Goal: Task Accomplishment & Management: Use online tool/utility

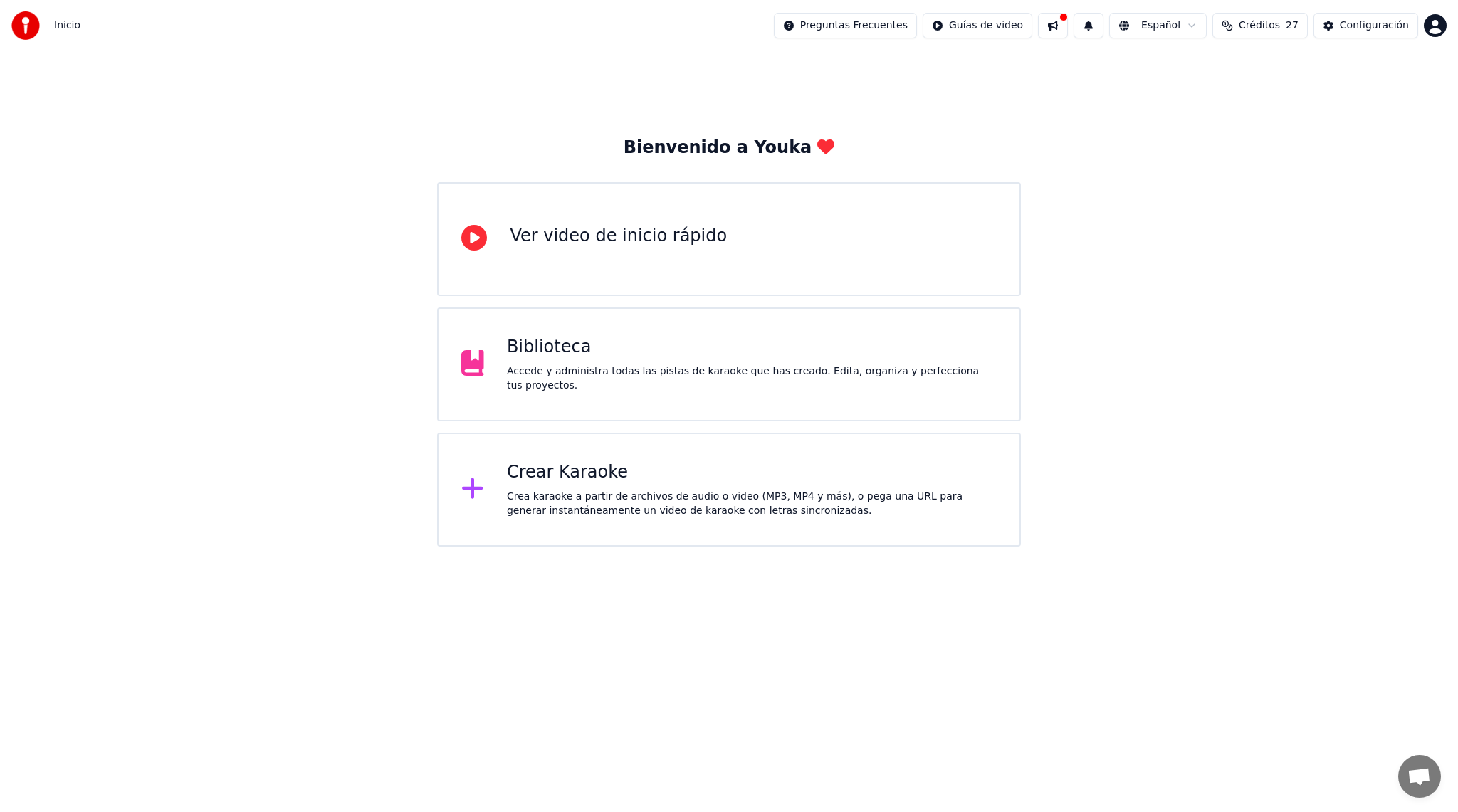
click at [564, 477] on div "Crear Karaoke" at bounding box center [751, 472] width 490 height 23
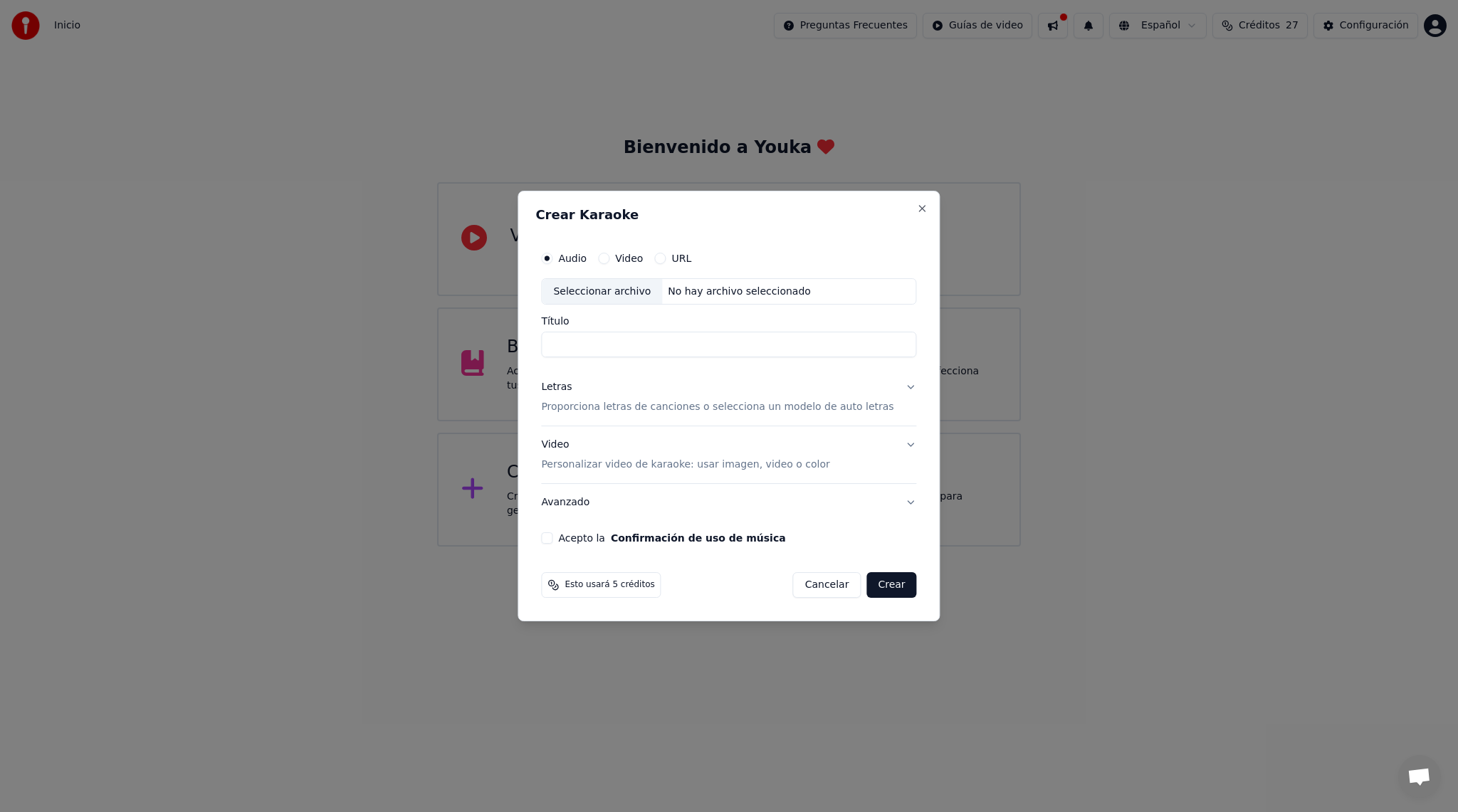
click at [641, 356] on input "Título" at bounding box center [729, 345] width 375 height 25
click at [606, 290] on div "Seleccionar archivo" at bounding box center [602, 292] width 120 height 25
drag, startPoint x: 738, startPoint y: 346, endPoint x: 624, endPoint y: 348, distance: 114.0
click at [624, 348] on input "**********" at bounding box center [729, 345] width 375 height 25
type input "**********"
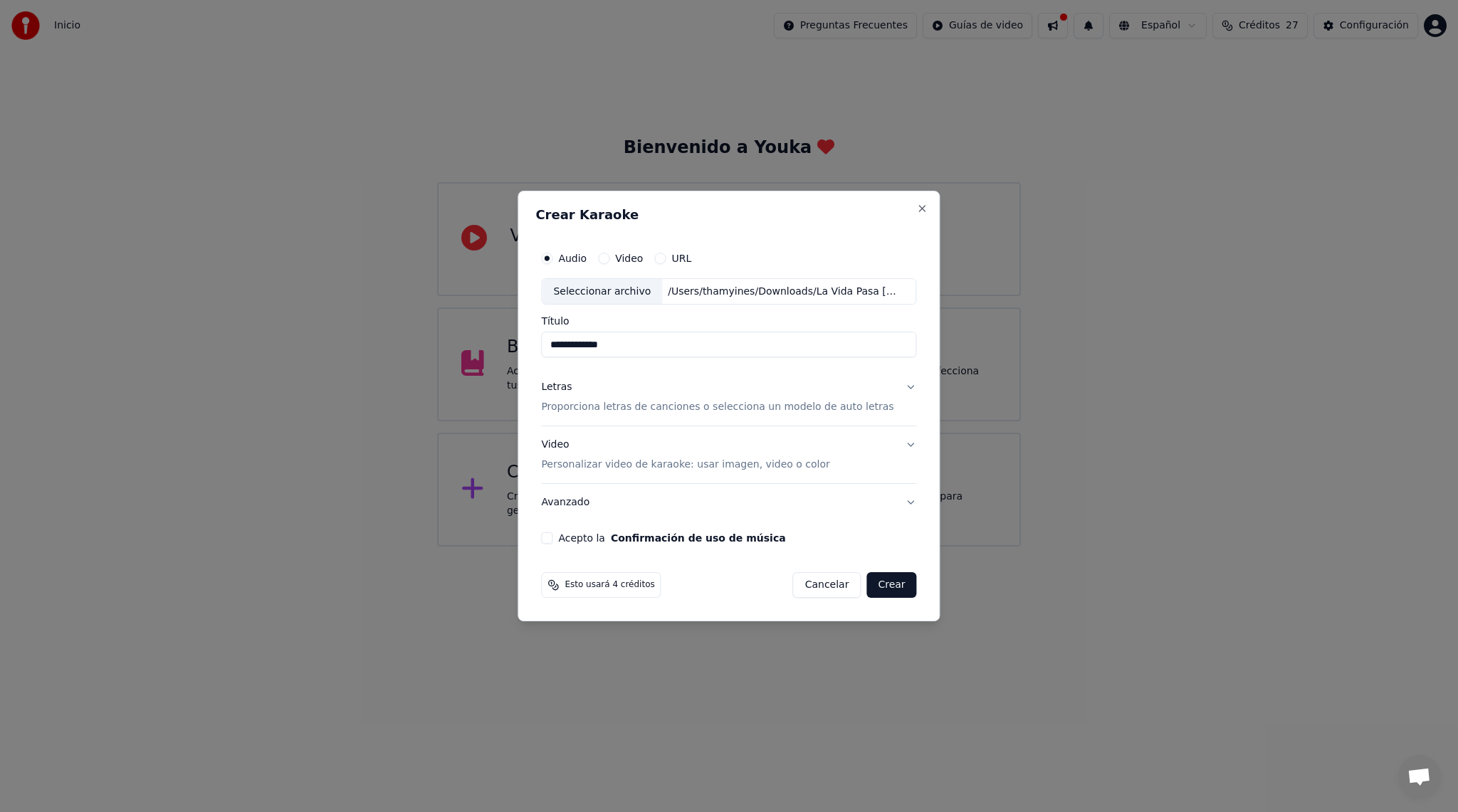
click at [898, 387] on button "Letras Proporciona letras de canciones o selecciona un modelo de auto letras" at bounding box center [729, 398] width 375 height 57
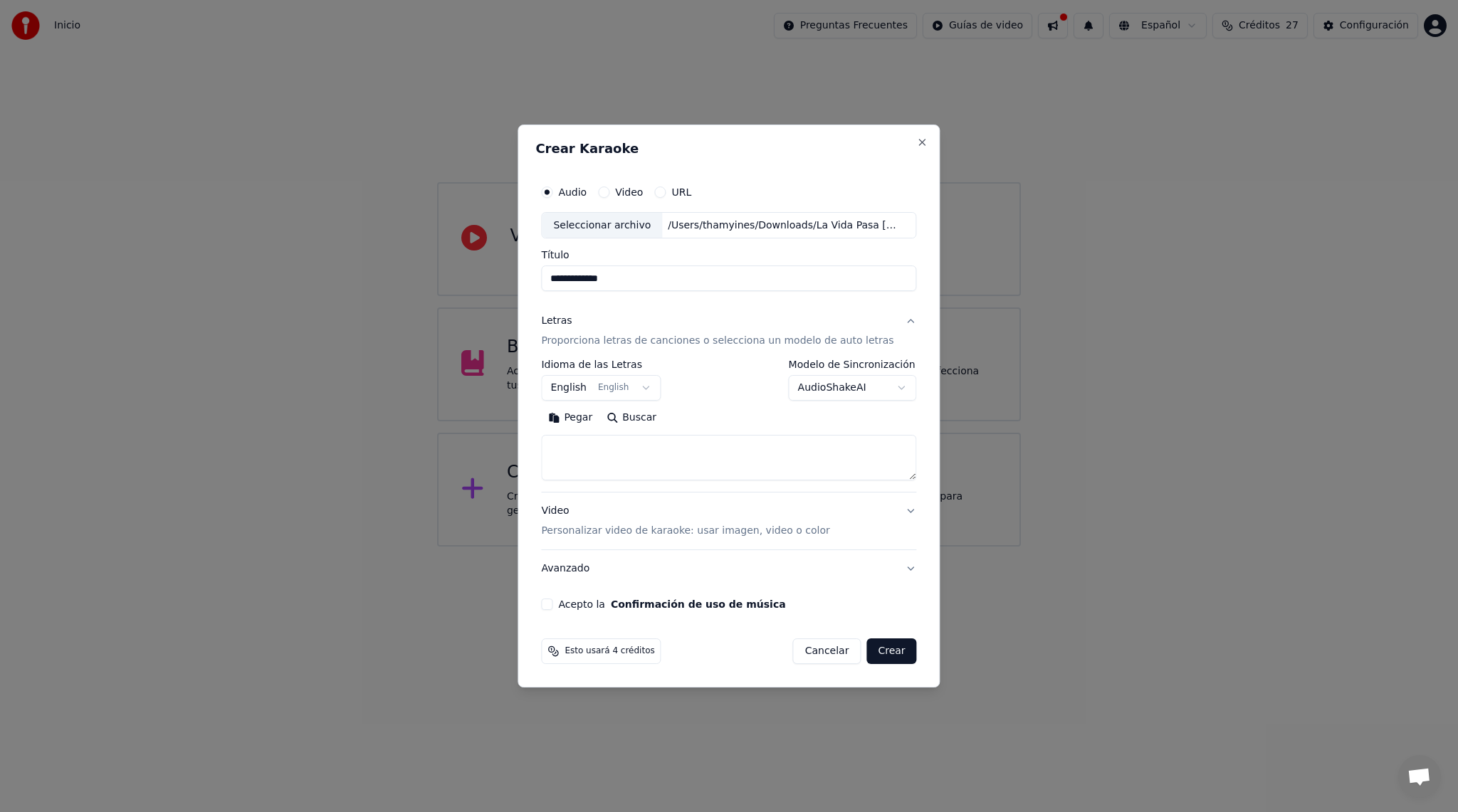
click at [716, 447] on textarea at bounding box center [729, 458] width 375 height 46
paste textarea "**********"
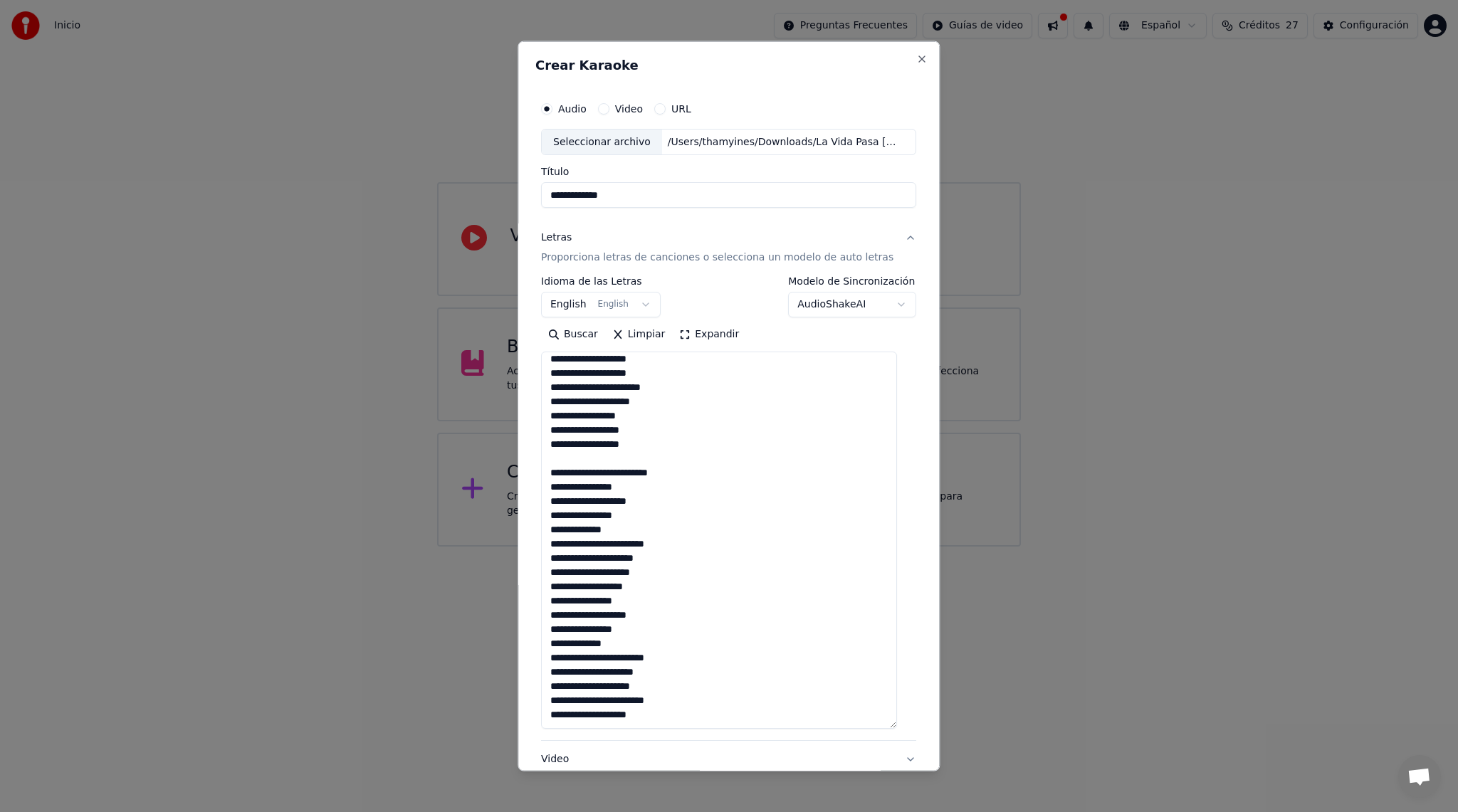
scroll to position [896, 0]
drag, startPoint x: 905, startPoint y: 477, endPoint x: 877, endPoint y: 730, distance: 254.5
click at [877, 730] on textarea at bounding box center [719, 544] width 356 height 383
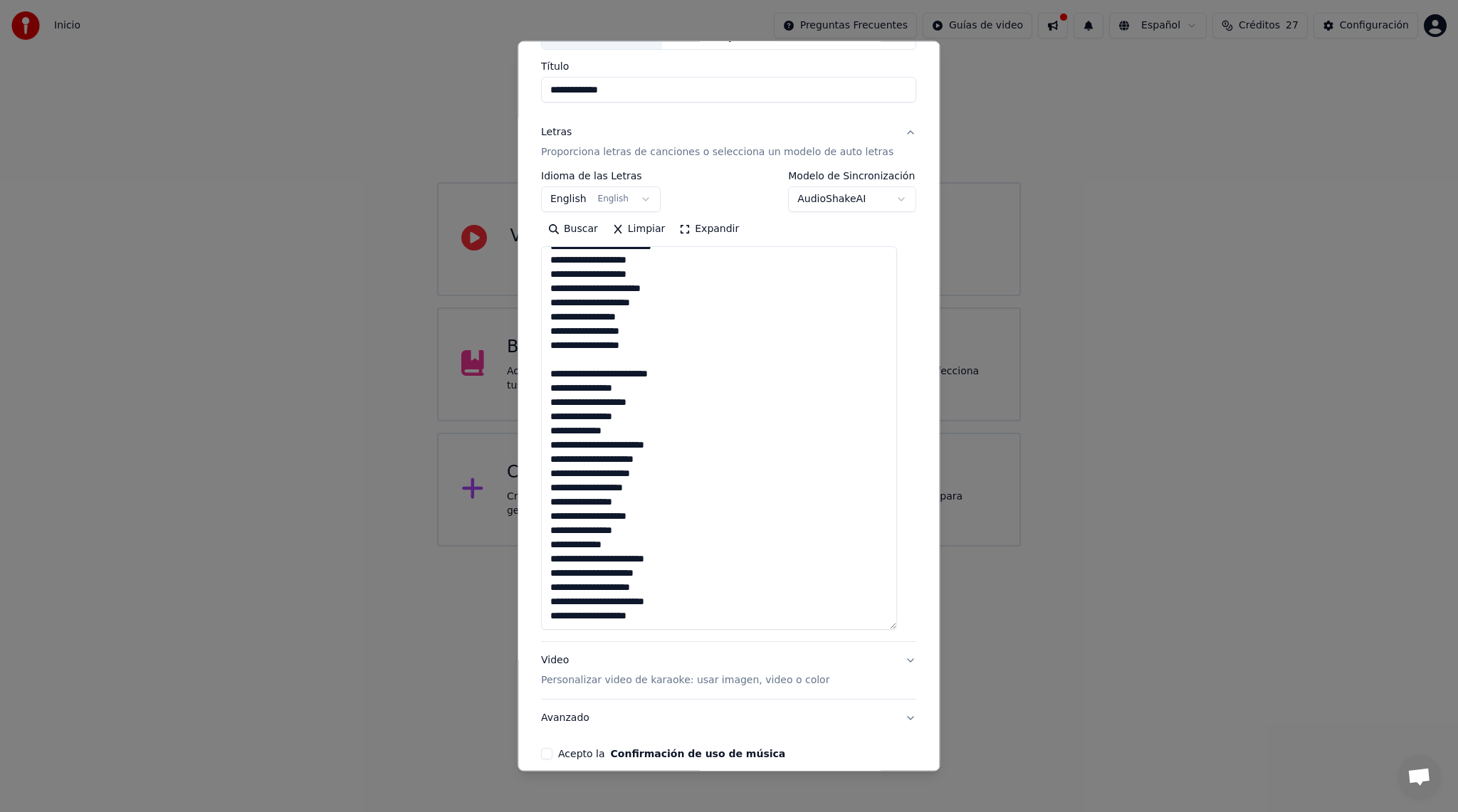
scroll to position [171, 0]
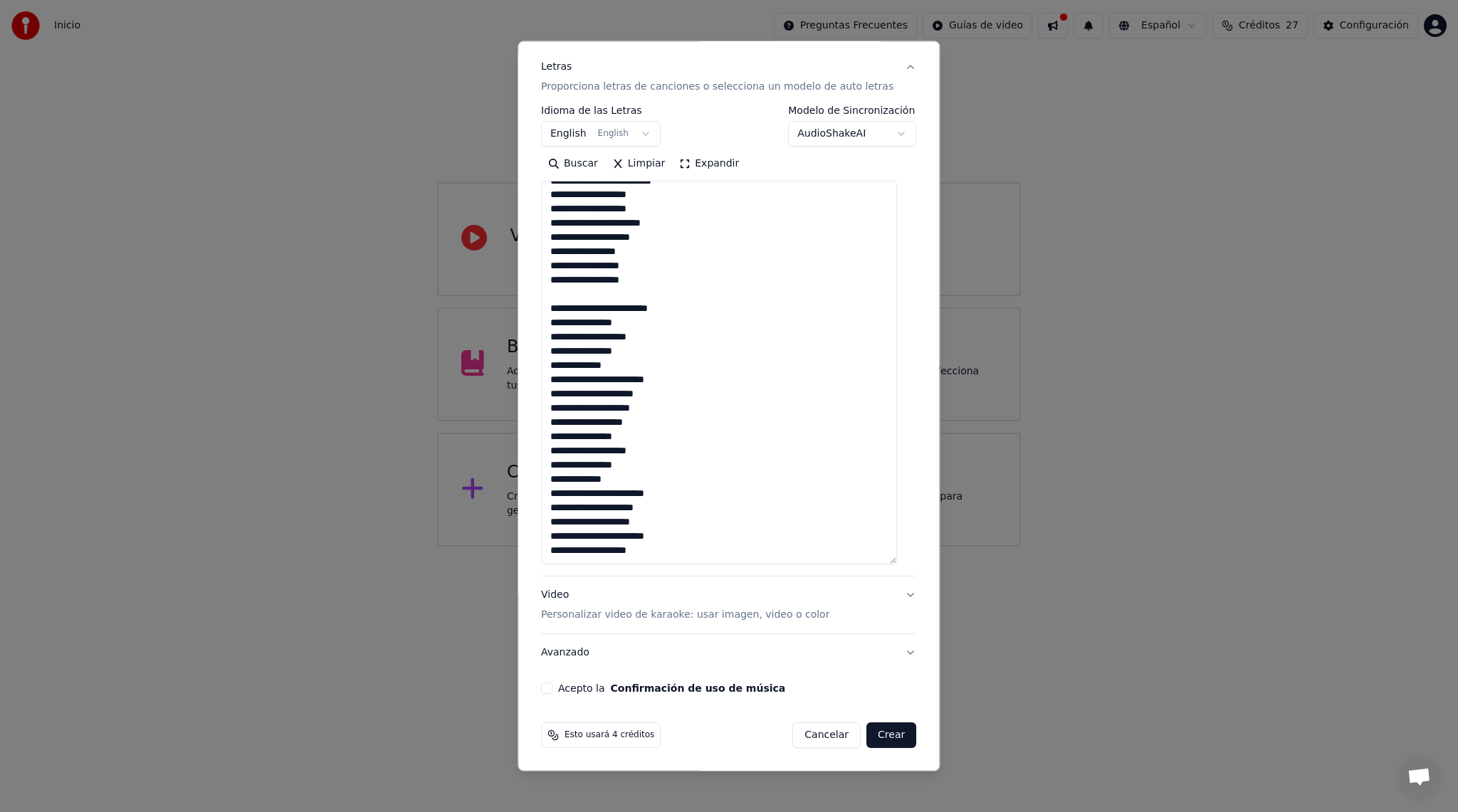
type textarea "**********"
click at [898, 599] on button "Video Personalizar video de karaoke: usar imagen, video o color" at bounding box center [729, 604] width 375 height 57
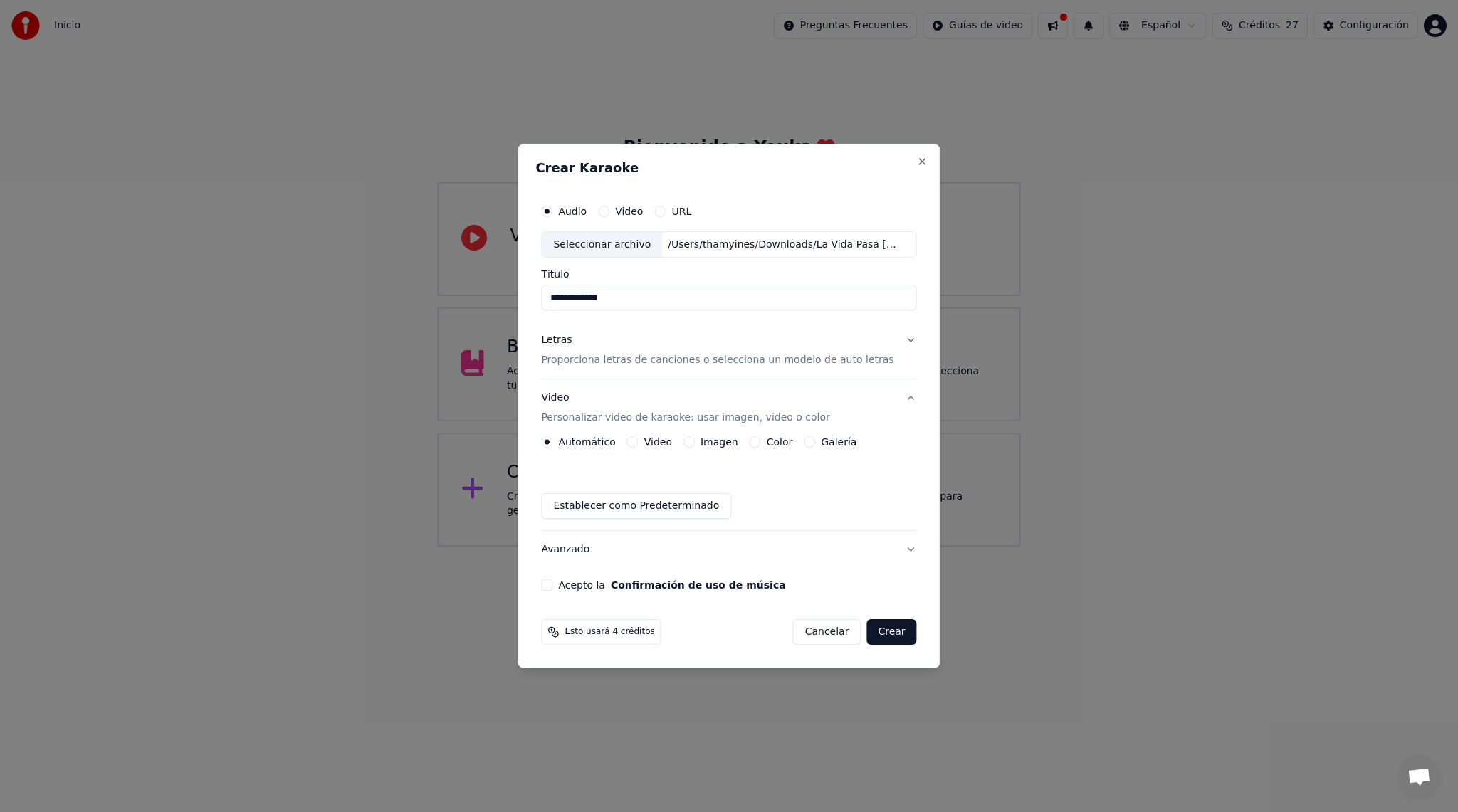
click at [706, 447] on label "Imagen" at bounding box center [719, 442] width 38 height 10
click at [695, 447] on button "Imagen" at bounding box center [688, 441] width 11 height 11
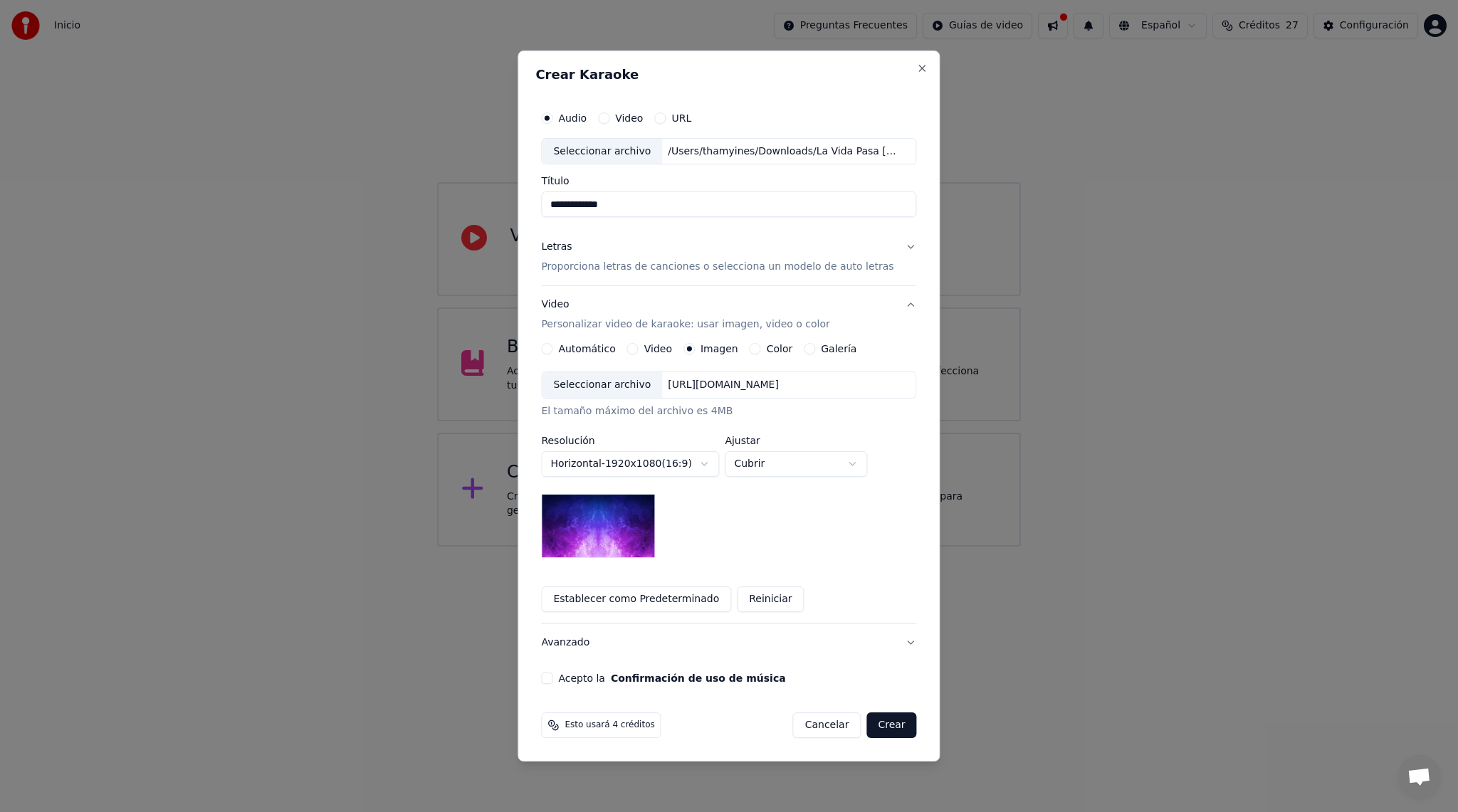
click at [642, 380] on div "Seleccionar archivo" at bounding box center [602, 385] width 120 height 25
click at [552, 679] on button "Acepto la Confirmación de uso de música" at bounding box center [546, 678] width 11 height 11
click at [890, 720] on button "Crear" at bounding box center [891, 725] width 50 height 25
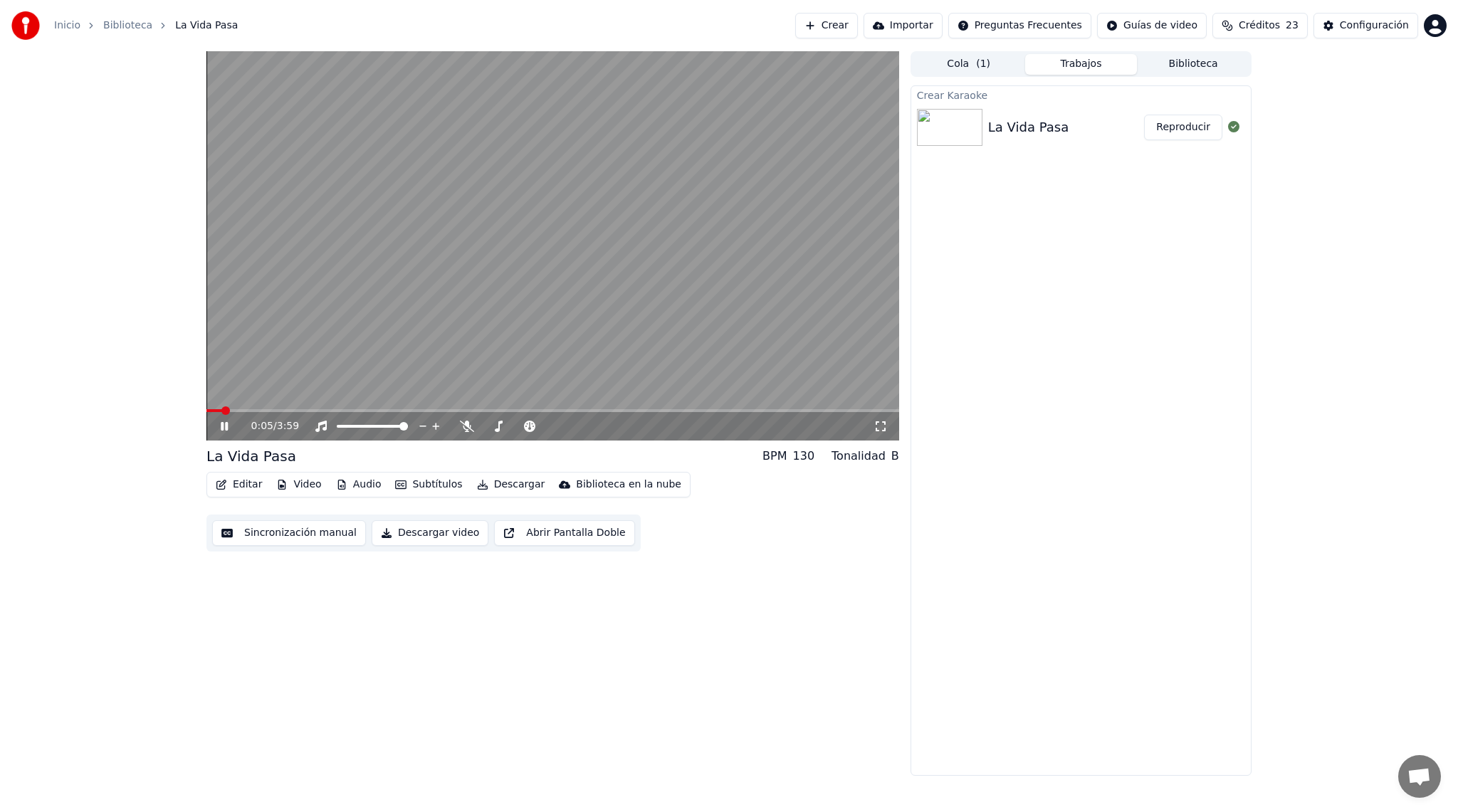
click at [334, 536] on button "Sincronización manual" at bounding box center [289, 533] width 154 height 25
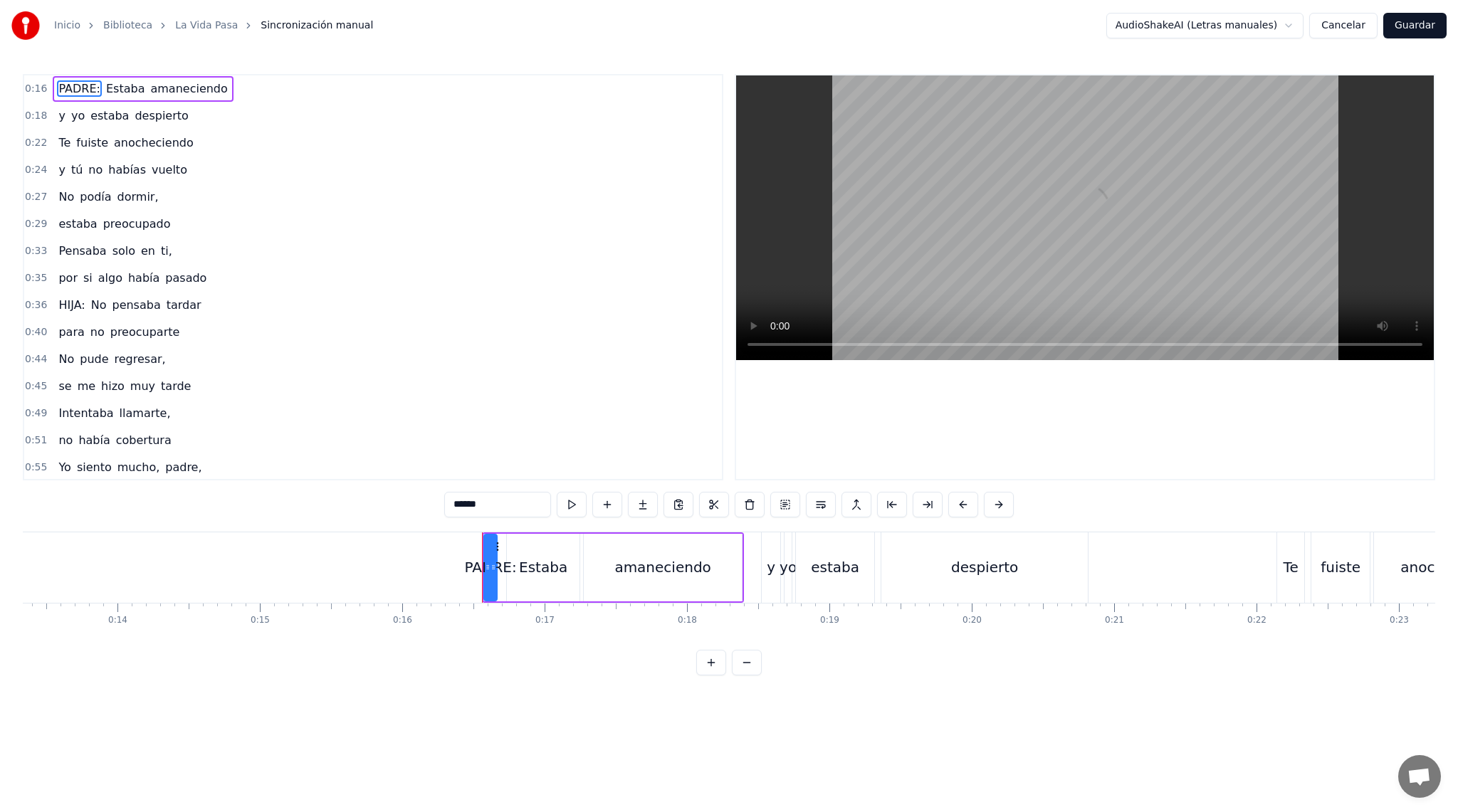
scroll to position [0, 2286]
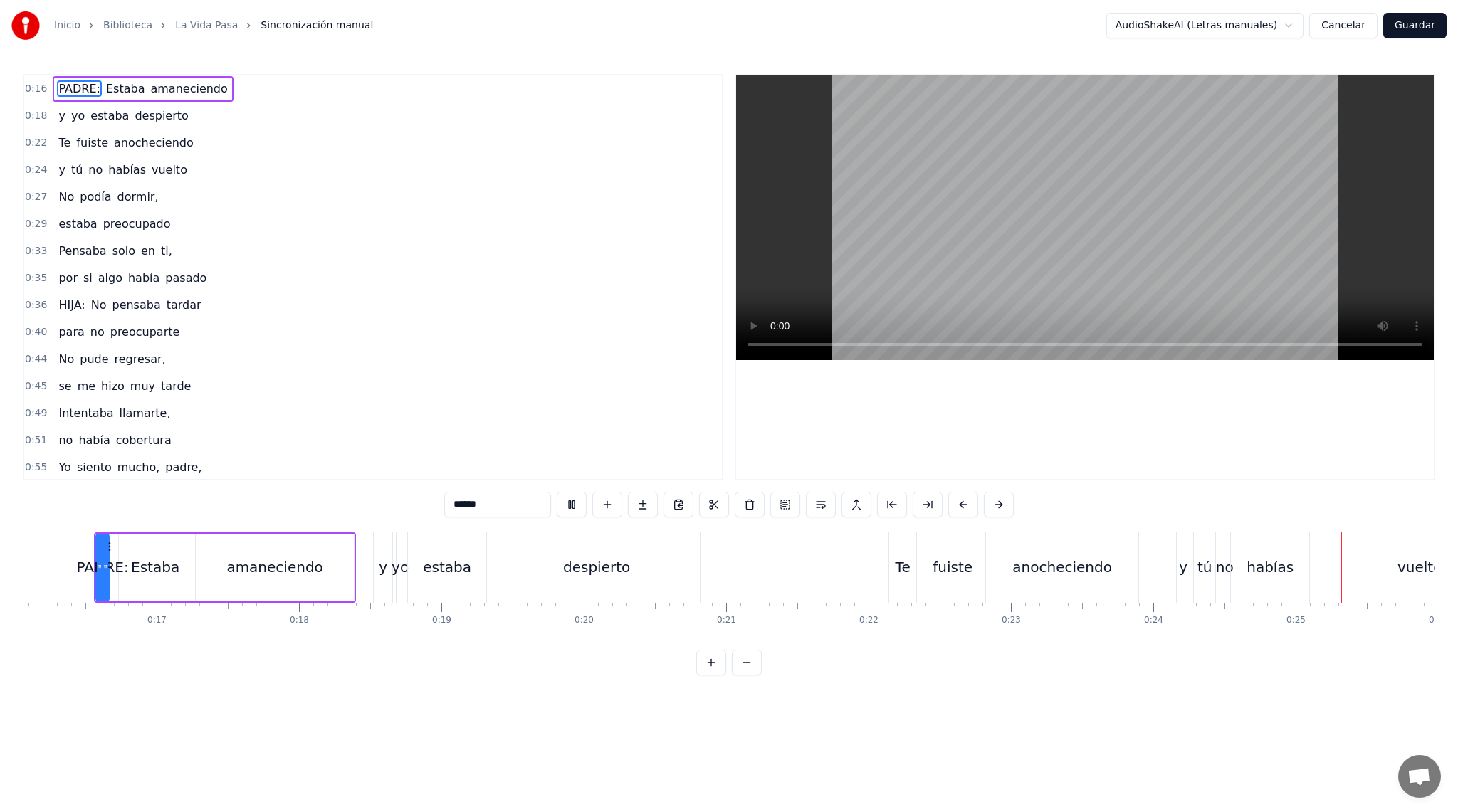
click at [66, 528] on div "0:16 PADRE: Estaba amaneciendo 0:18 y yo estaba despierto 0:22 Te fuiste anoche…" at bounding box center [729, 375] width 1412 height 601
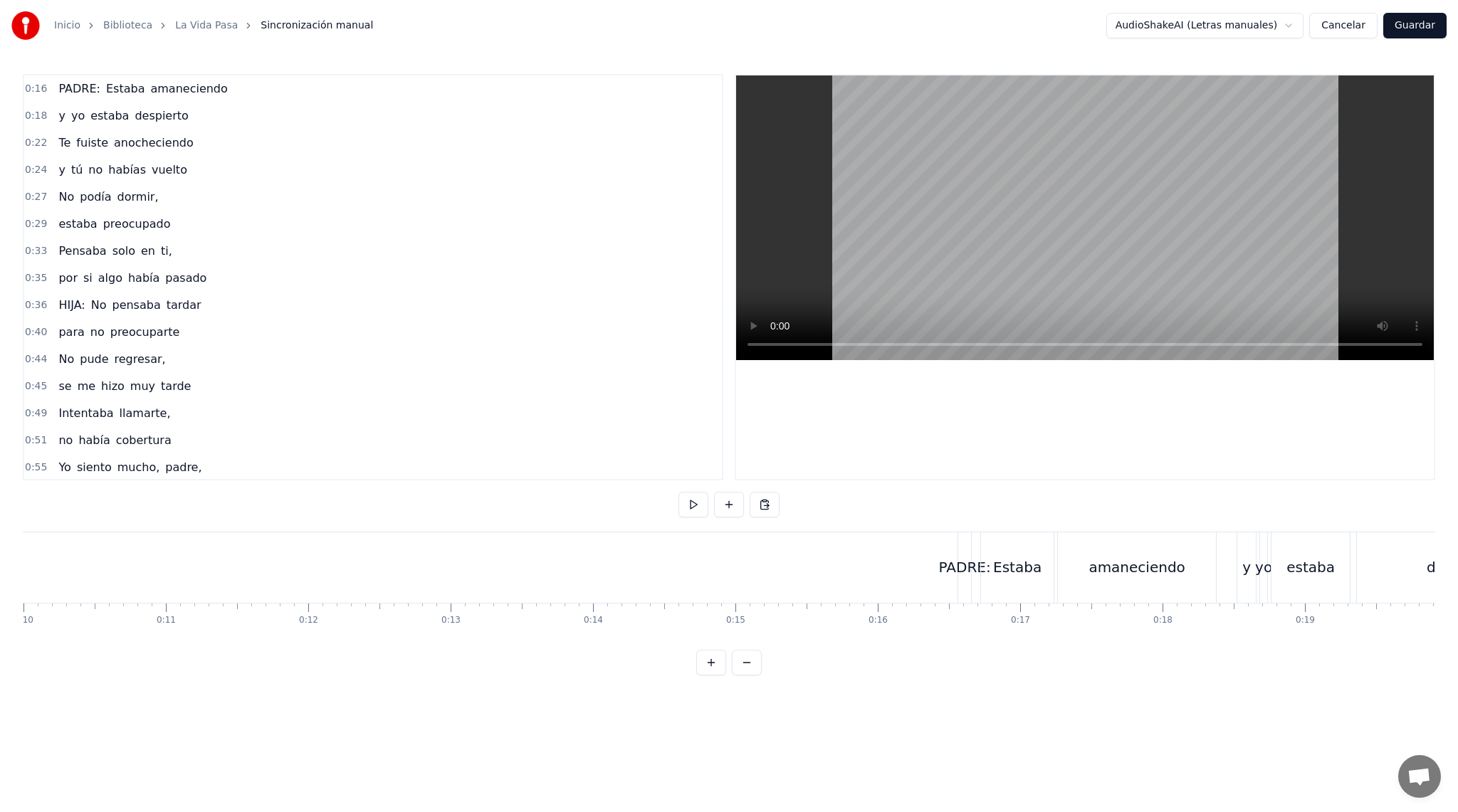
scroll to position [0, 1237]
click at [690, 502] on button at bounding box center [693, 505] width 30 height 25
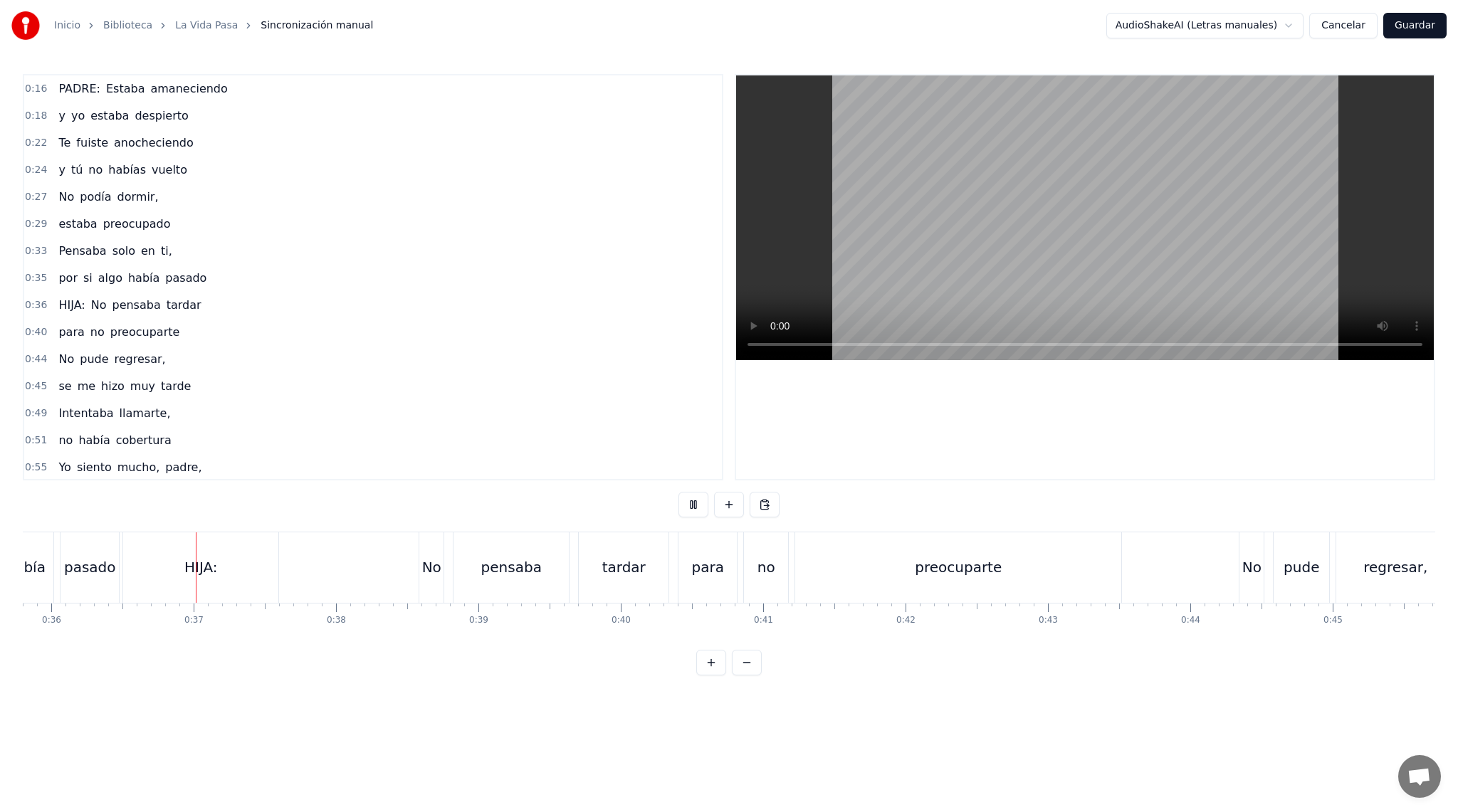
scroll to position [0, 5098]
click at [1060, 210] on video at bounding box center [1085, 217] width 697 height 284
drag, startPoint x: 165, startPoint y: 574, endPoint x: 292, endPoint y: 576, distance: 127.0
click at [292, 576] on div "HIJA: No pensaba tardar" at bounding box center [395, 567] width 550 height 70
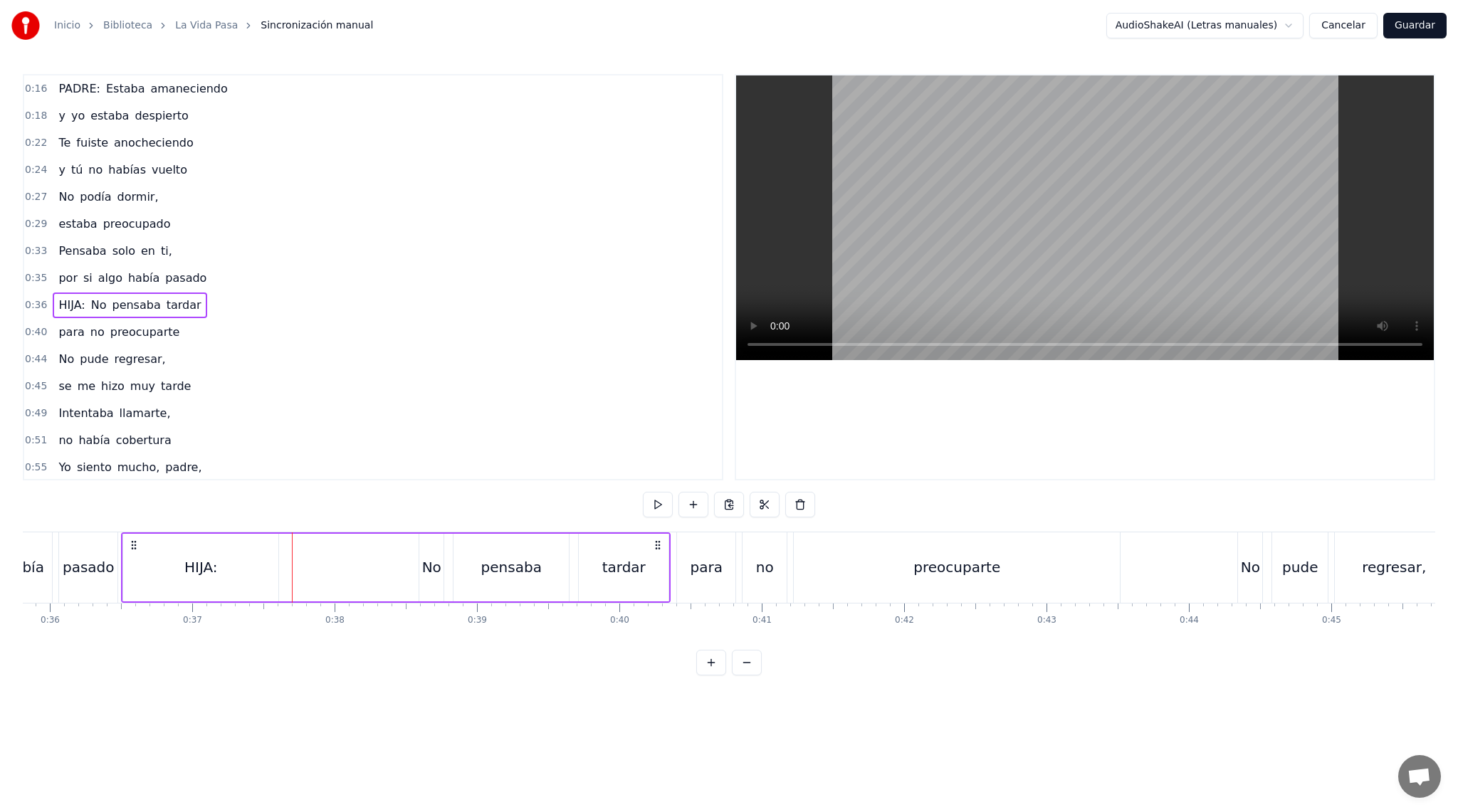
click at [223, 557] on div "HIJA:" at bounding box center [201, 567] width 155 height 68
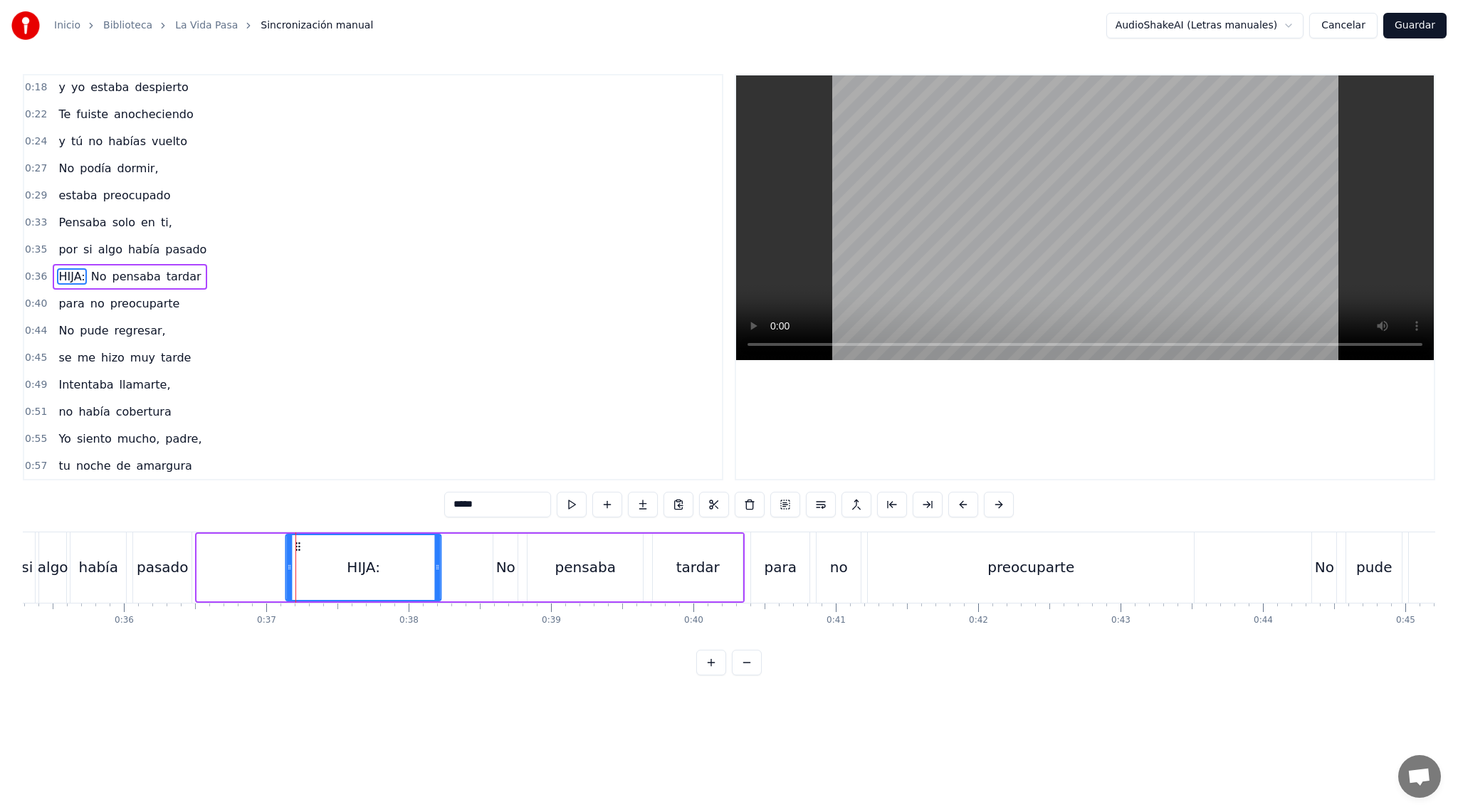
scroll to position [0, 5016]
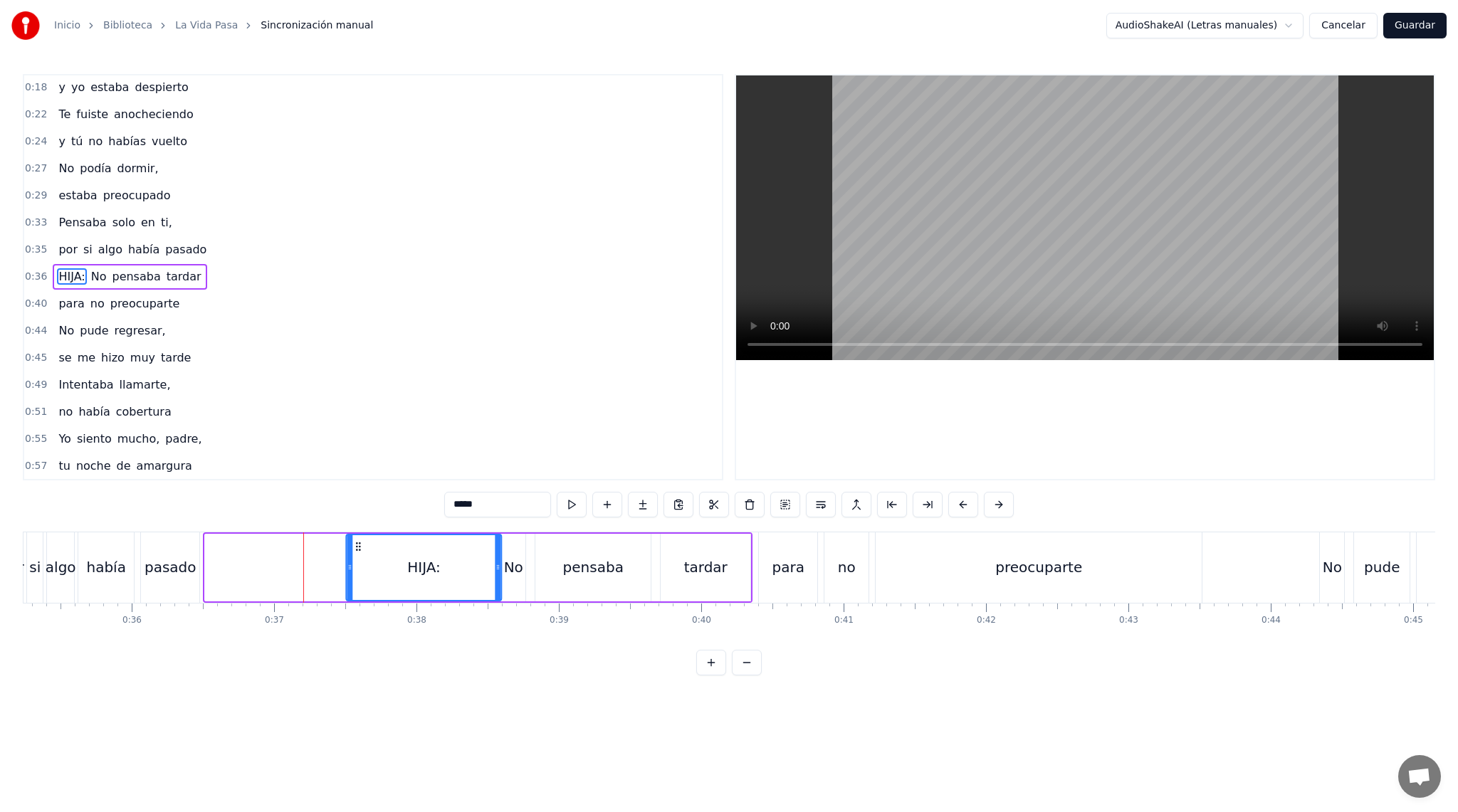
drag, startPoint x: 133, startPoint y: 547, endPoint x: 356, endPoint y: 547, distance: 223.0
click at [356, 547] on icon at bounding box center [358, 546] width 11 height 11
click at [387, 520] on div "0:16 PADRE: Estaba amaneciendo 0:18 y yo estaba despierto 0:22 Te fuiste anoche…" at bounding box center [729, 375] width 1412 height 601
click at [386, 545] on div "HIJA:" at bounding box center [424, 567] width 154 height 65
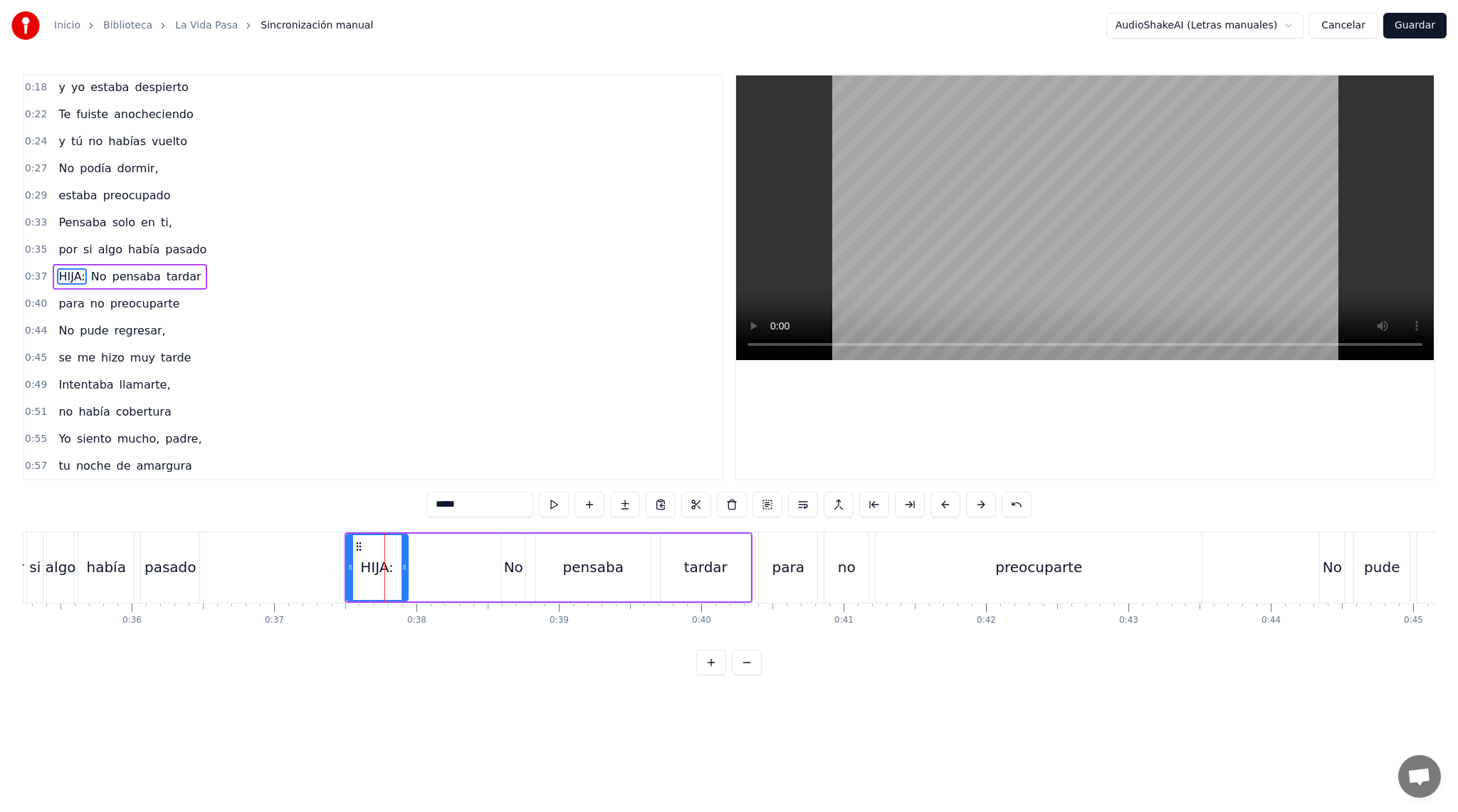
drag, startPoint x: 499, startPoint y: 568, endPoint x: 404, endPoint y: 574, distance: 95.2
click at [404, 574] on div at bounding box center [404, 567] width 6 height 65
drag, startPoint x: 372, startPoint y: 566, endPoint x: 500, endPoint y: 576, distance: 128.4
click at [500, 576] on div "HIJA: No pensaba tardar" at bounding box center [549, 567] width 409 height 70
click at [362, 569] on div "HIJA:" at bounding box center [377, 566] width 34 height 21
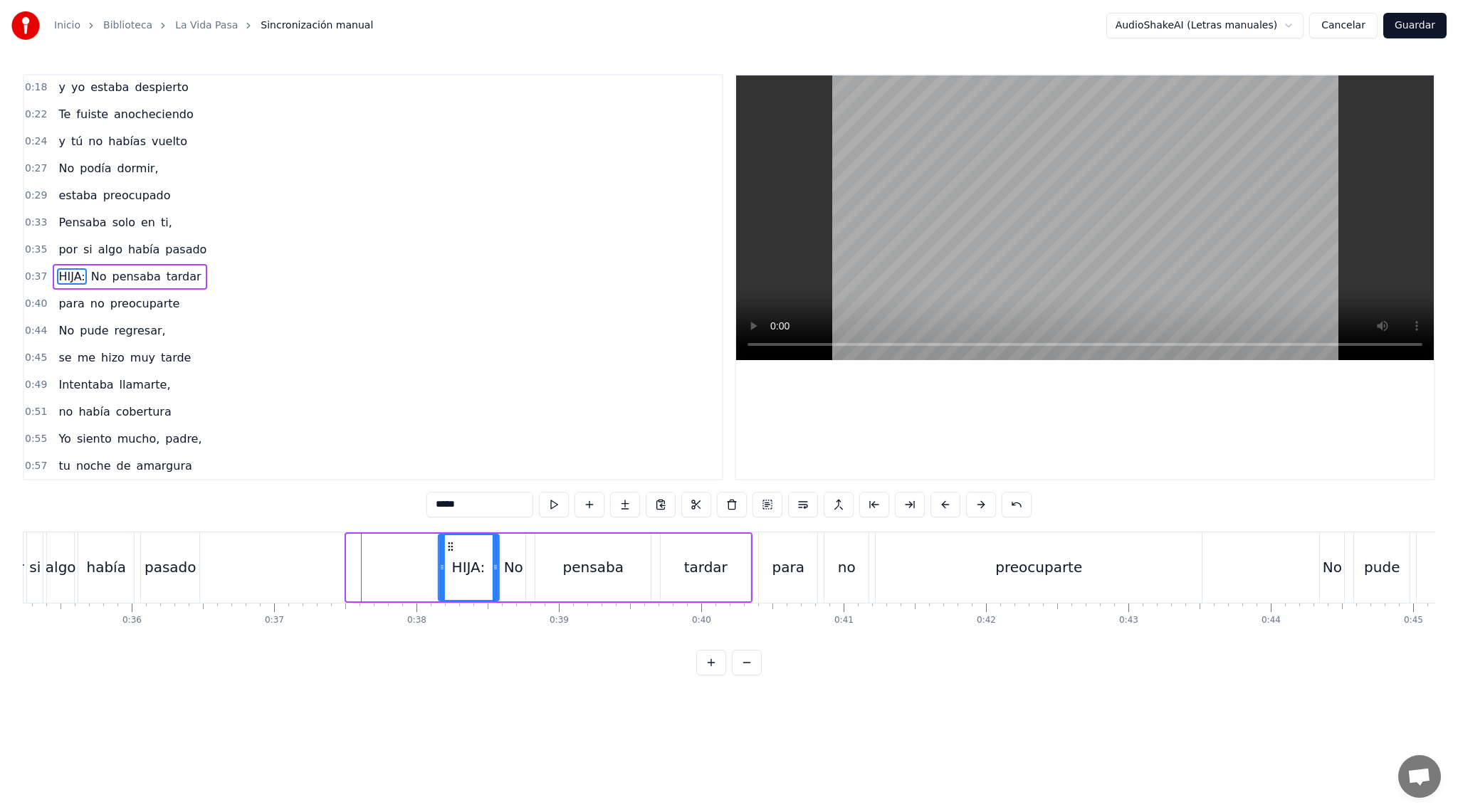
drag, startPoint x: 358, startPoint y: 547, endPoint x: 450, endPoint y: 545, distance: 92.0
click at [450, 545] on icon at bounding box center [449, 546] width 11 height 11
click at [393, 525] on div "0:16 PADRE: Estaba amaneciendo 0:18 y yo estaba despierto 0:22 Te fuiste anoche…" at bounding box center [729, 375] width 1412 height 601
click at [374, 515] on div "0:16 PADRE: Estaba amaneciendo 0:18 y yo estaba despierto 0:22 Te fuiste anoche…" at bounding box center [729, 375] width 1412 height 601
click at [556, 506] on button at bounding box center [553, 505] width 30 height 25
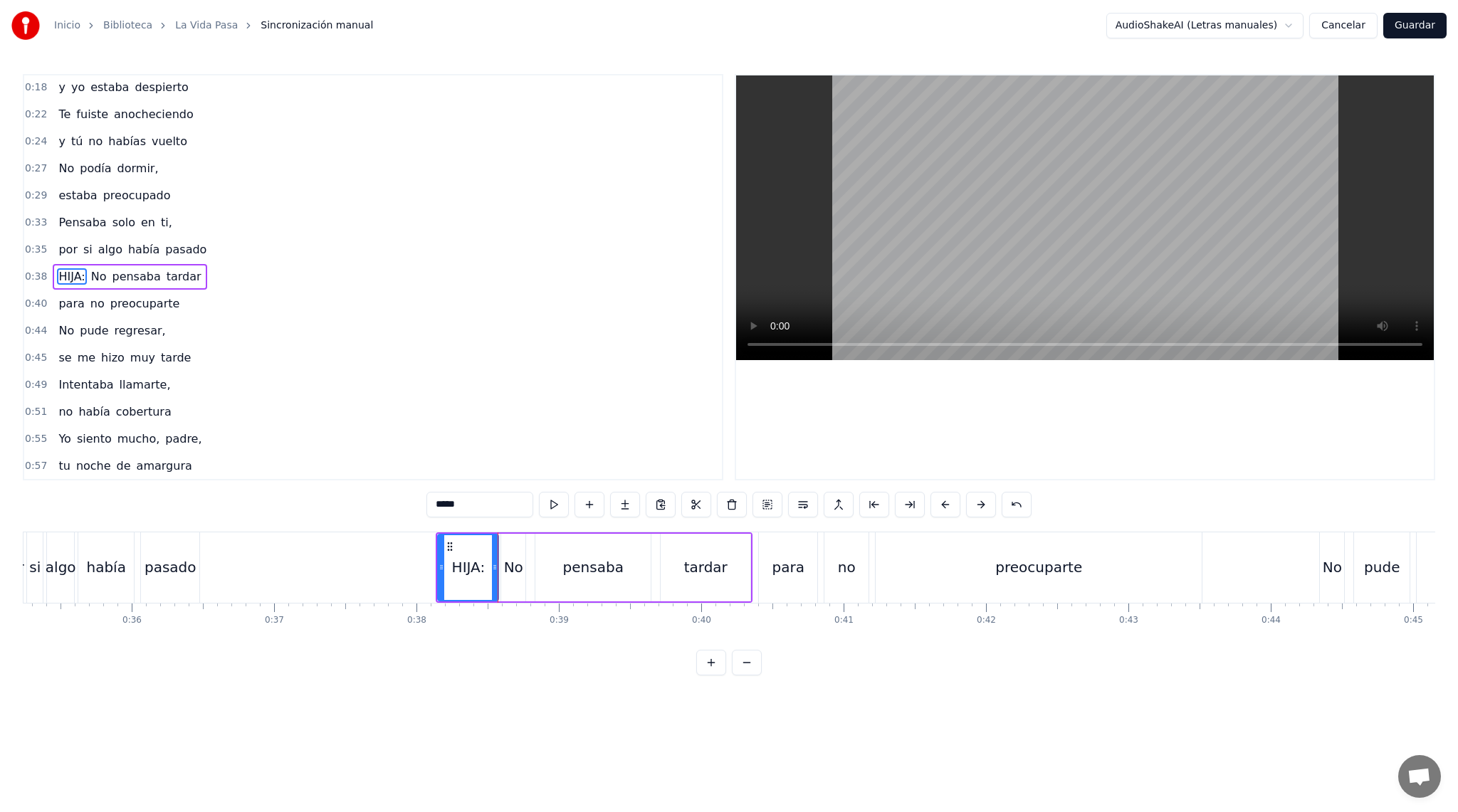
click at [556, 506] on button at bounding box center [553, 505] width 30 height 25
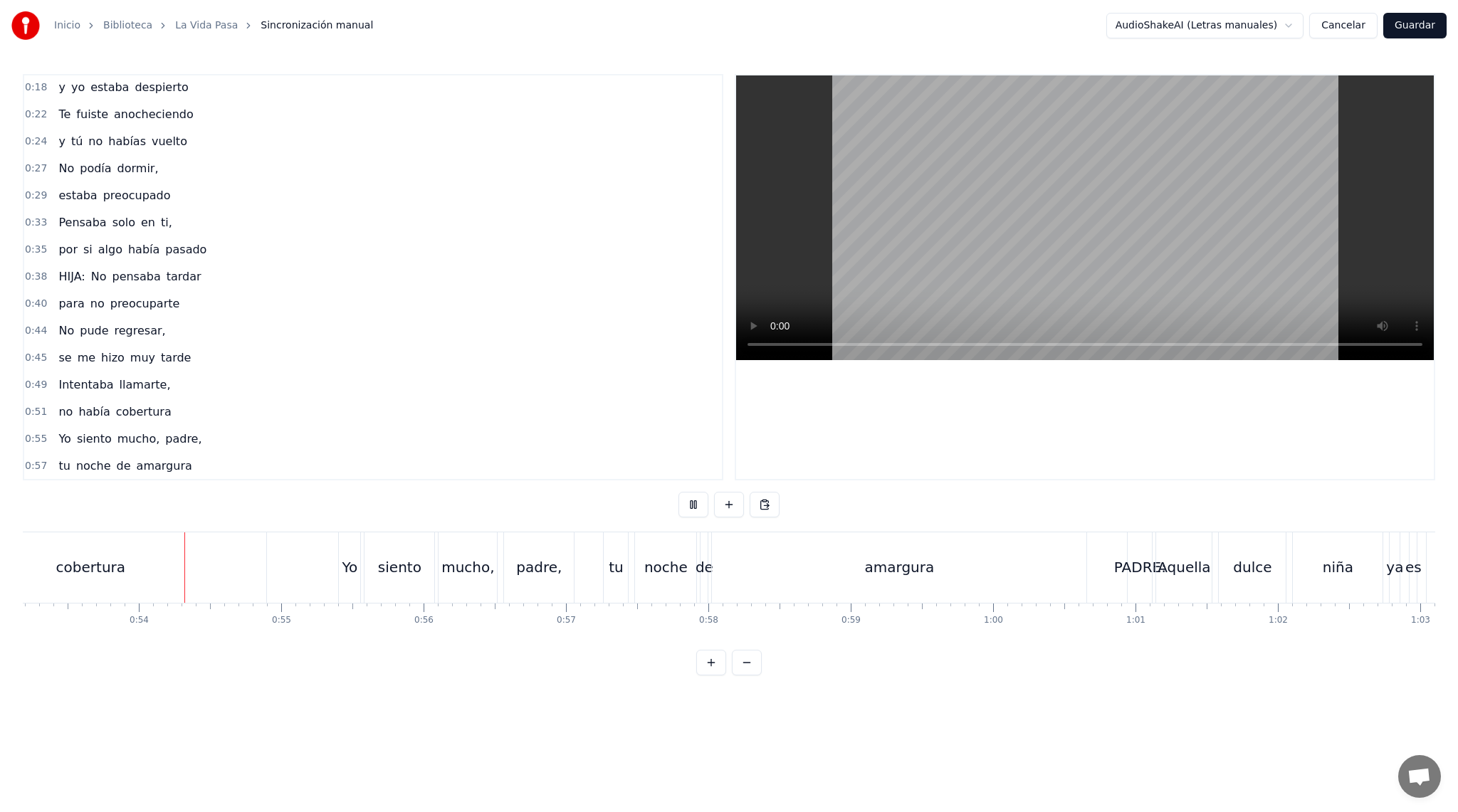
scroll to position [0, 7585]
click at [1132, 565] on div "PADRE:" at bounding box center [1127, 566] width 52 height 21
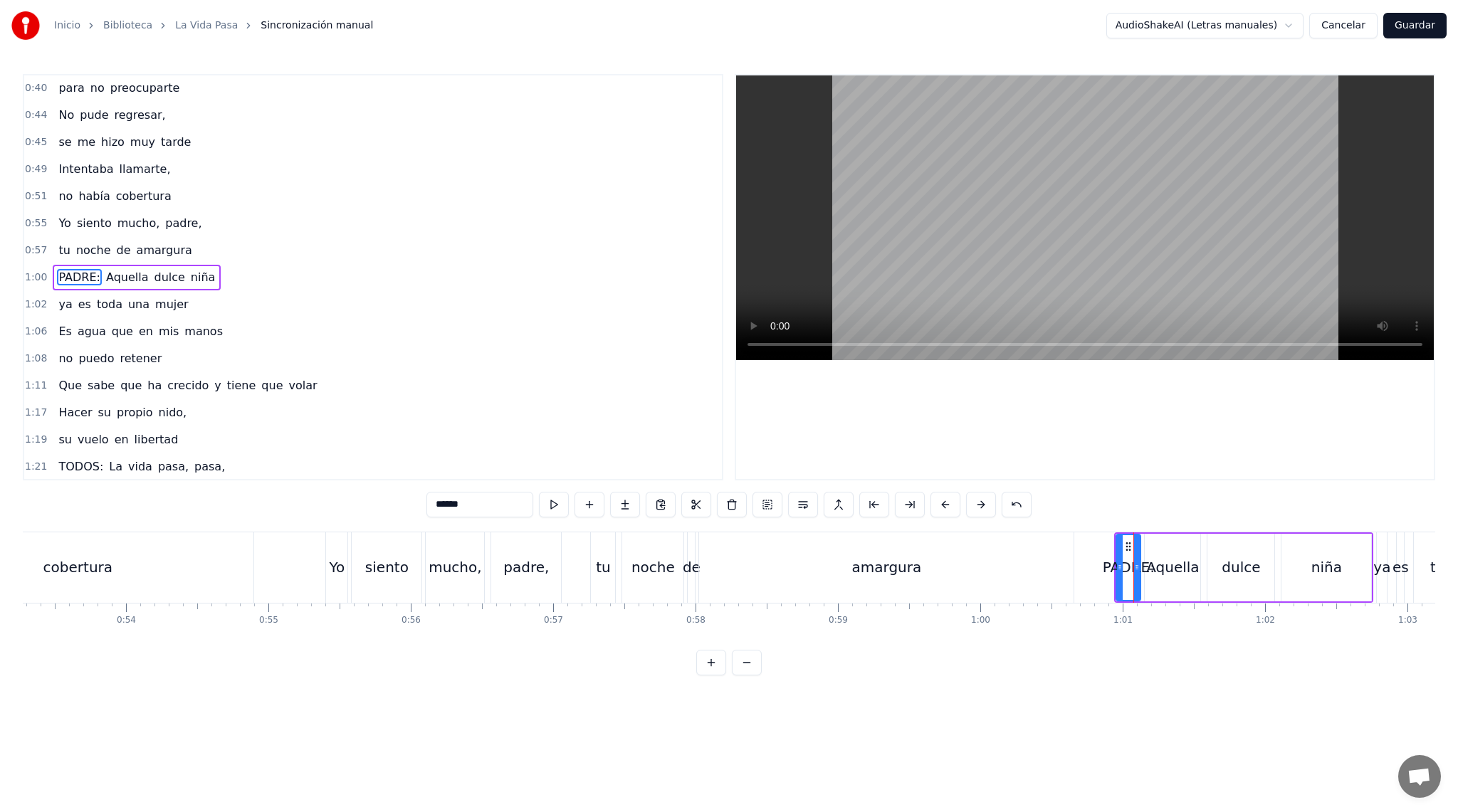
scroll to position [245, 0]
drag, startPoint x: 1128, startPoint y: 545, endPoint x: 1094, endPoint y: 545, distance: 34.0
click at [1094, 545] on icon at bounding box center [1093, 546] width 11 height 11
click at [1041, 526] on div "0:16 PADRE: Estaba amaneciendo 0:18 y yo estaba despierto 0:22 Te fuiste anoche…" at bounding box center [729, 375] width 1412 height 601
click at [1060, 521] on div "0:16 PADRE: Estaba amaneciendo 0:18 y yo estaba despierto 0:22 Te fuiste anoche…" at bounding box center [729, 375] width 1412 height 601
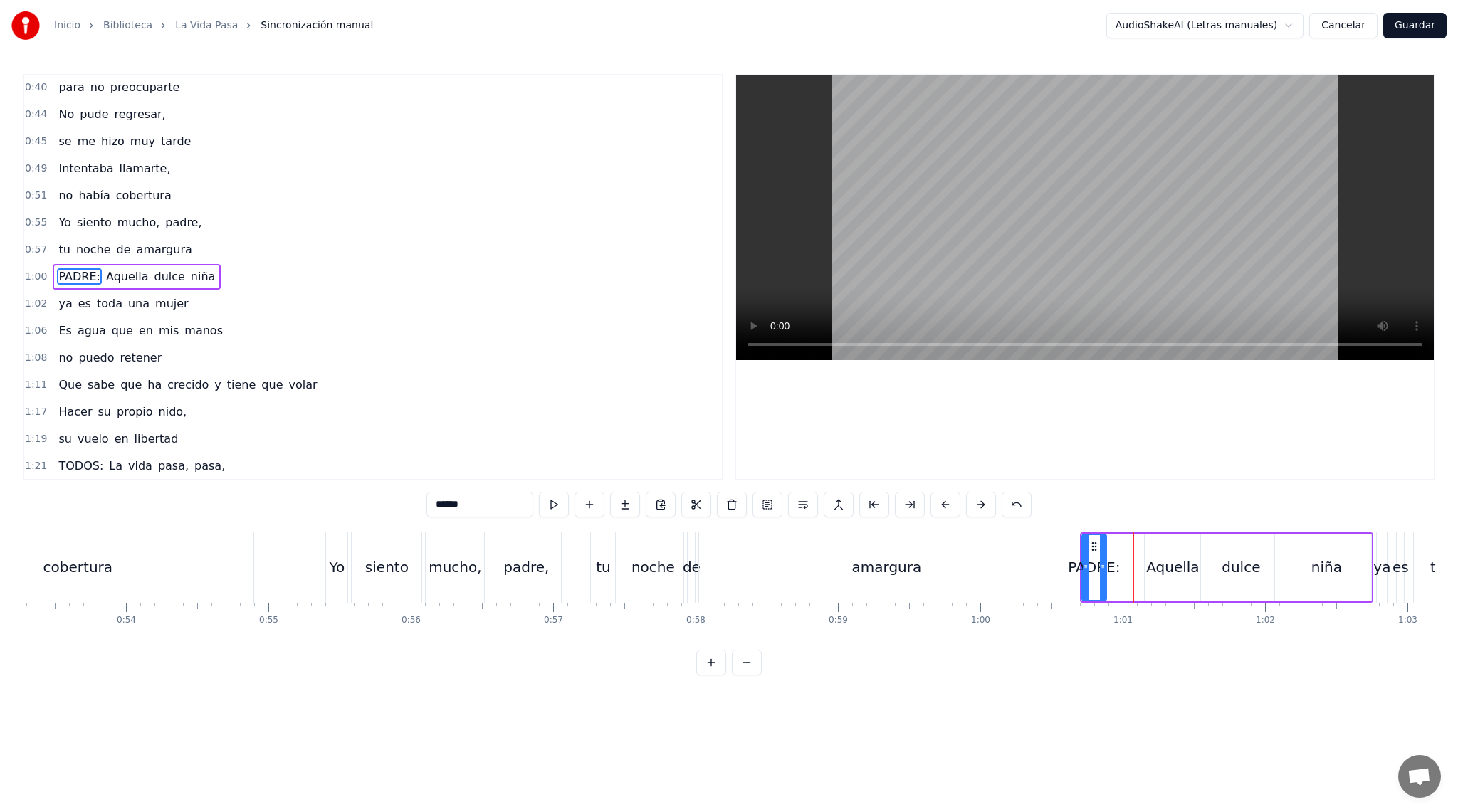
click at [1076, 554] on div "tu noche de amargura" at bounding box center [833, 567] width 487 height 70
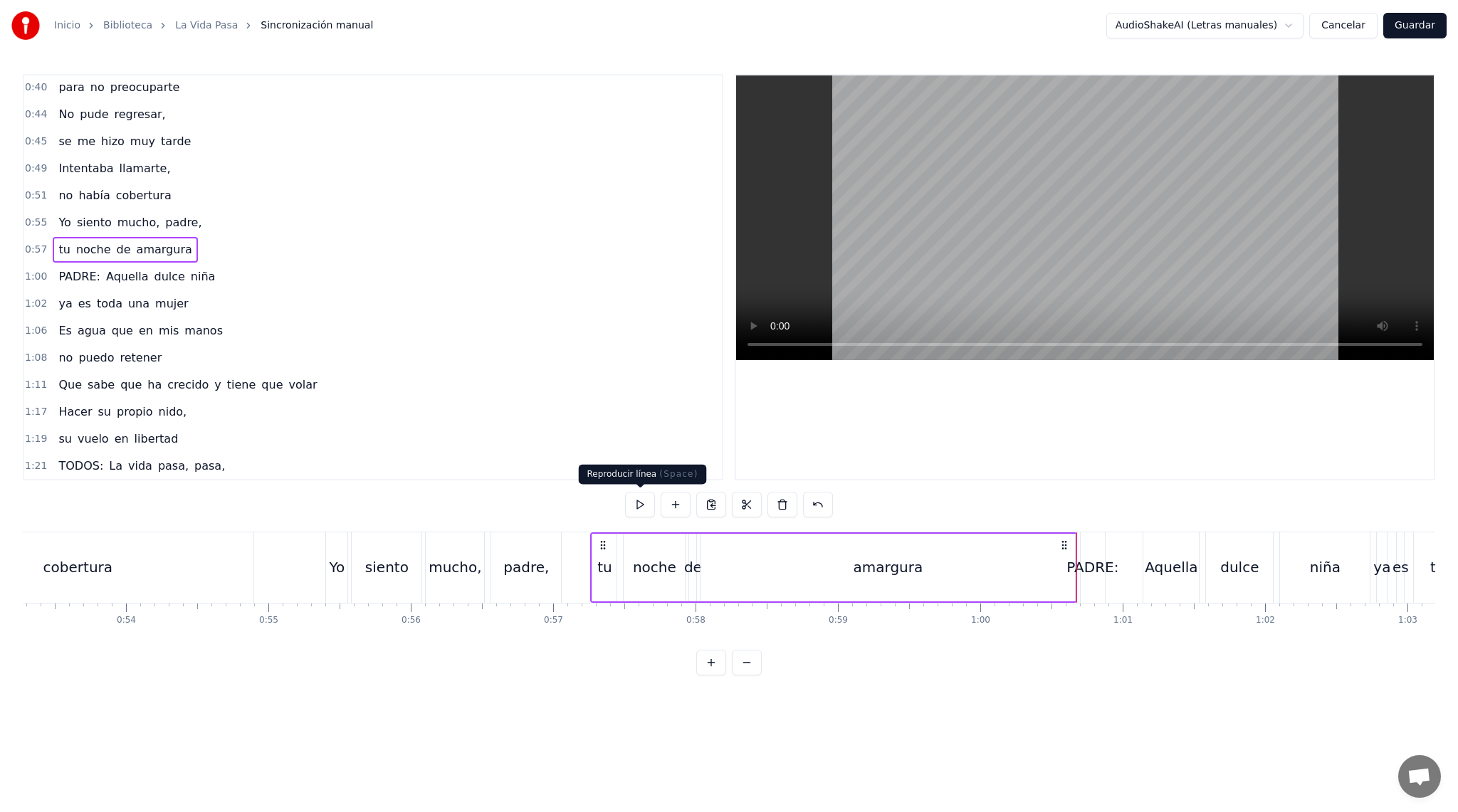
click at [640, 507] on button at bounding box center [639, 505] width 30 height 25
click at [1105, 576] on div "PADRE:" at bounding box center [1092, 566] width 52 height 21
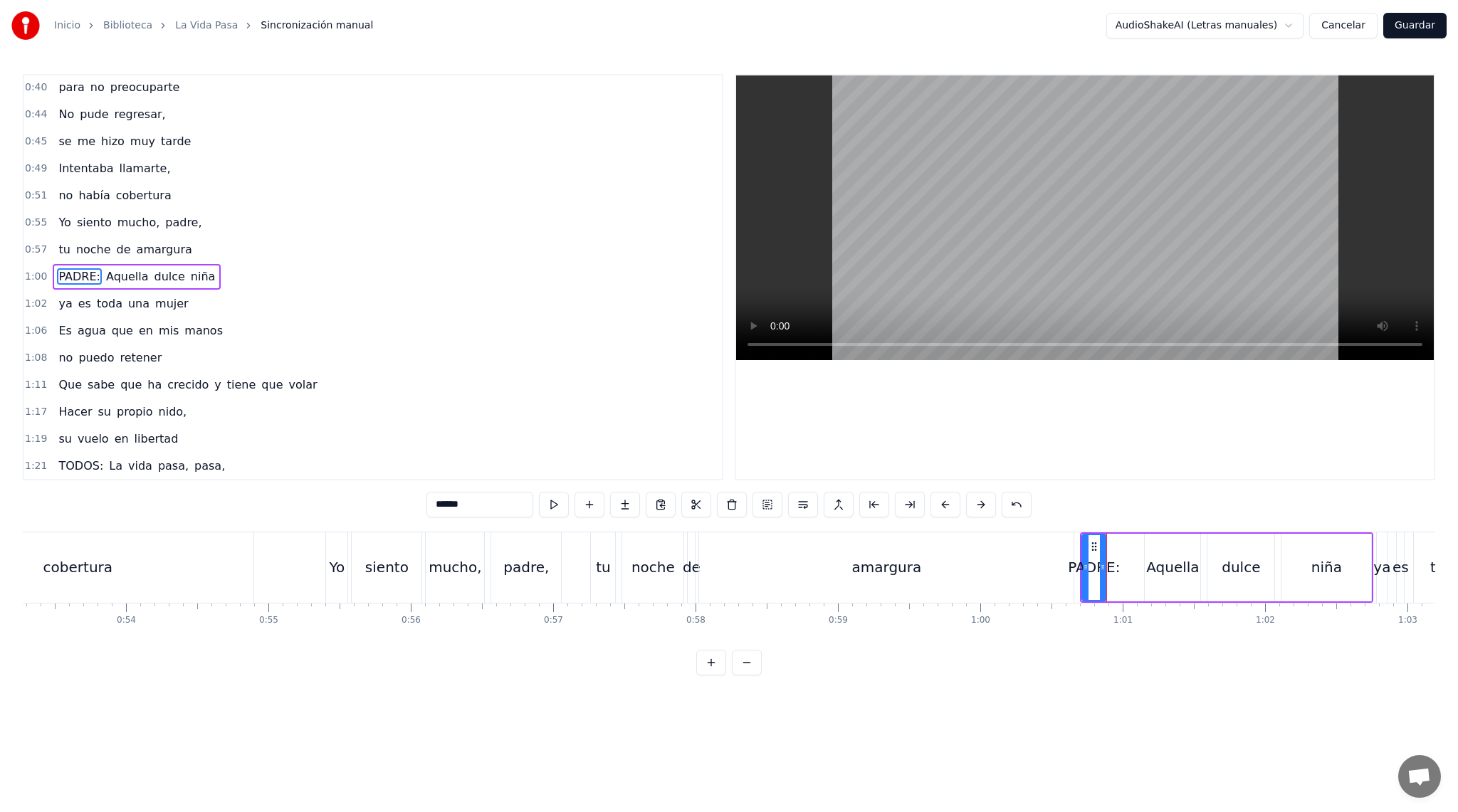
drag, startPoint x: 1105, startPoint y: 566, endPoint x: 1093, endPoint y: 566, distance: 12.0
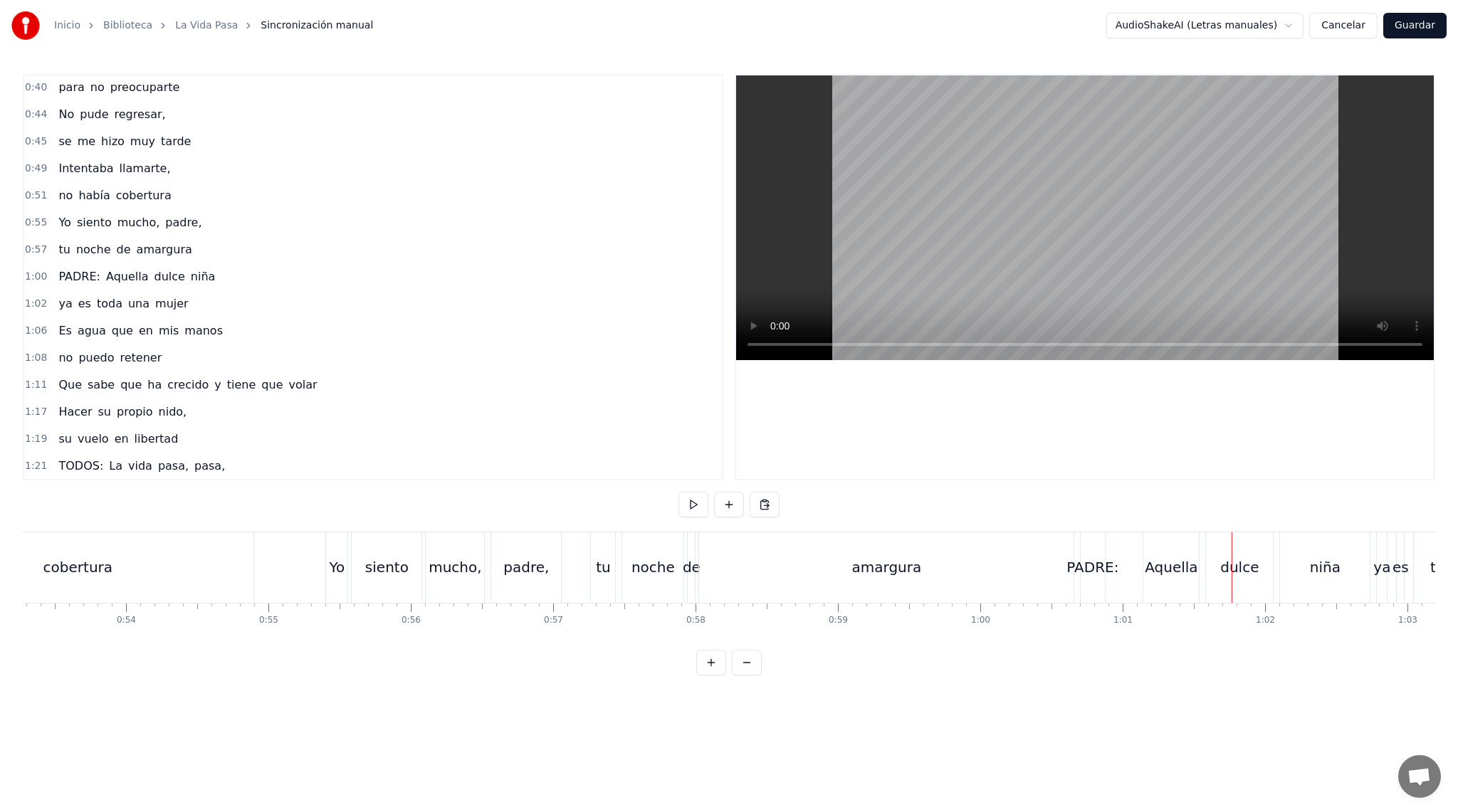
click at [1166, 542] on div "Aquella" at bounding box center [1171, 567] width 56 height 70
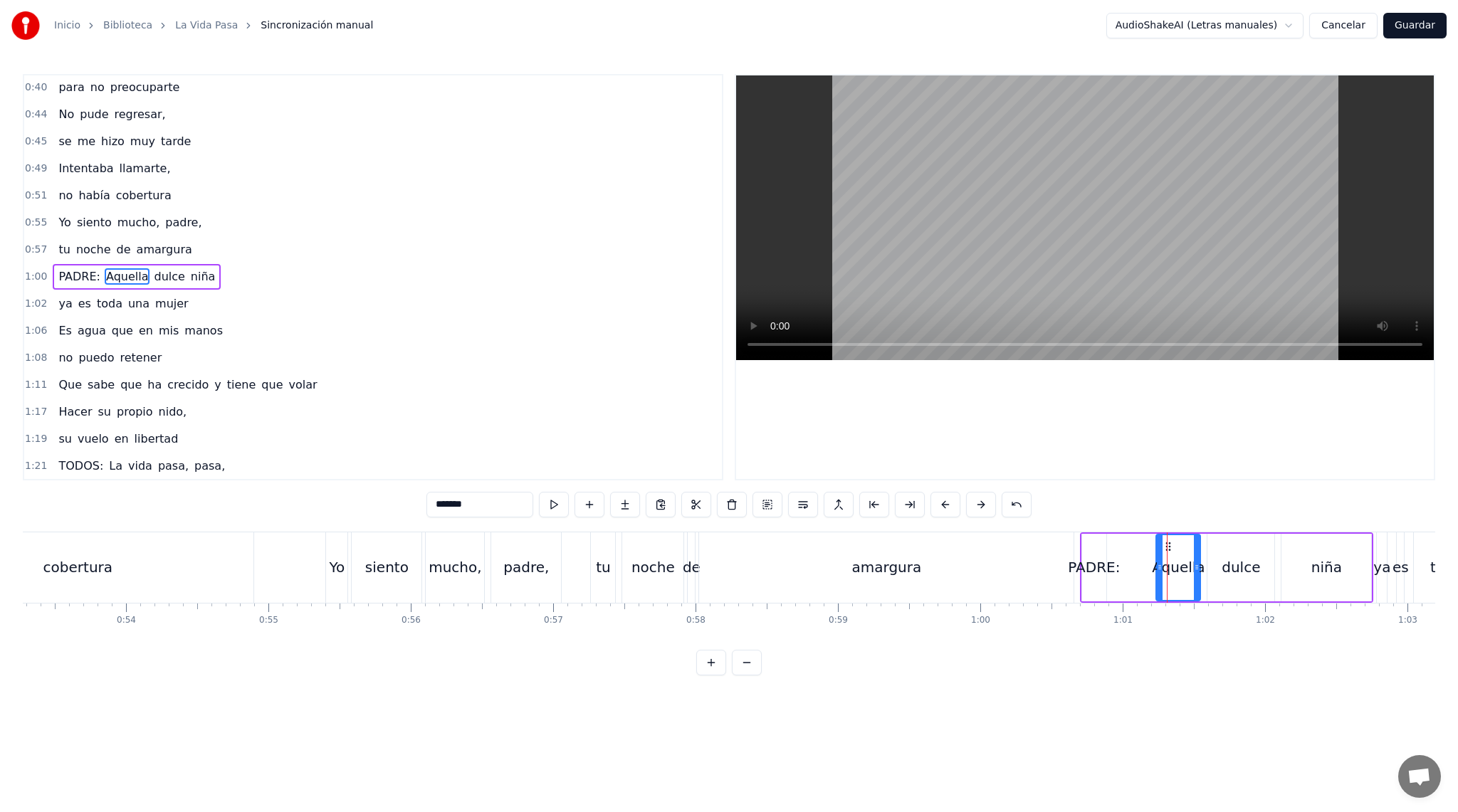
drag, startPoint x: 1150, startPoint y: 572, endPoint x: 1160, endPoint y: 572, distance: 10.0
click at [1161, 572] on icon at bounding box center [1159, 566] width 6 height 11
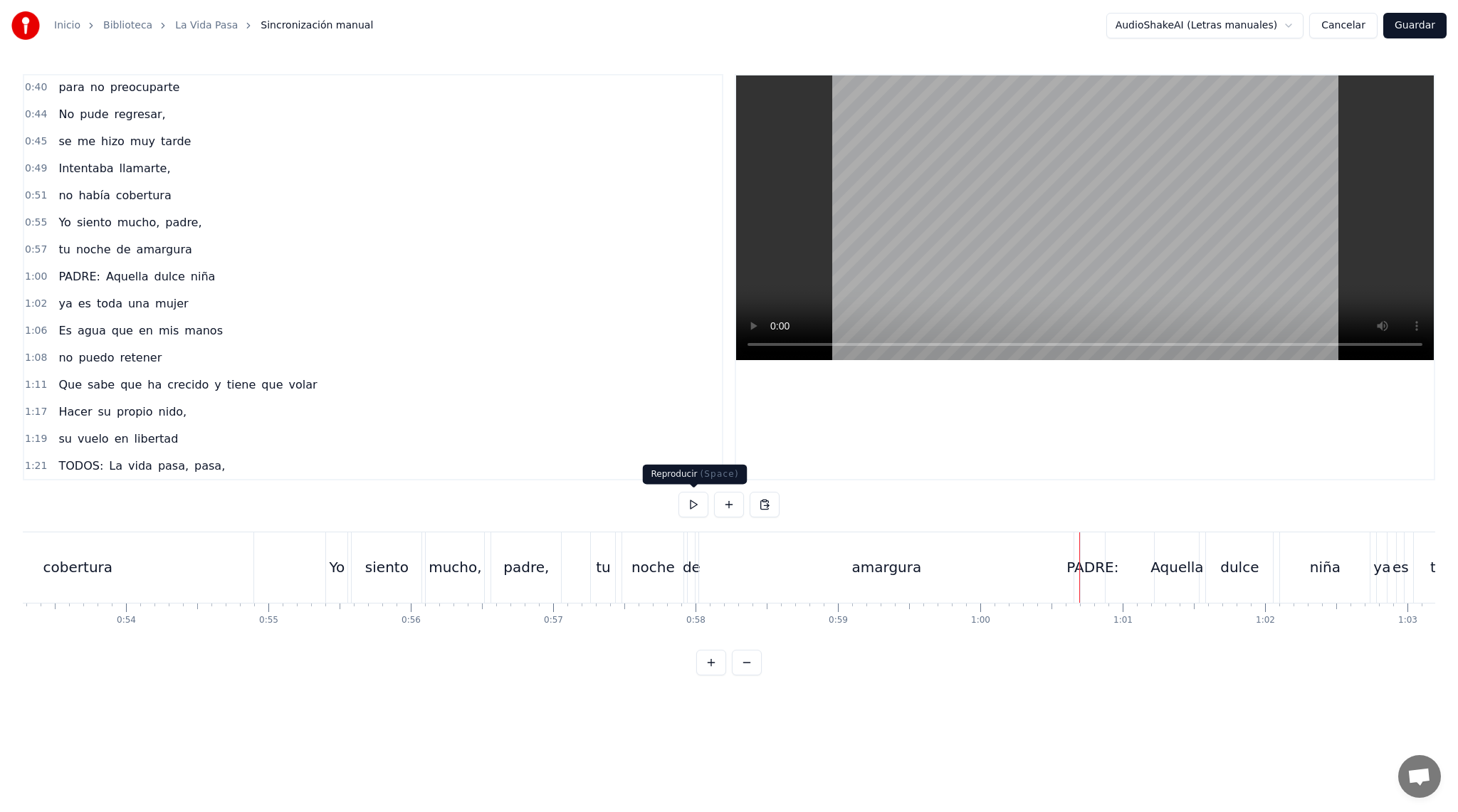
click at [688, 501] on button at bounding box center [693, 505] width 30 height 25
click at [688, 501] on button at bounding box center [693, 505] width 30 height 25
drag, startPoint x: 1092, startPoint y: 572, endPoint x: 1080, endPoint y: 574, distance: 12.2
click at [1080, 574] on div "PADRE:" at bounding box center [1092, 566] width 52 height 21
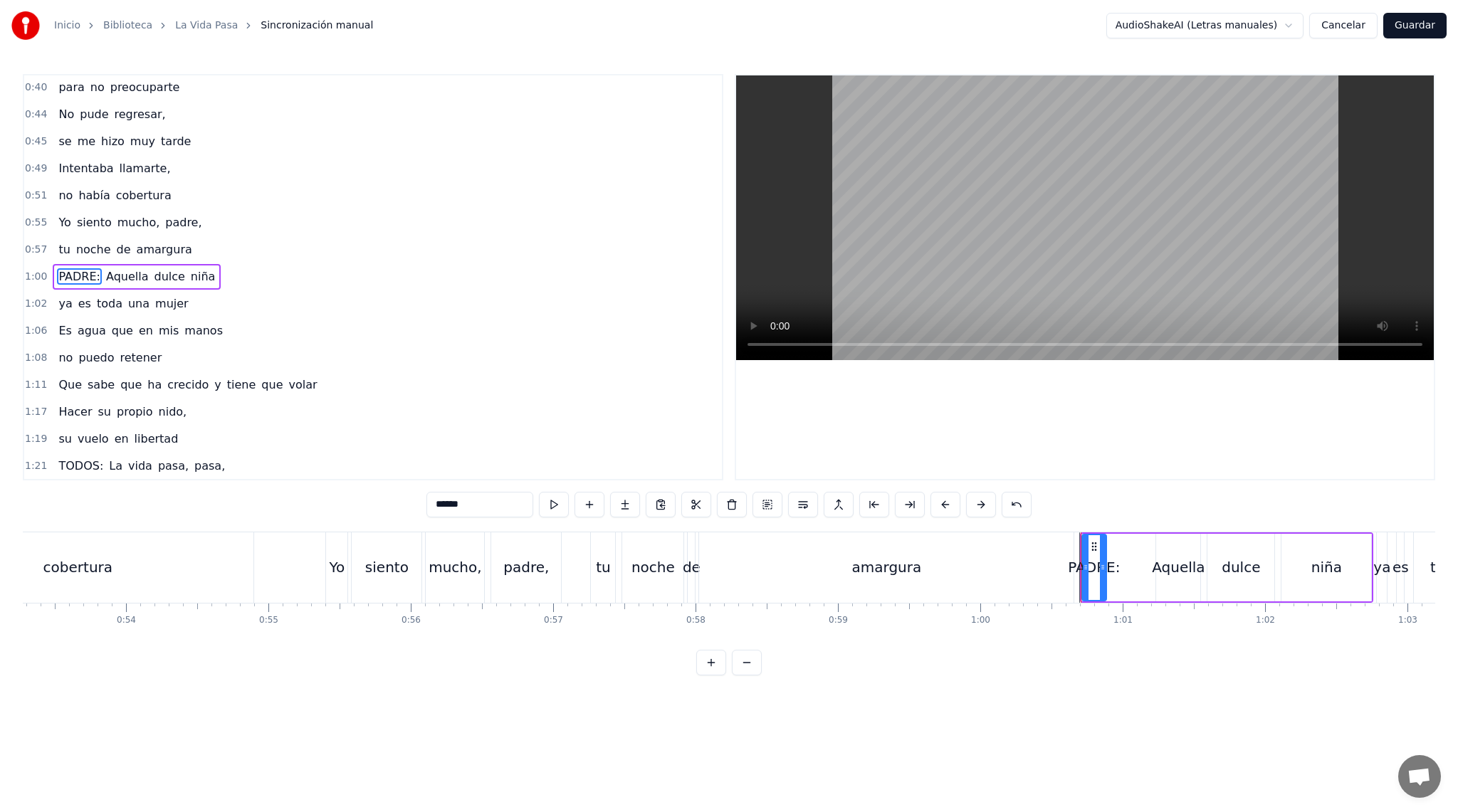
click at [1014, 566] on div "amargura" at bounding box center [886, 567] width 374 height 70
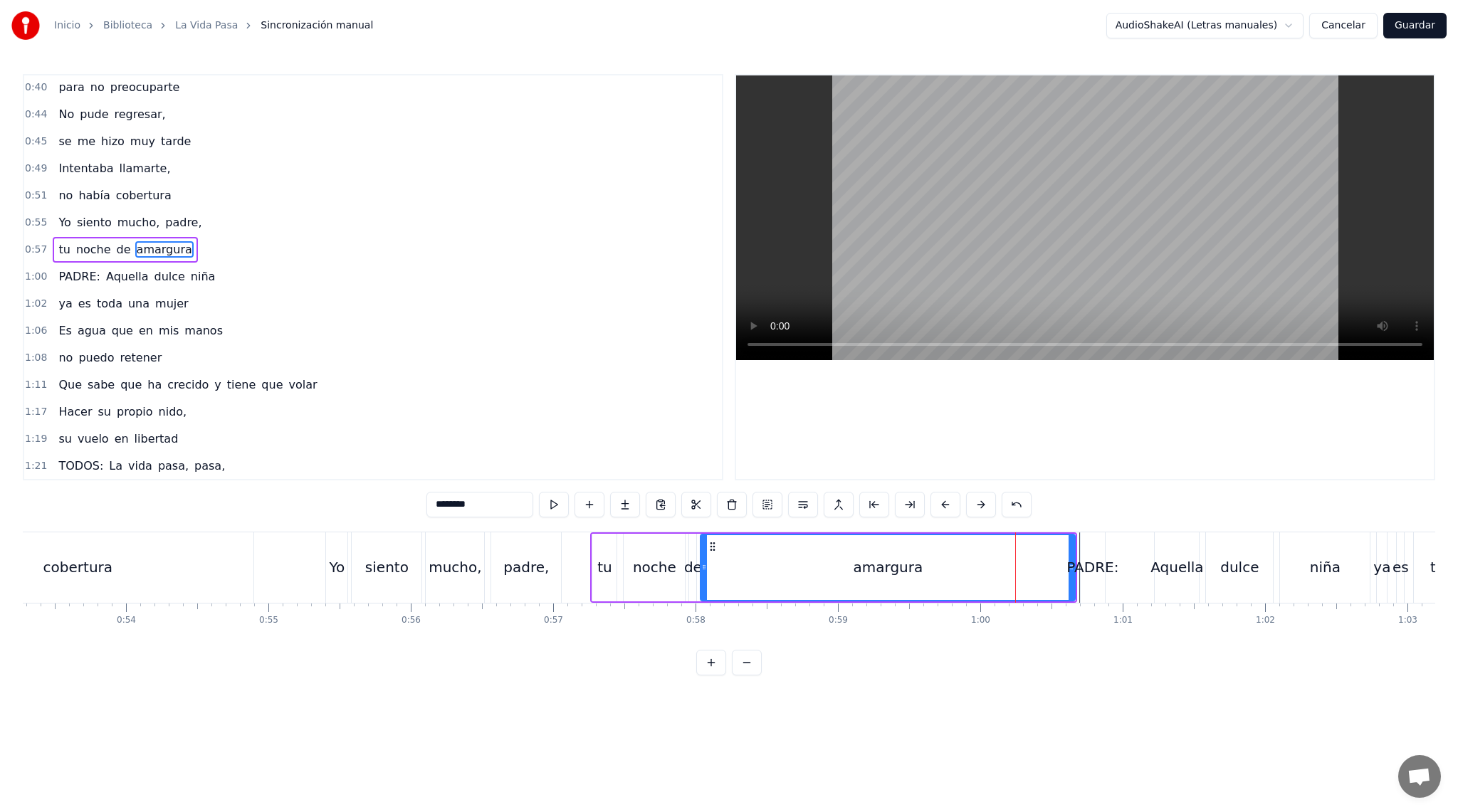
scroll to position [218, 0]
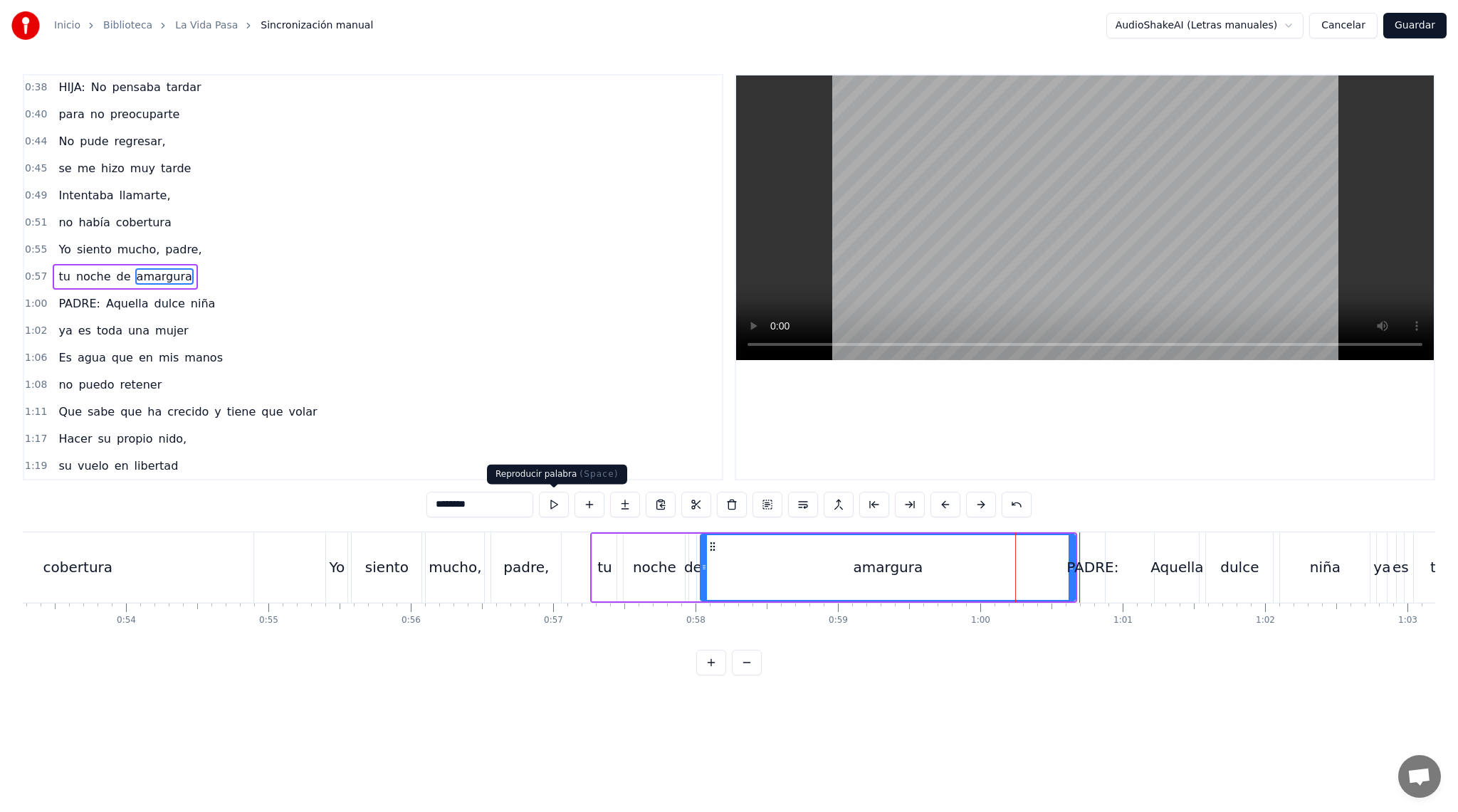
click at [556, 501] on button at bounding box center [553, 505] width 30 height 25
click at [1182, 569] on div "Aquella" at bounding box center [1177, 566] width 52 height 21
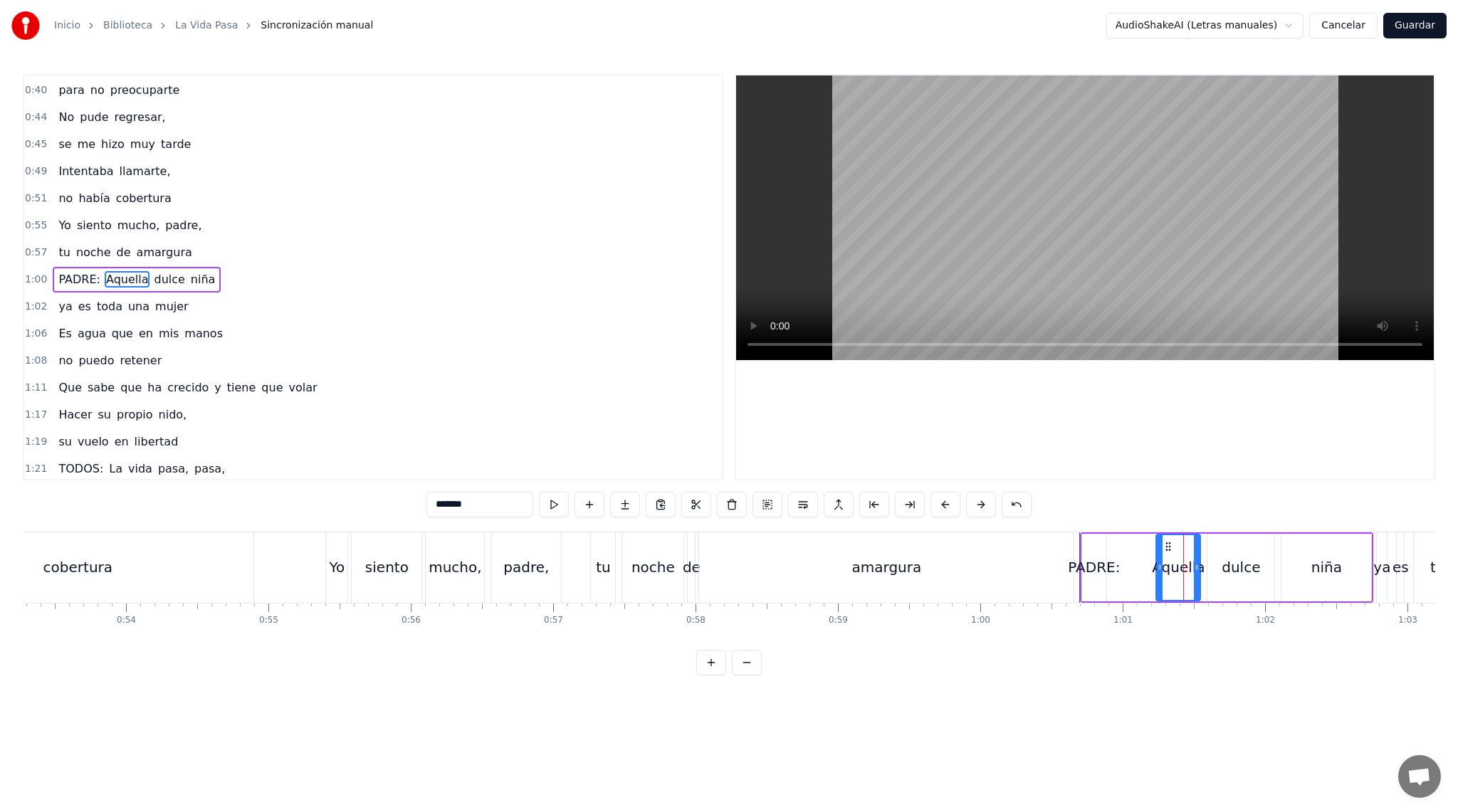
scroll to position [245, 0]
drag, startPoint x: 1157, startPoint y: 569, endPoint x: 1119, endPoint y: 571, distance: 38.1
click at [1119, 571] on icon at bounding box center [1121, 566] width 6 height 11
click at [1053, 524] on div "0:16 PADRE: Estaba amaneciendo 0:18 y yo estaba despierto 0:22 Te fuiste anoche…" at bounding box center [729, 375] width 1412 height 601
click at [1024, 538] on div "amargura" at bounding box center [886, 567] width 374 height 70
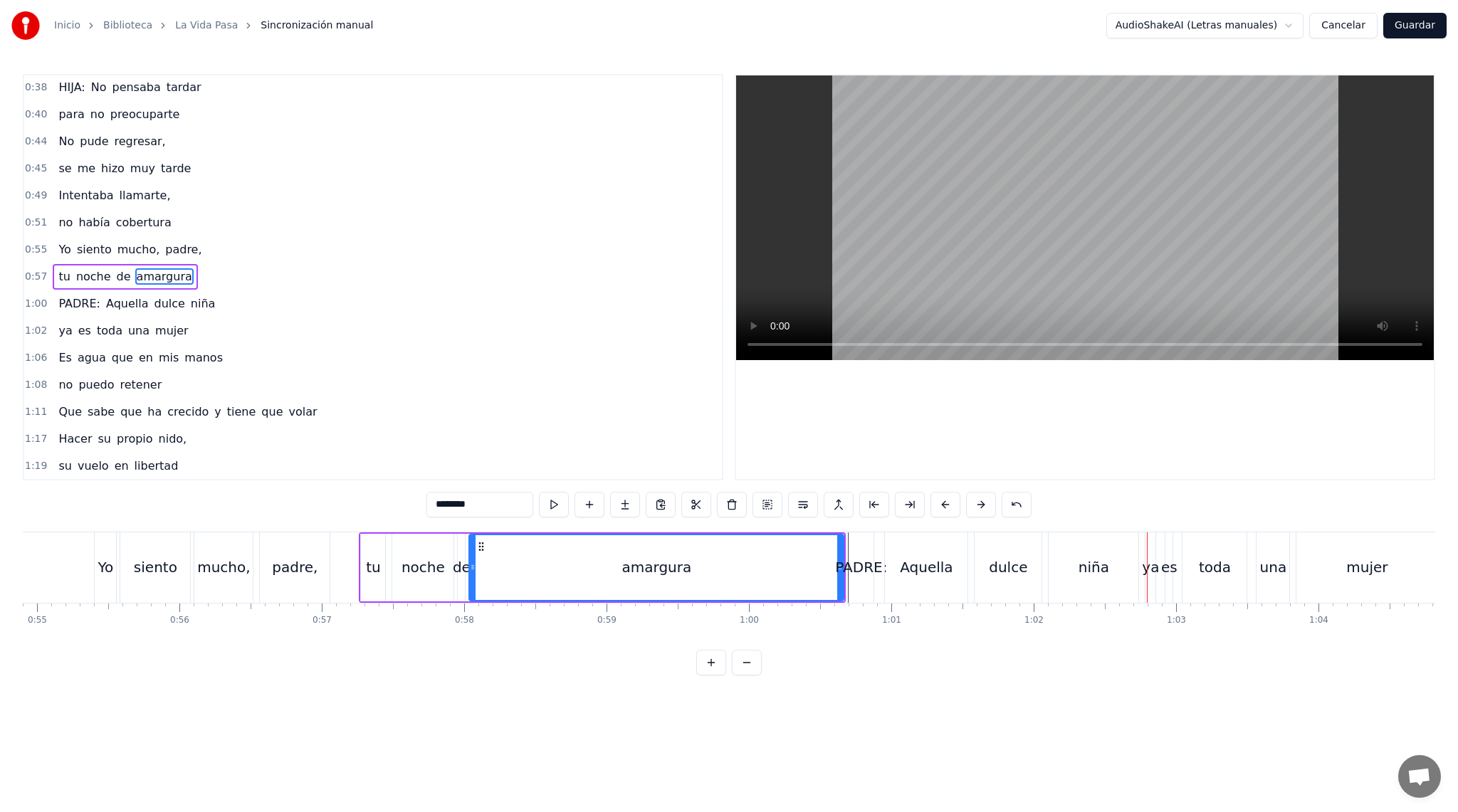
scroll to position [0, 7776]
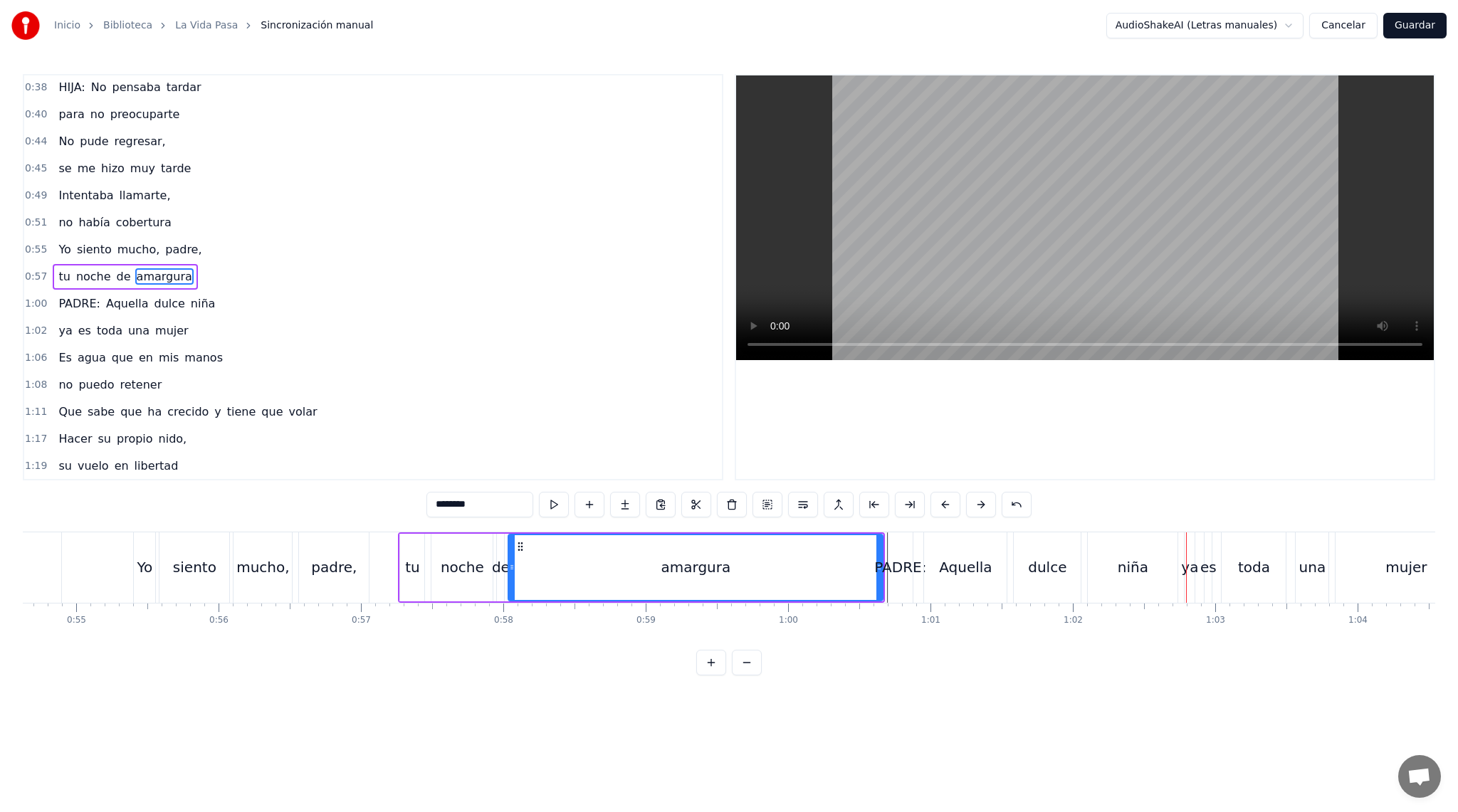
click at [905, 573] on div "PADRE:" at bounding box center [900, 566] width 52 height 21
type input "******"
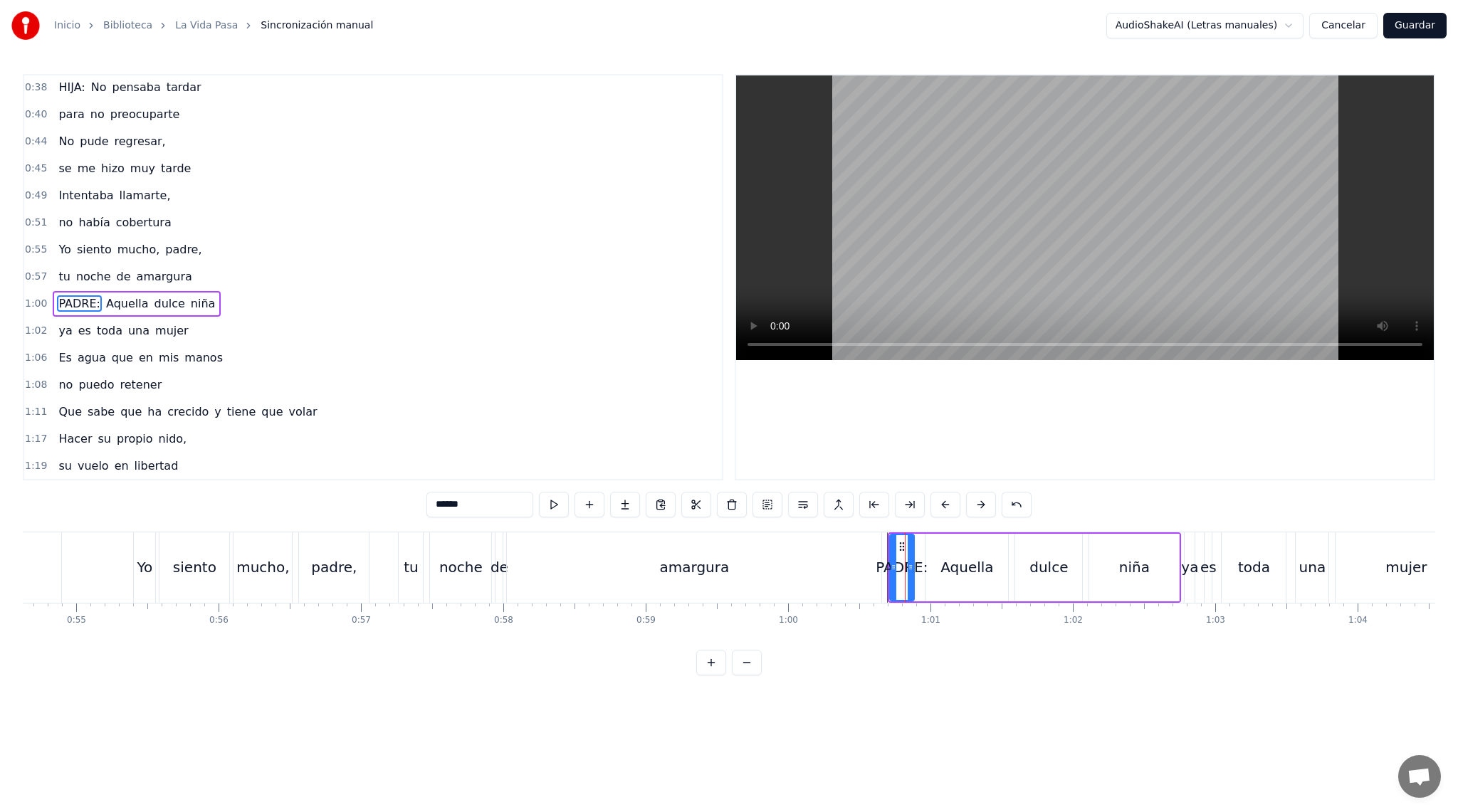
scroll to position [245, 0]
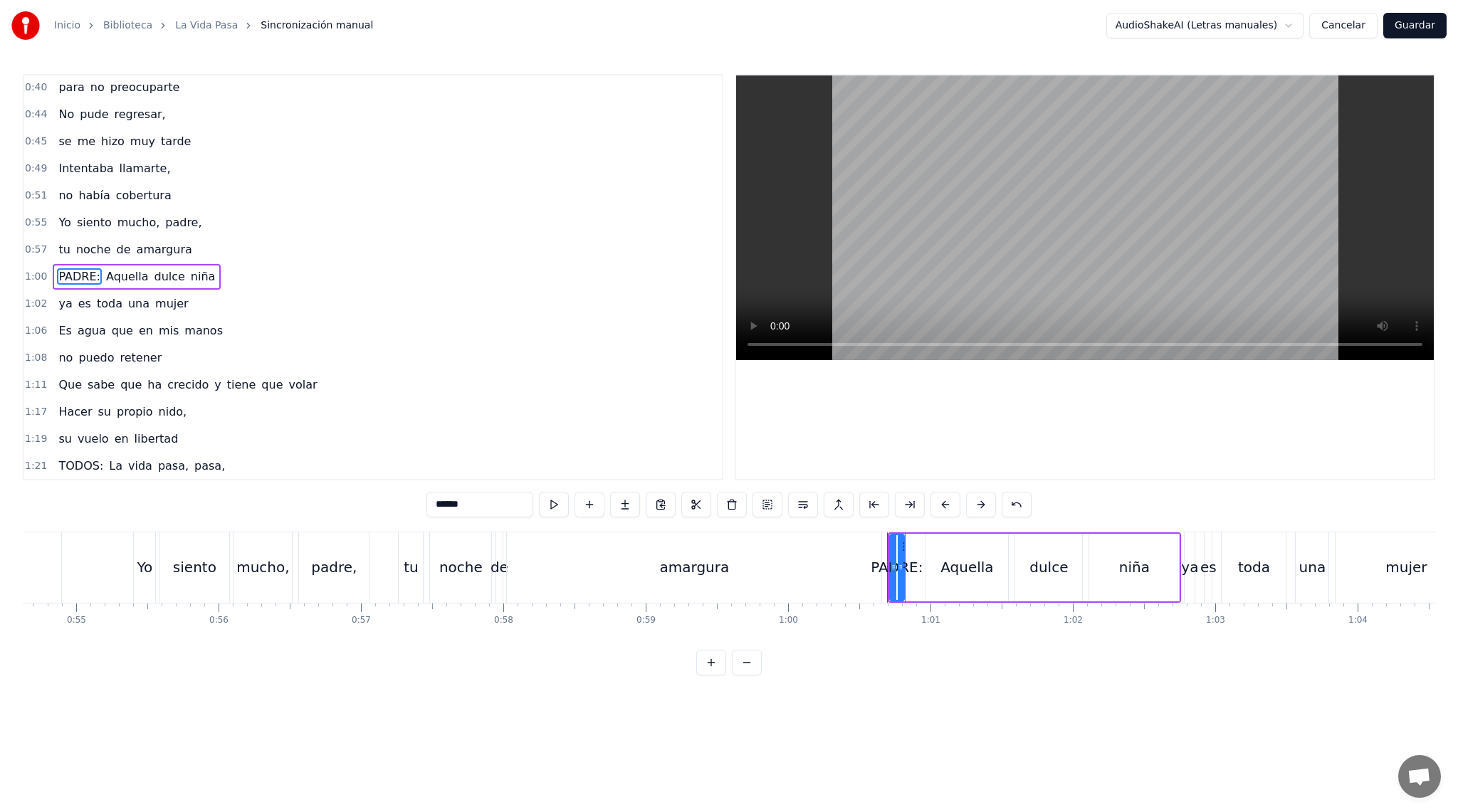
drag, startPoint x: 909, startPoint y: 568, endPoint x: 899, endPoint y: 568, distance: 10.0
click at [899, 568] on icon at bounding box center [900, 566] width 6 height 11
click at [561, 506] on button at bounding box center [553, 505] width 30 height 25
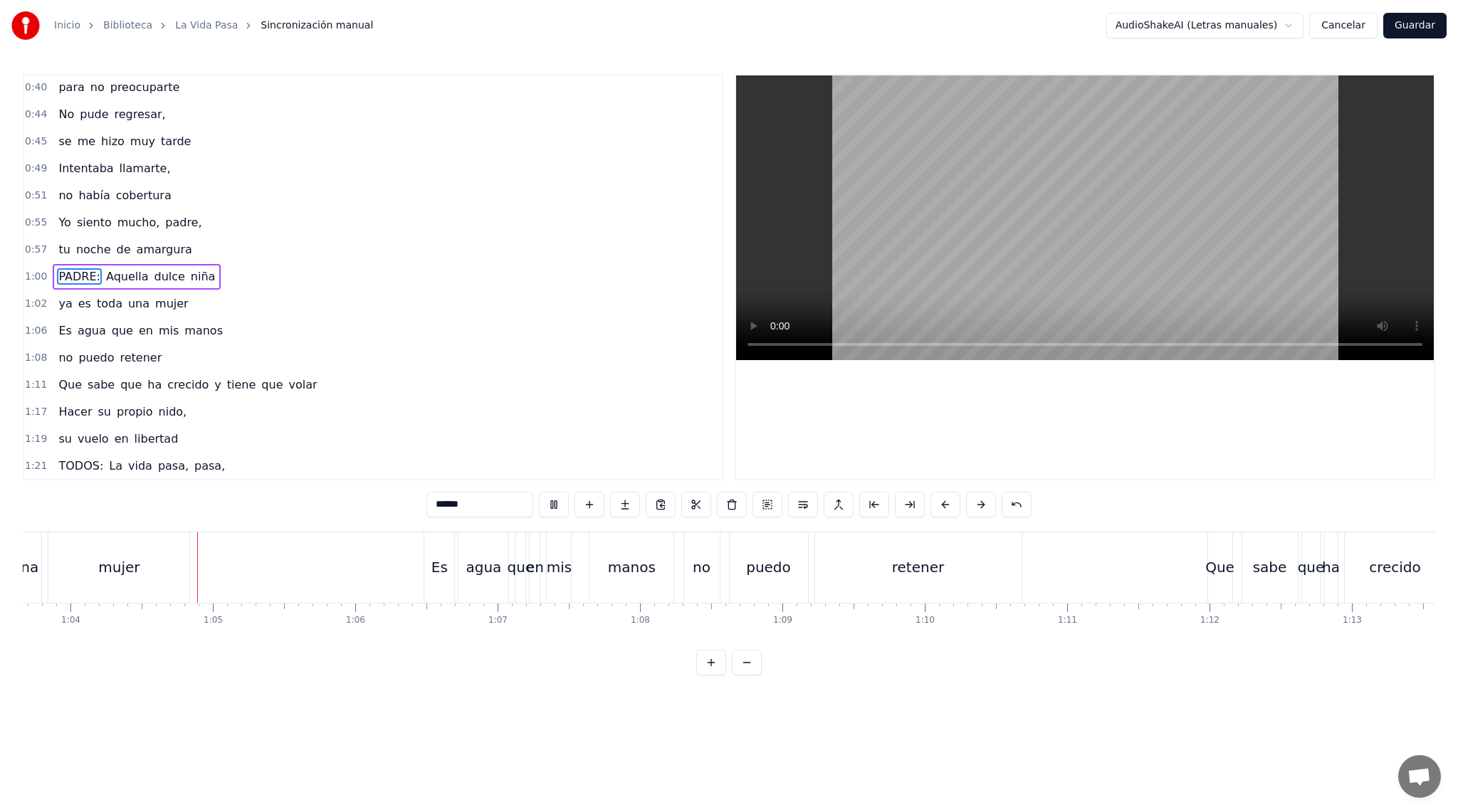
scroll to position [0, 9070]
click at [865, 301] on video at bounding box center [1085, 217] width 697 height 284
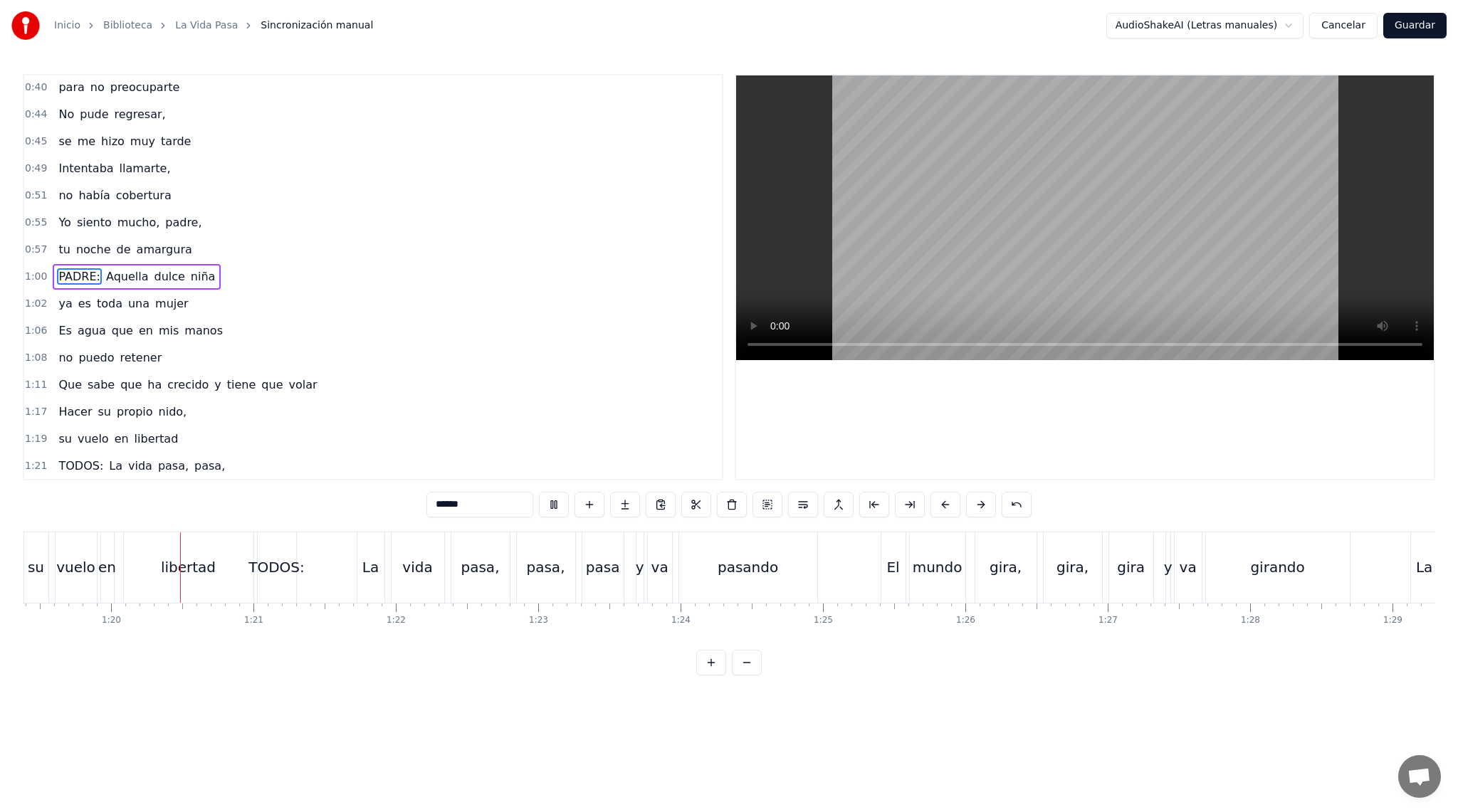
scroll to position [0, 11303]
click at [280, 526] on div "0:16 PADRE: Estaba amaneciendo 0:18 y yo estaba despierto 0:22 Te fuiste anoche…" at bounding box center [729, 375] width 1412 height 601
click at [265, 548] on div "TODOS:" at bounding box center [276, 567] width 39 height 70
type input "******"
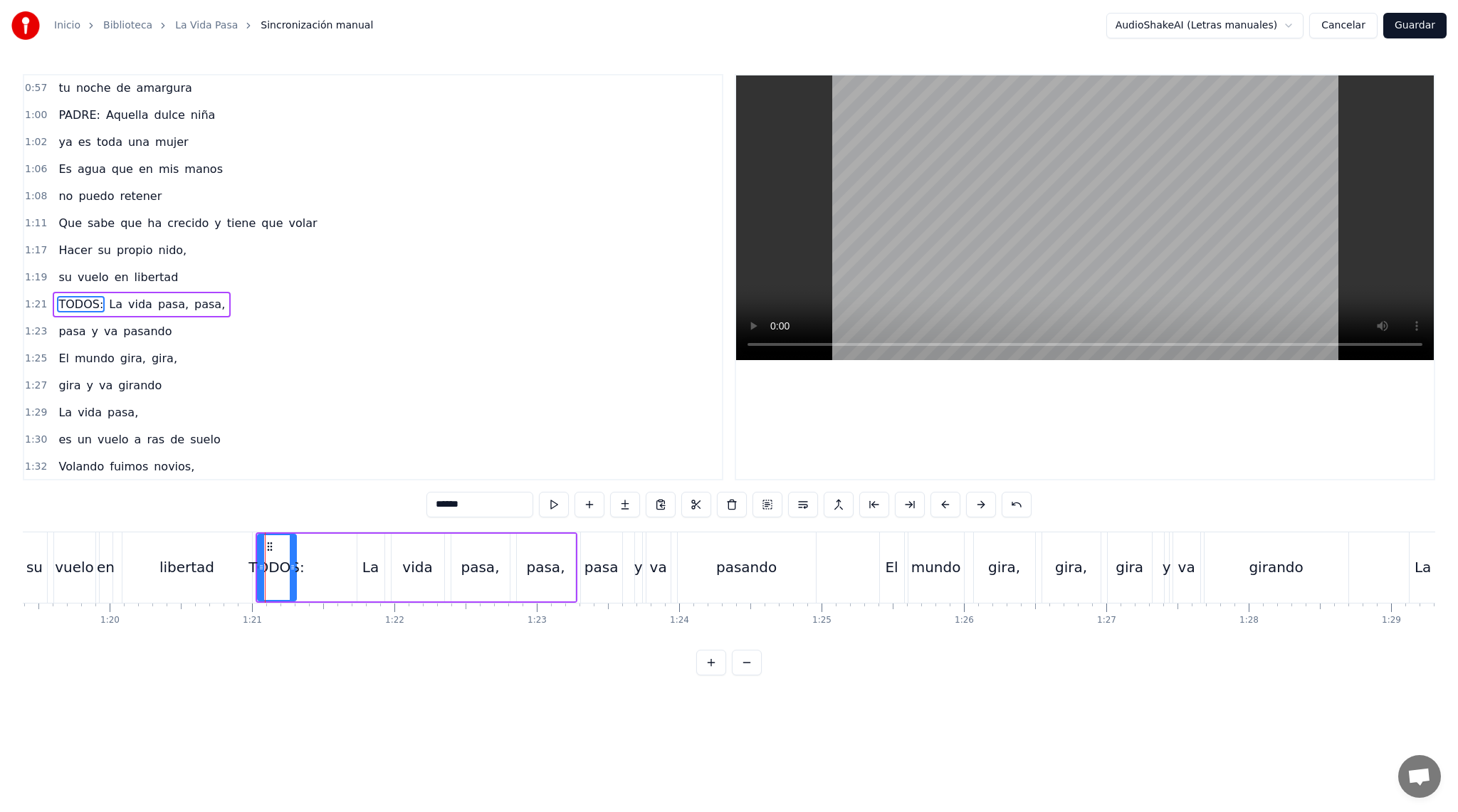
scroll to position [434, 0]
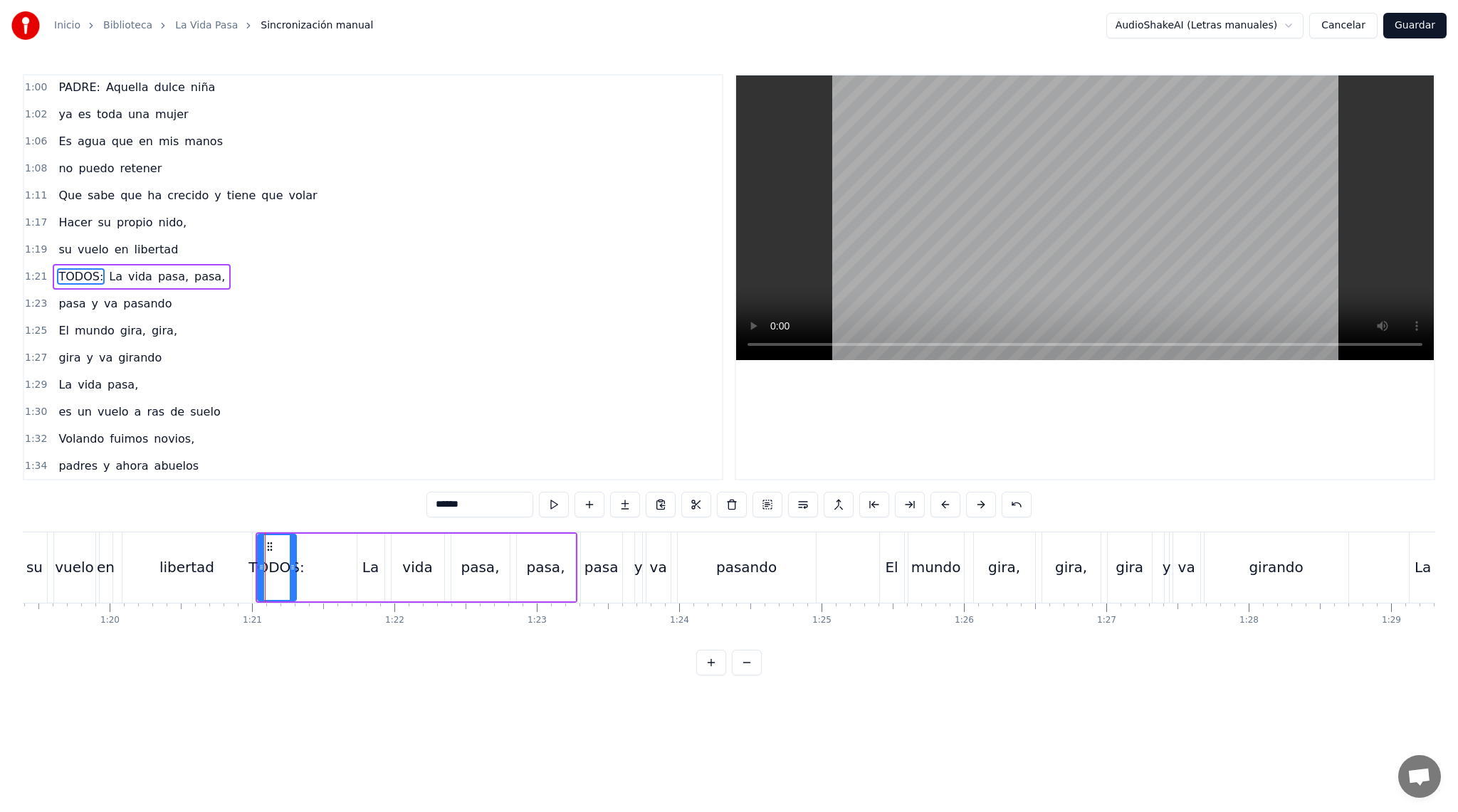
click at [314, 524] on div "0:16 PADRE: Estaba amaneciendo 0:18 y yo estaba despierto 0:22 Te fuiste anoche…" at bounding box center [729, 375] width 1412 height 601
click at [324, 552] on div "TODOS: La vida pasa, pasa," at bounding box center [416, 567] width 322 height 70
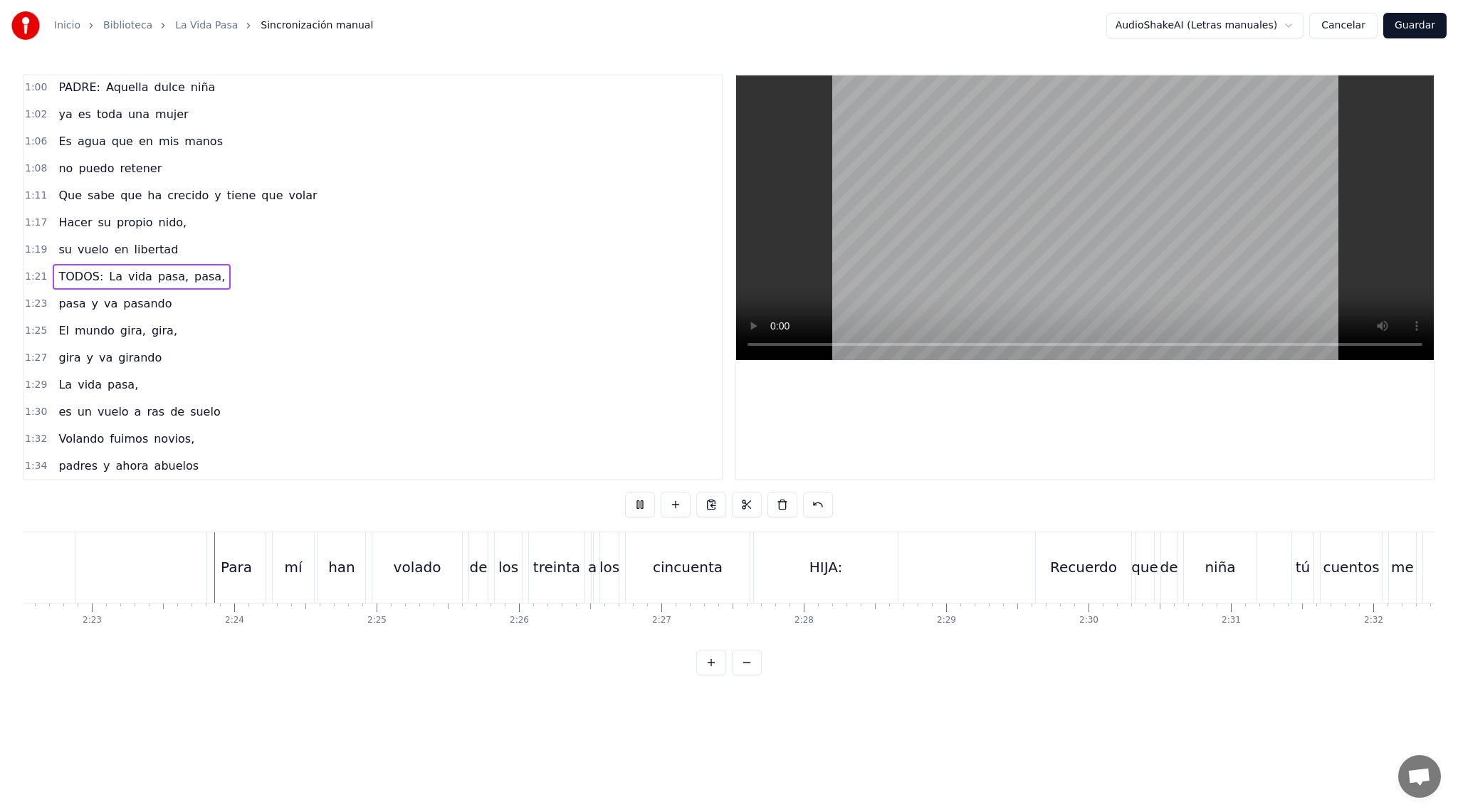
scroll to position [0, 20294]
drag, startPoint x: 816, startPoint y: 572, endPoint x: 933, endPoint y: 567, distance: 117.1
click at [933, 567] on div "HIJA: Recuerdo que de niña" at bounding box center [1001, 567] width 507 height 70
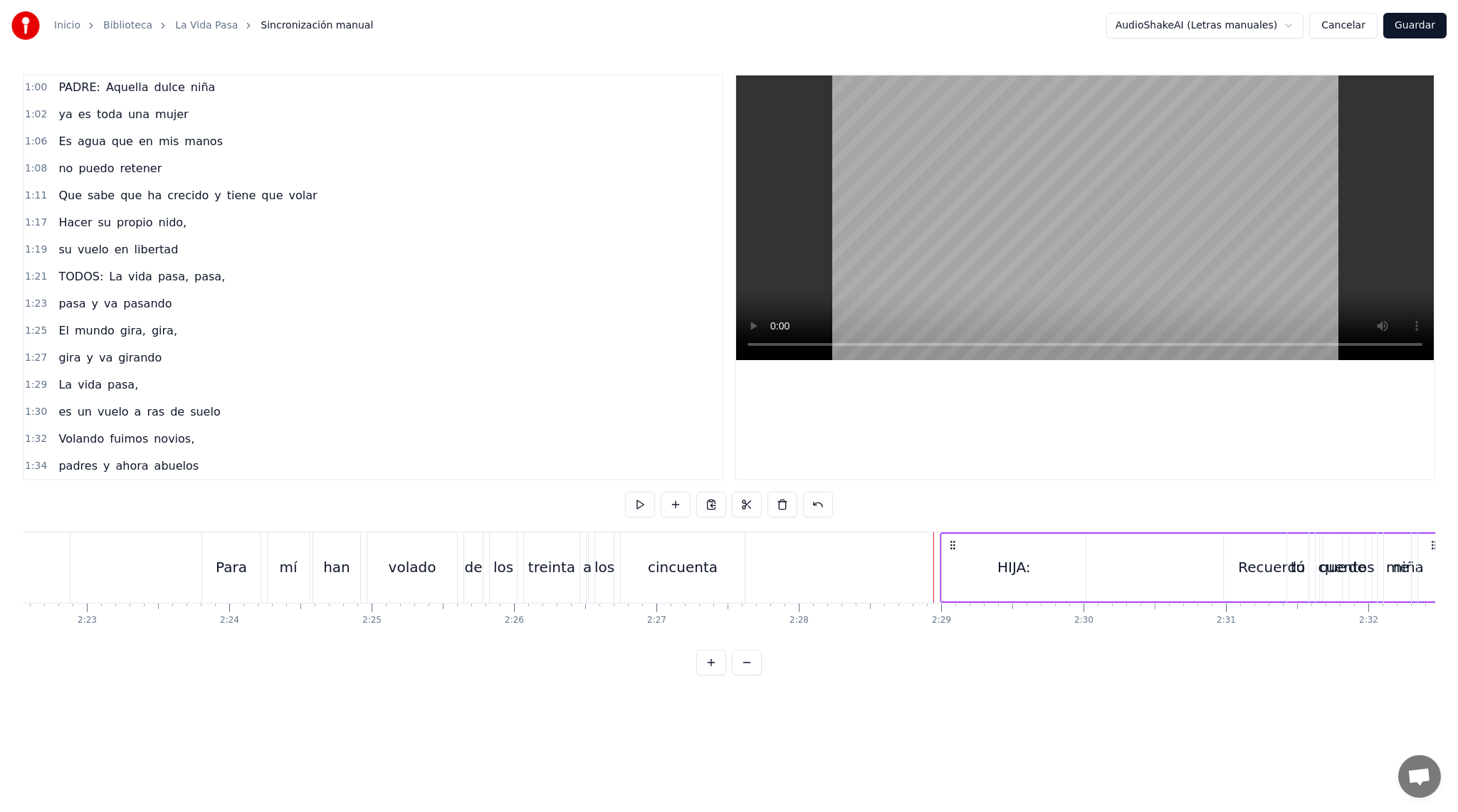
drag, startPoint x: 760, startPoint y: 544, endPoint x: 951, endPoint y: 557, distance: 191.4
click at [951, 557] on div "HIJA: Recuerdo que de niña" at bounding box center [1193, 567] width 507 height 70
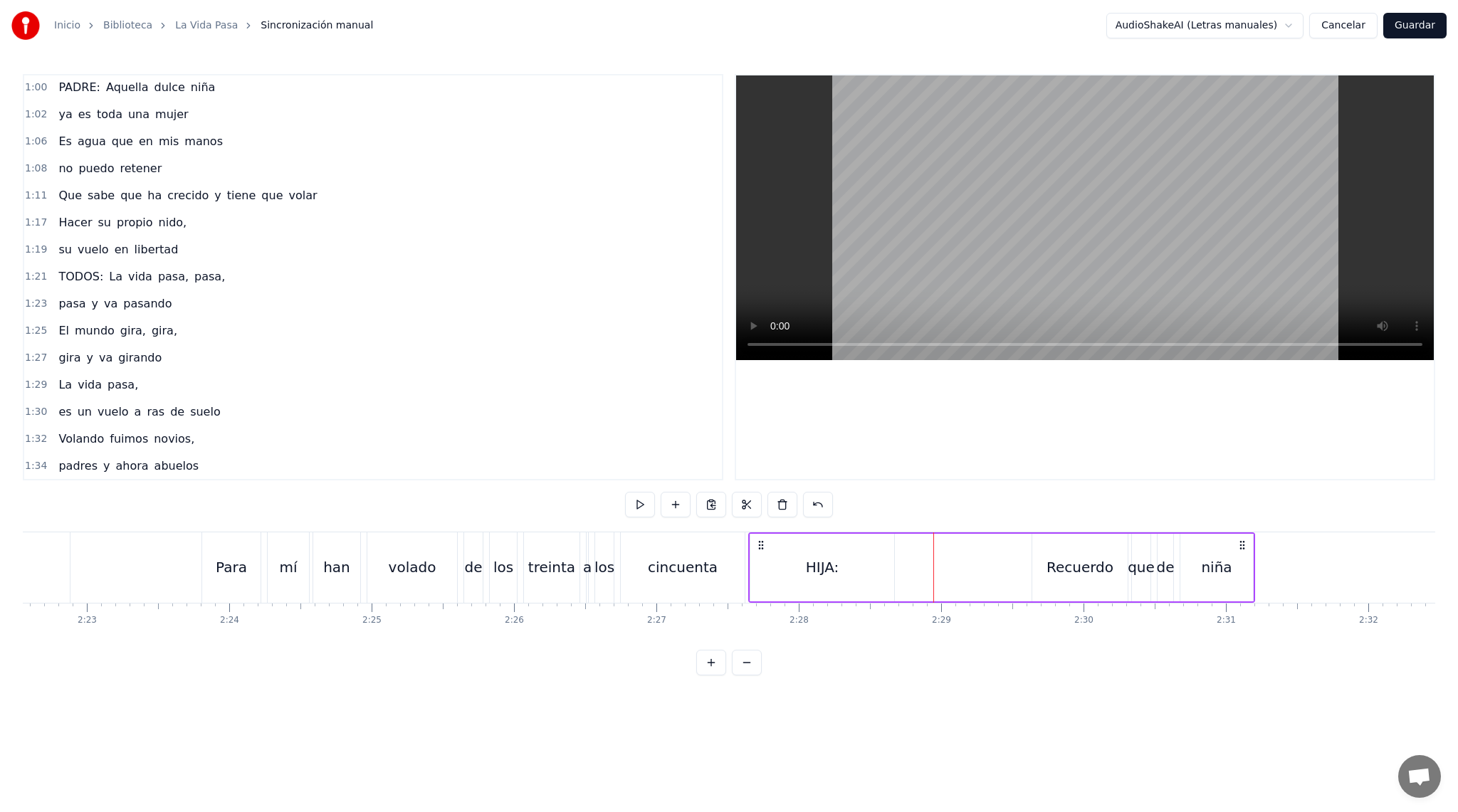
click at [761, 543] on icon at bounding box center [761, 544] width 11 height 11
click at [869, 479] on div at bounding box center [1085, 277] width 701 height 406
click at [758, 545] on icon at bounding box center [761, 544] width 11 height 11
click at [764, 545] on icon at bounding box center [761, 544] width 11 height 11
click at [859, 577] on div "HIJA:" at bounding box center [822, 567] width 144 height 68
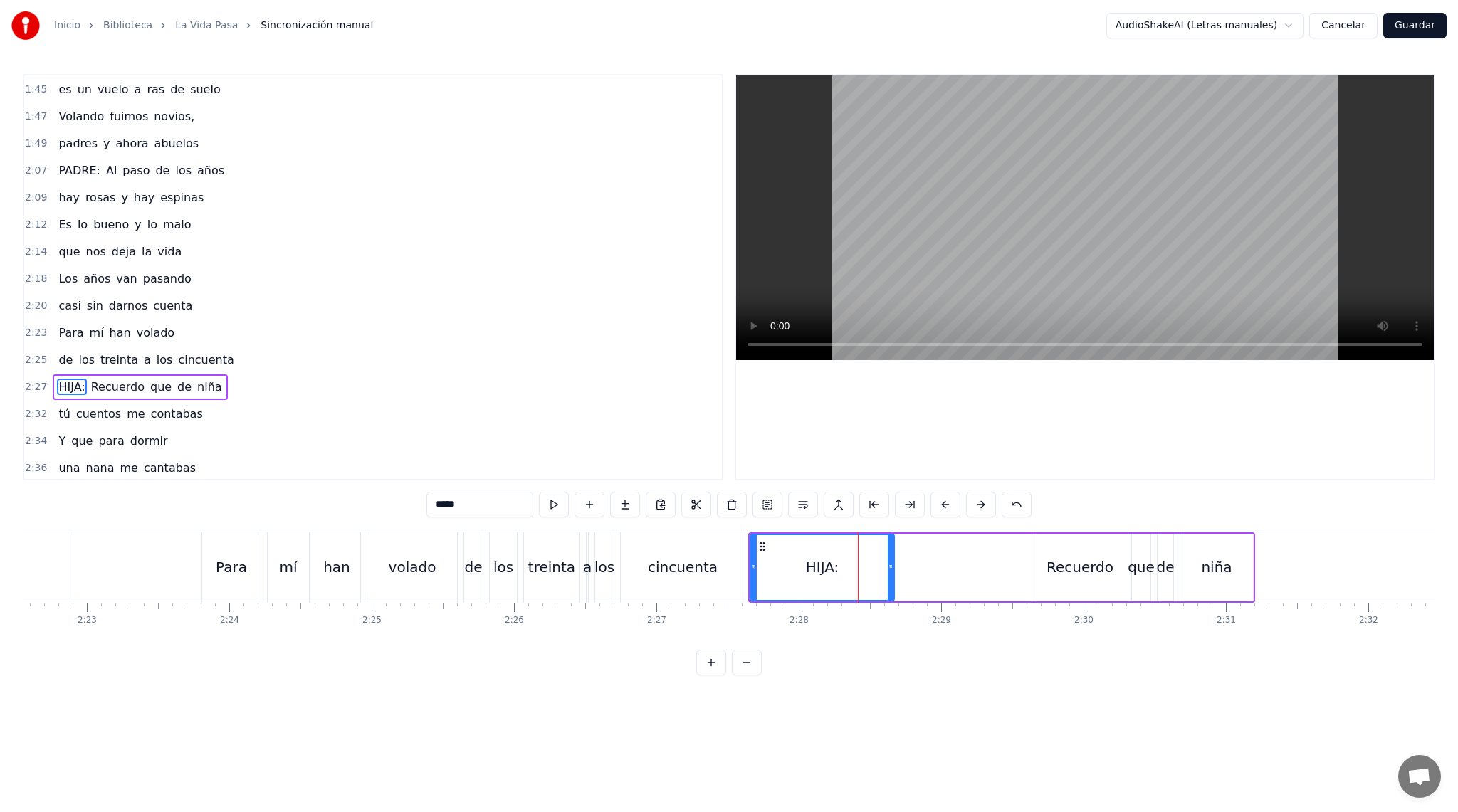
scroll to position [1083, 0]
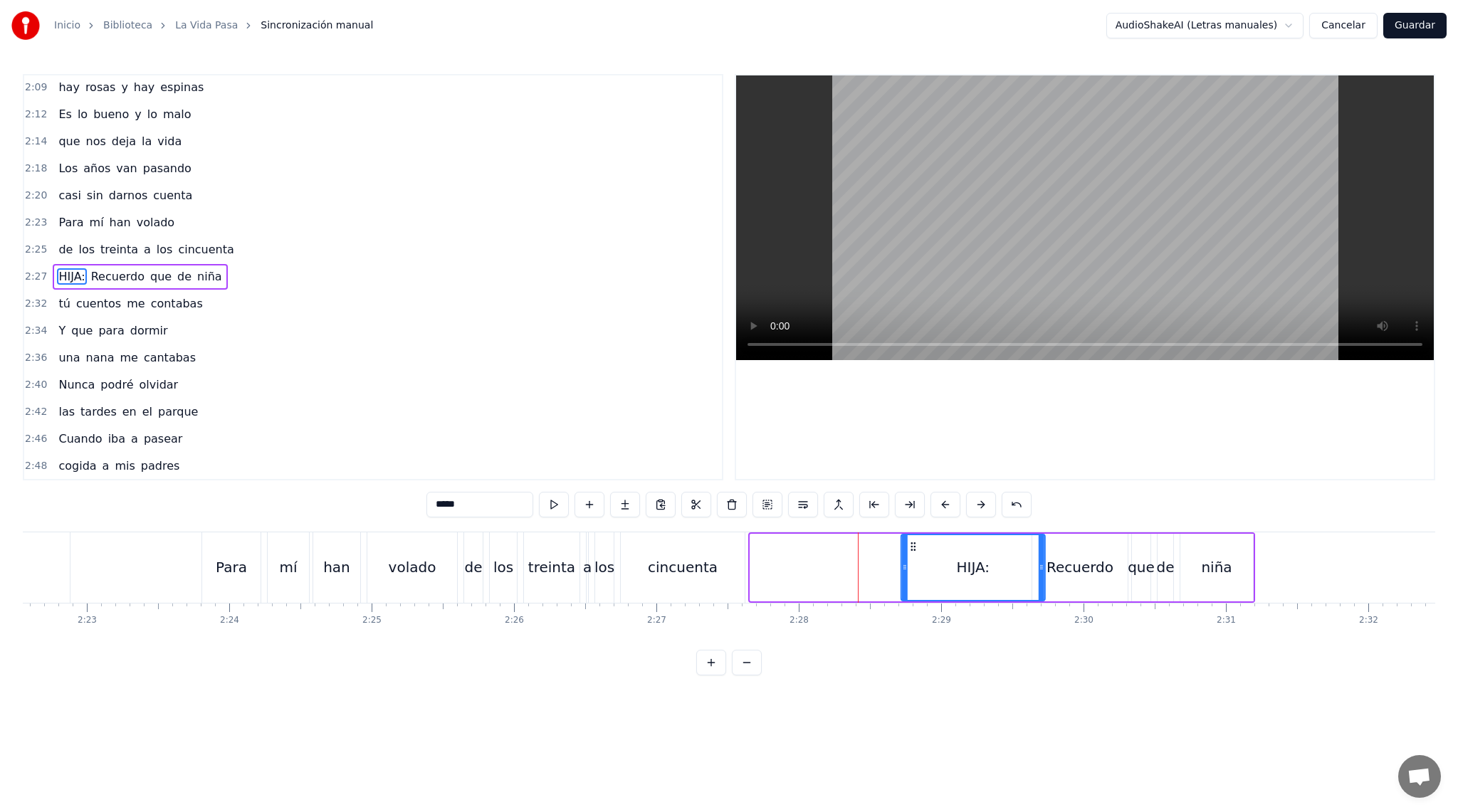
drag, startPoint x: 762, startPoint y: 544, endPoint x: 913, endPoint y: 545, distance: 151.0
click at [913, 545] on icon at bounding box center [913, 546] width 11 height 11
drag, startPoint x: 902, startPoint y: 571, endPoint x: 989, endPoint y: 563, distance: 87.4
click at [989, 563] on icon at bounding box center [991, 566] width 6 height 11
click at [761, 526] on div "0:16 PADRE: Estaba amaneciendo 0:18 y yo estaba despierto 0:22 Te fuiste anoche…" at bounding box center [729, 375] width 1412 height 601
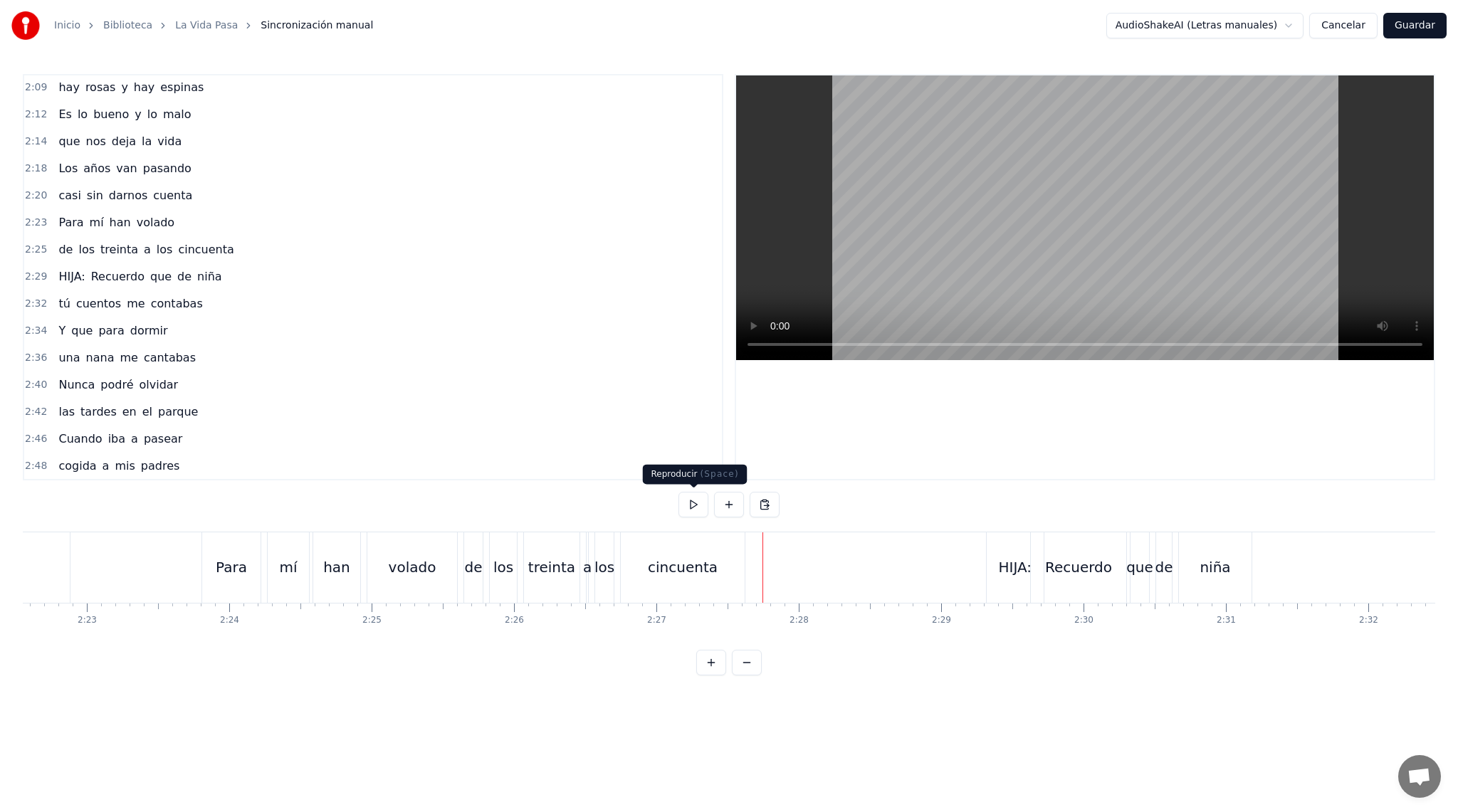
click at [691, 504] on button at bounding box center [693, 505] width 30 height 25
click at [1055, 574] on div "Recuerdo" at bounding box center [1078, 566] width 67 height 21
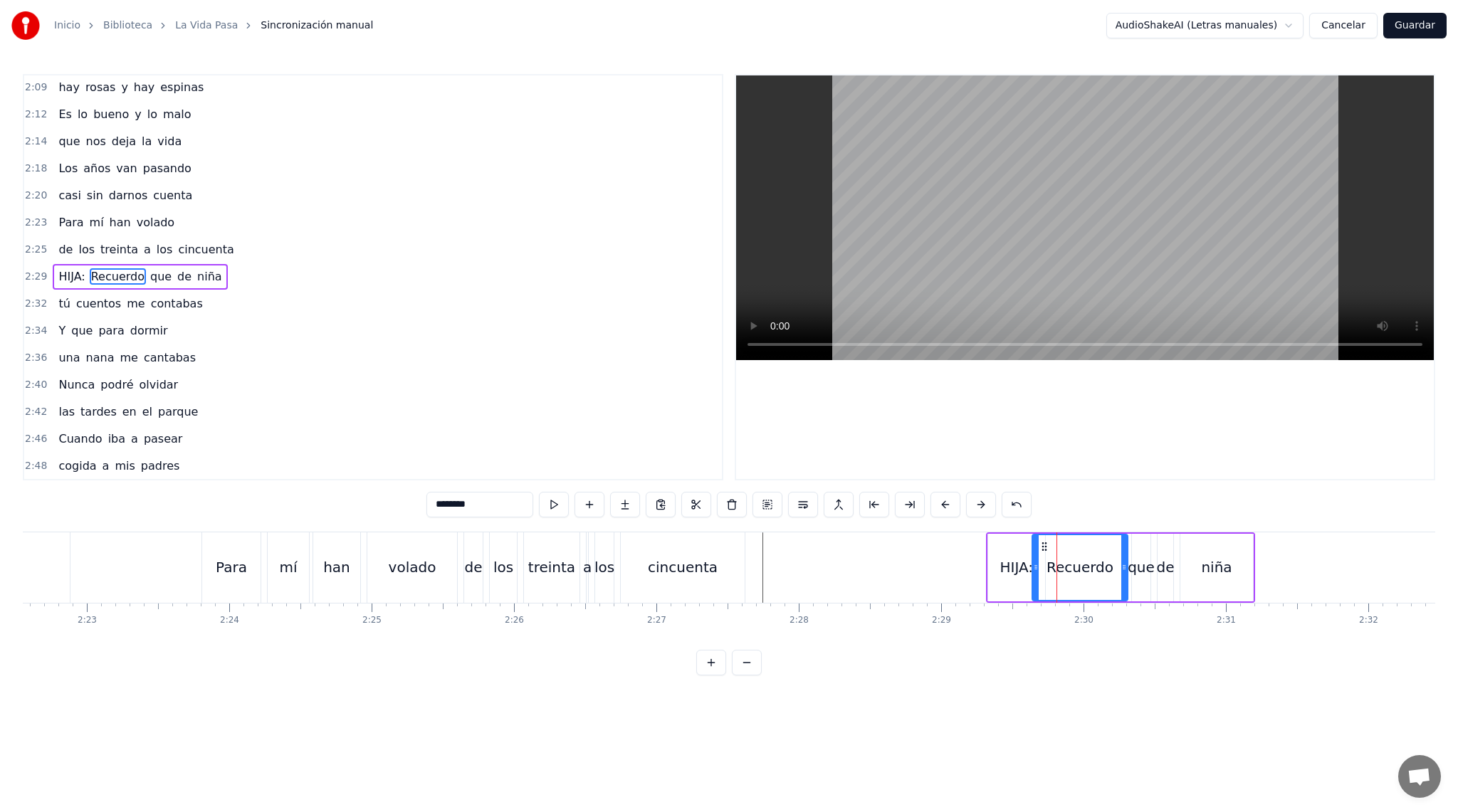
click at [1014, 571] on div "HIJA:" at bounding box center [1017, 566] width 34 height 21
drag, startPoint x: 1000, startPoint y: 544, endPoint x: 980, endPoint y: 544, distance: 20.0
click at [980, 544] on icon at bounding box center [979, 546] width 11 height 11
click at [1082, 573] on div "Recuerdo" at bounding box center [1079, 566] width 67 height 21
click at [989, 562] on div "HIJA:" at bounding box center [997, 566] width 34 height 21
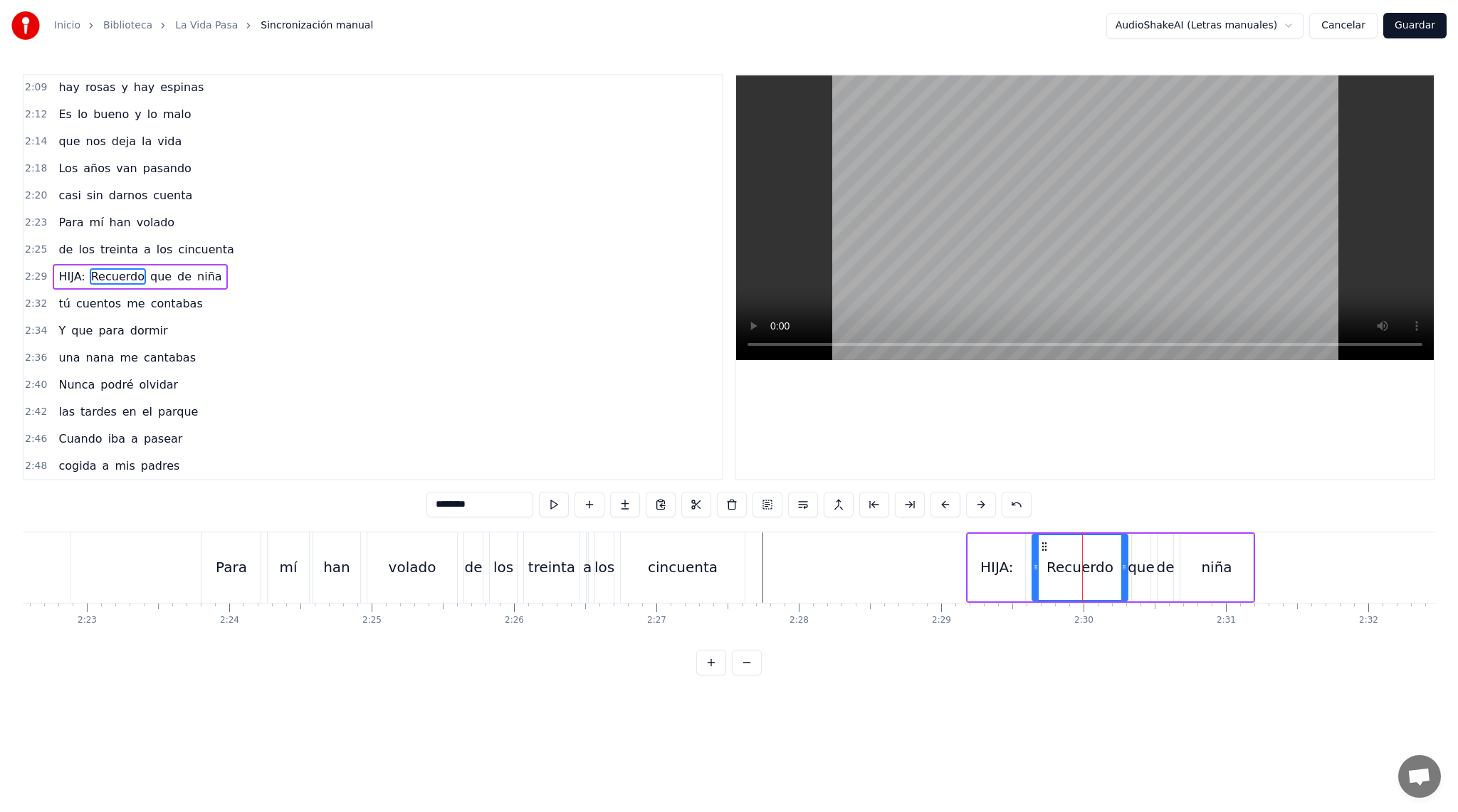
type input "*****"
drag, startPoint x: 978, startPoint y: 548, endPoint x: 965, endPoint y: 548, distance: 13.0
click at [965, 548] on icon at bounding box center [967, 546] width 11 height 11
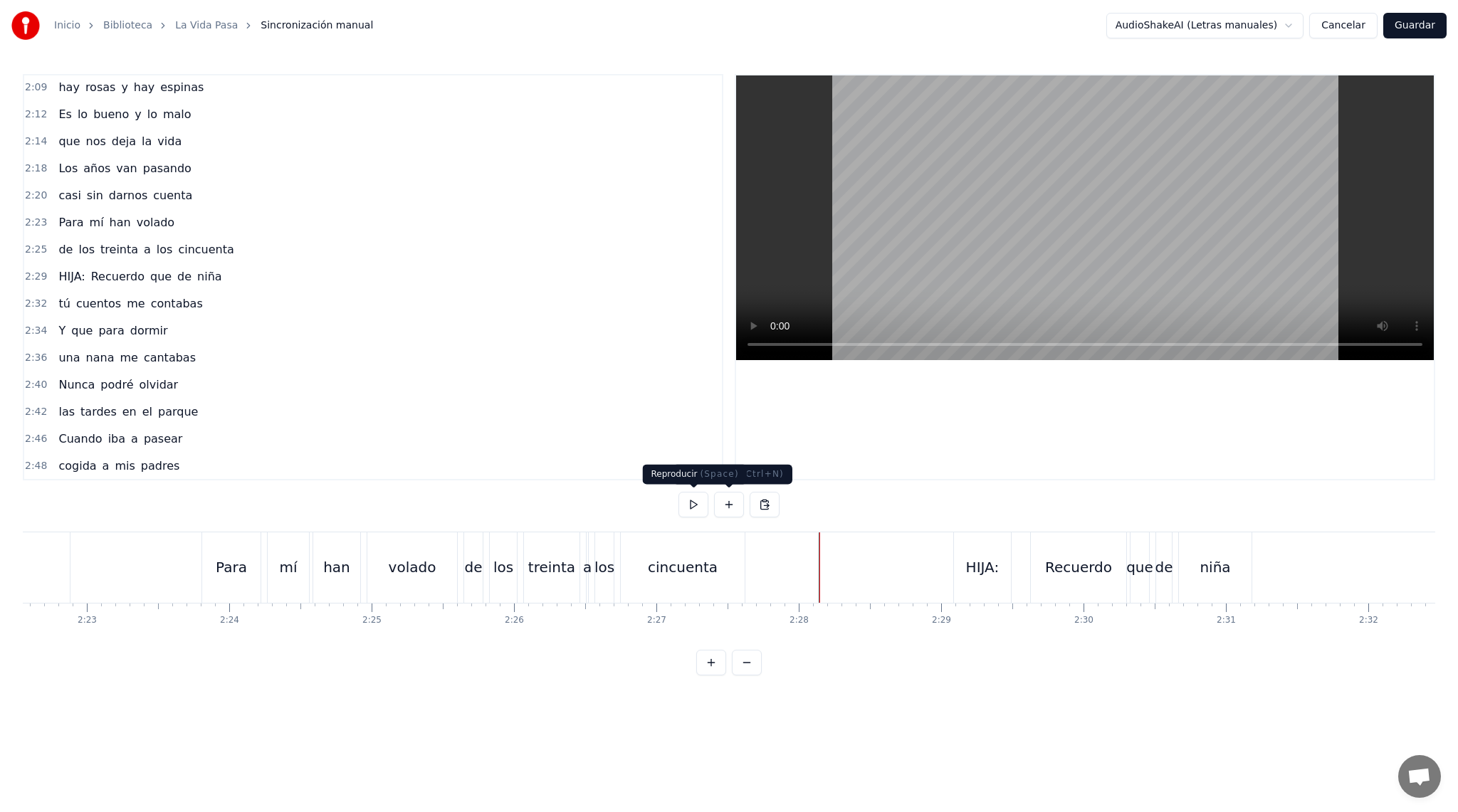
click at [696, 506] on button at bounding box center [693, 505] width 30 height 25
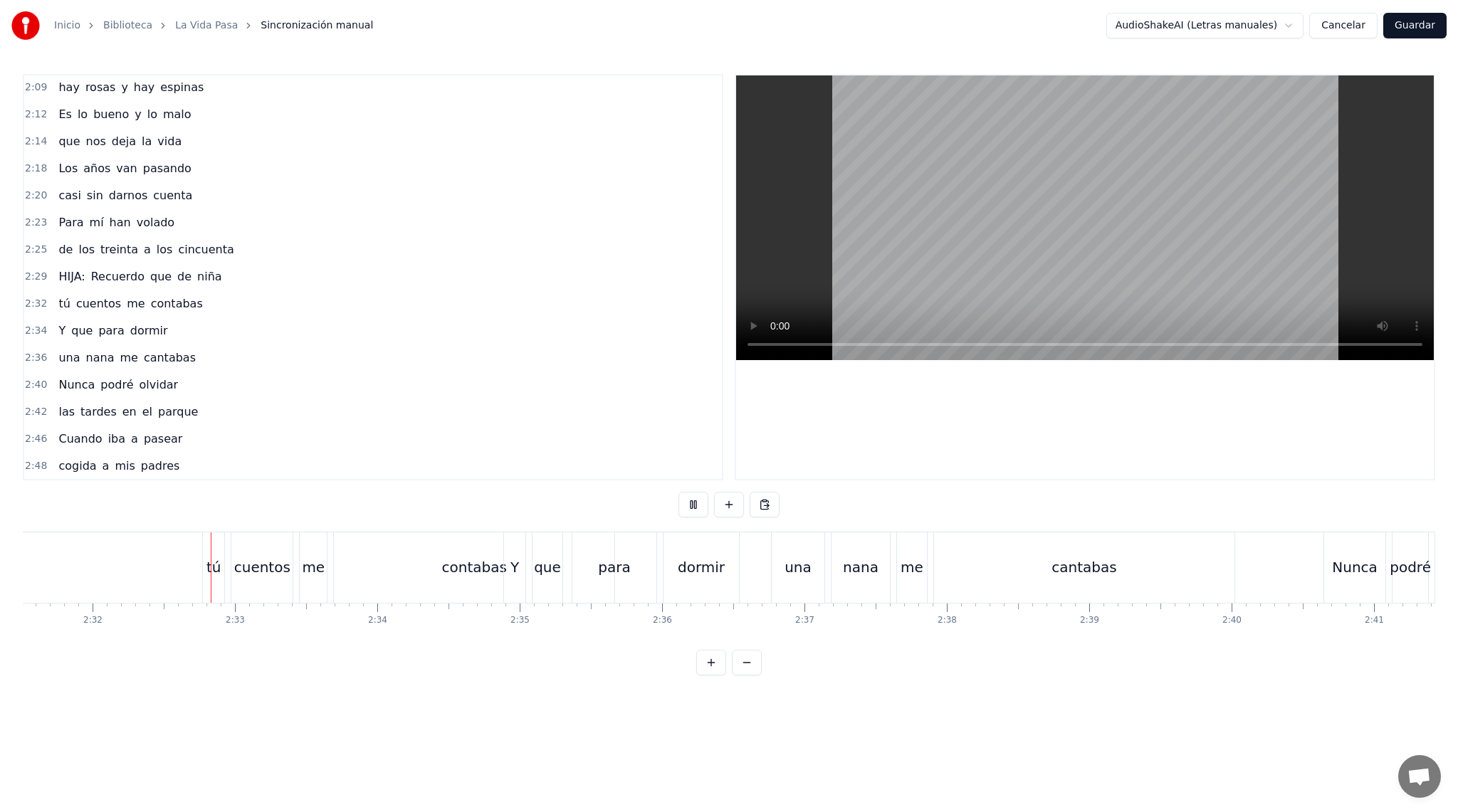
scroll to position [0, 21575]
click at [138, 527] on div "0:16 PADRE: Estaba amaneciendo 0:18 y yo estaba despierto 0:22 Te fuiste anoche…" at bounding box center [729, 375] width 1412 height 601
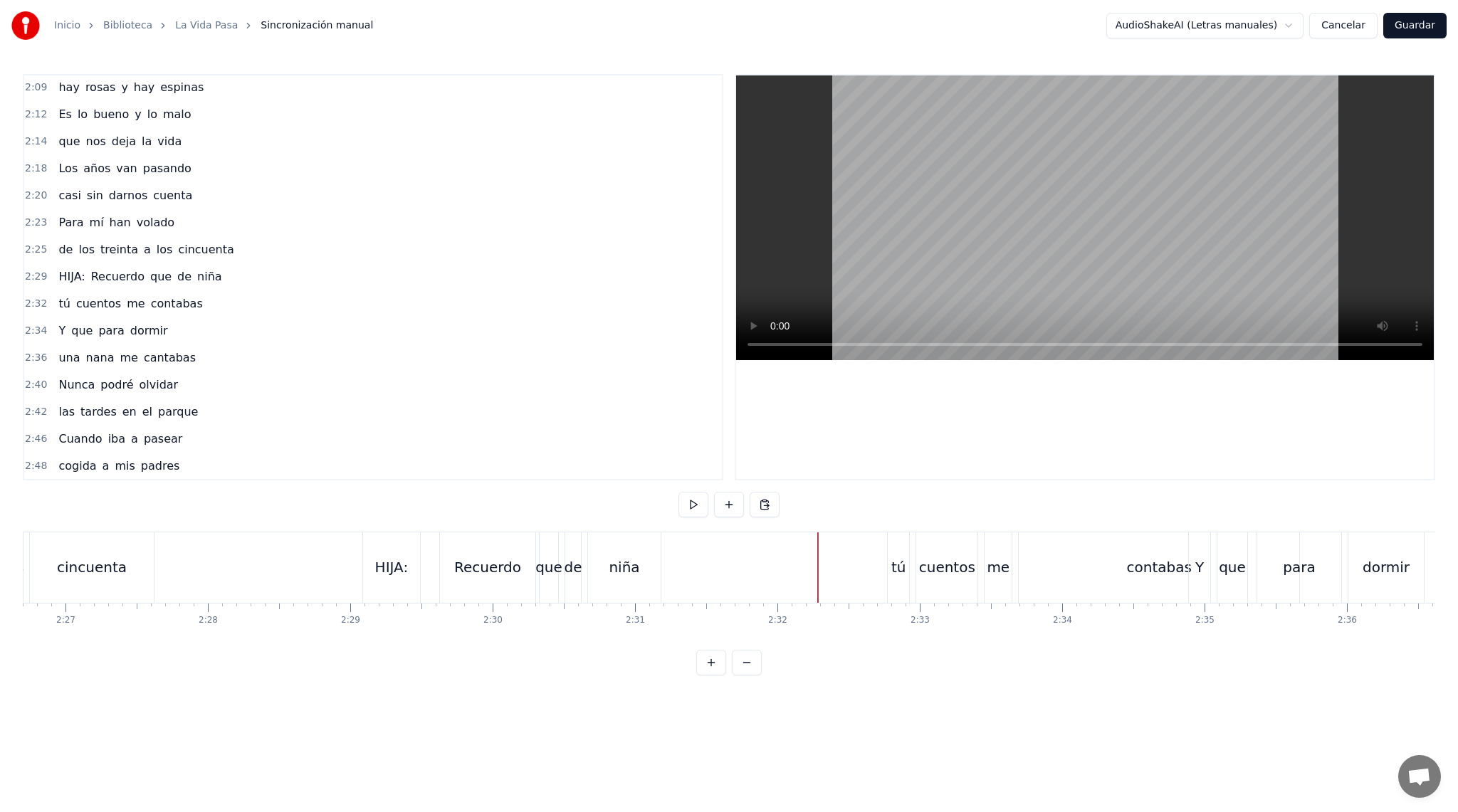
scroll to position [0, 20875]
click at [669, 554] on div "niña" at bounding box center [634, 567] width 73 height 70
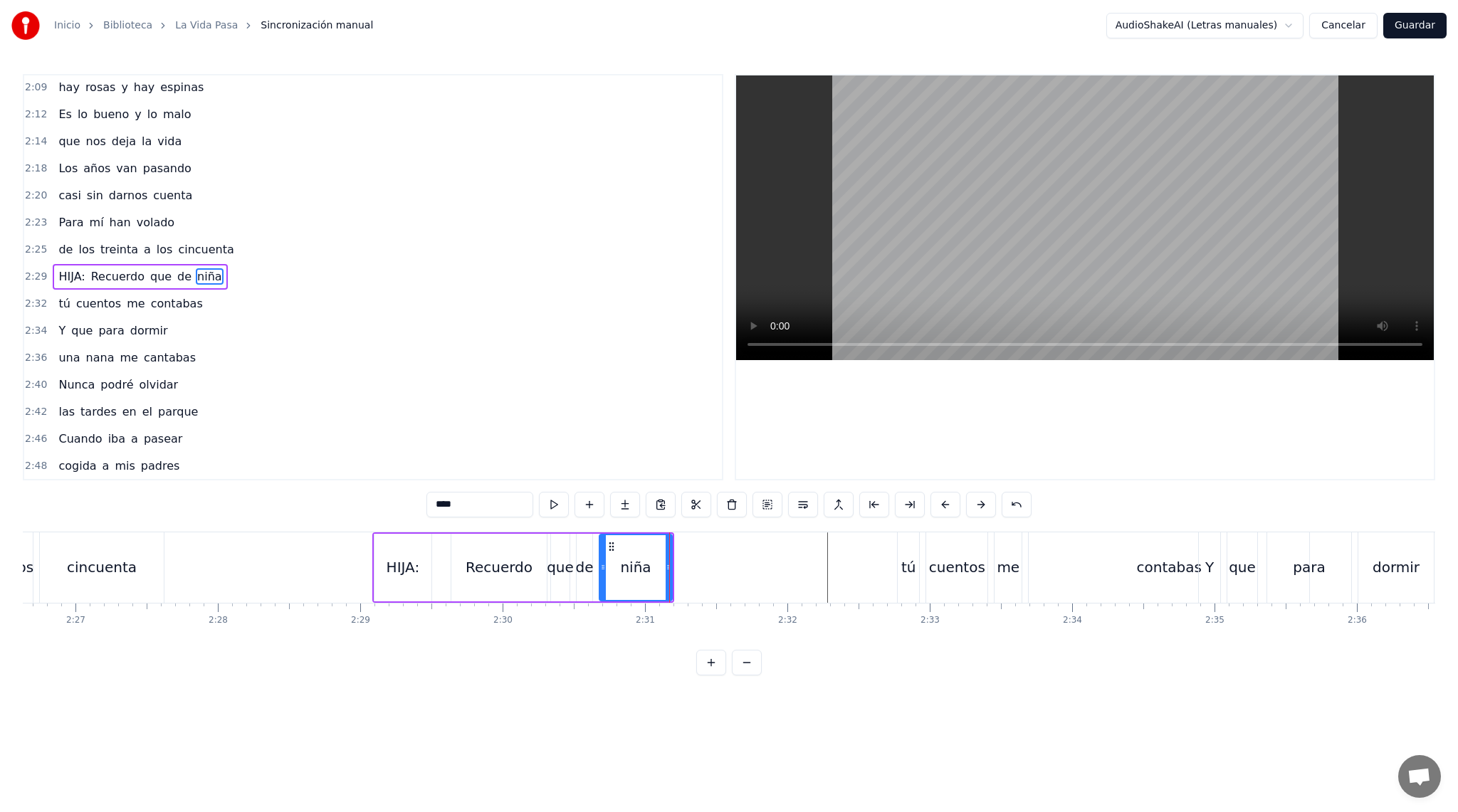
click at [705, 524] on div "0:16 PADRE: Estaba amaneciendo 0:18 y yo estaba despierto 0:22 Te fuiste anoche…" at bounding box center [729, 375] width 1412 height 601
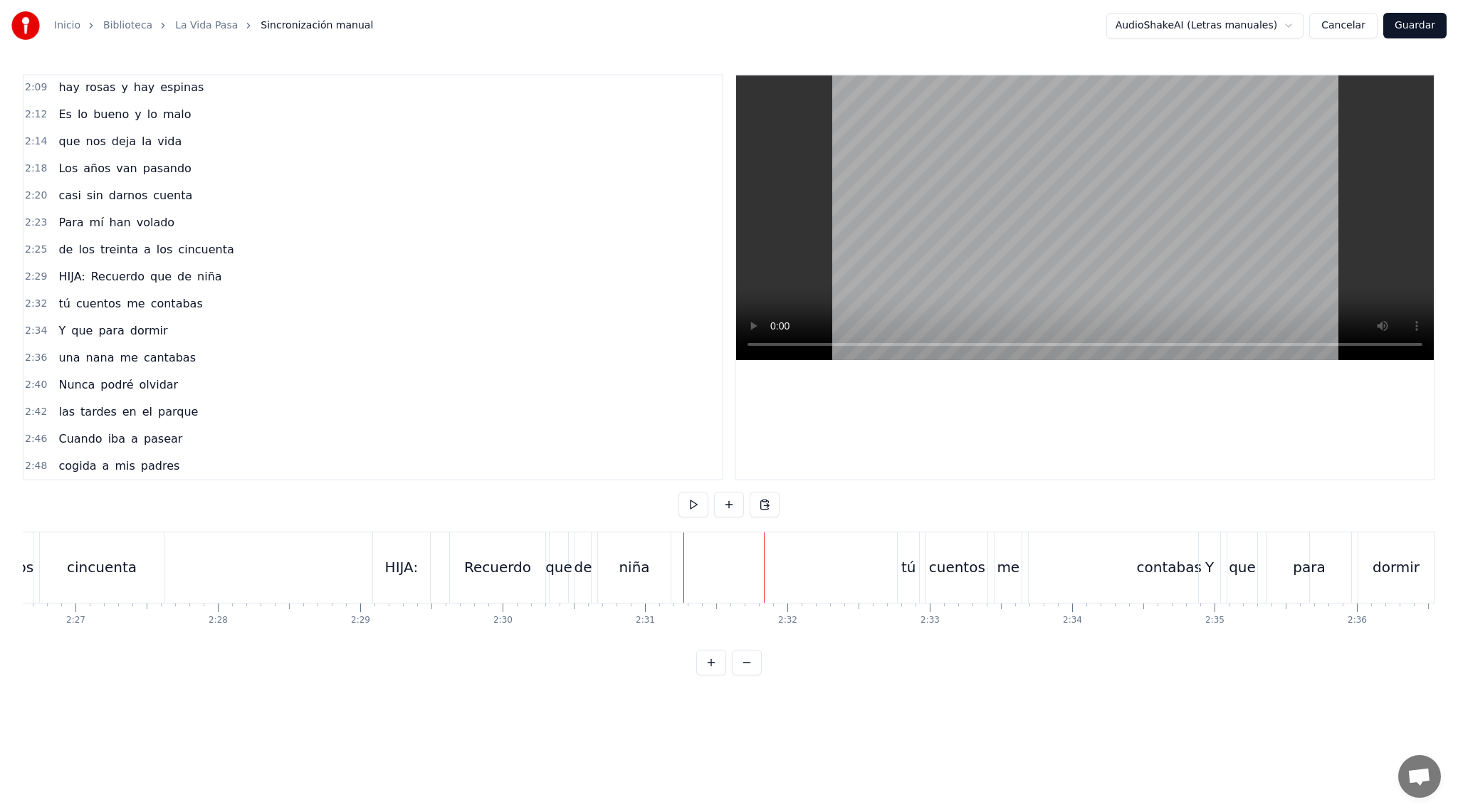
click at [916, 564] on div "tú" at bounding box center [908, 567] width 21 height 70
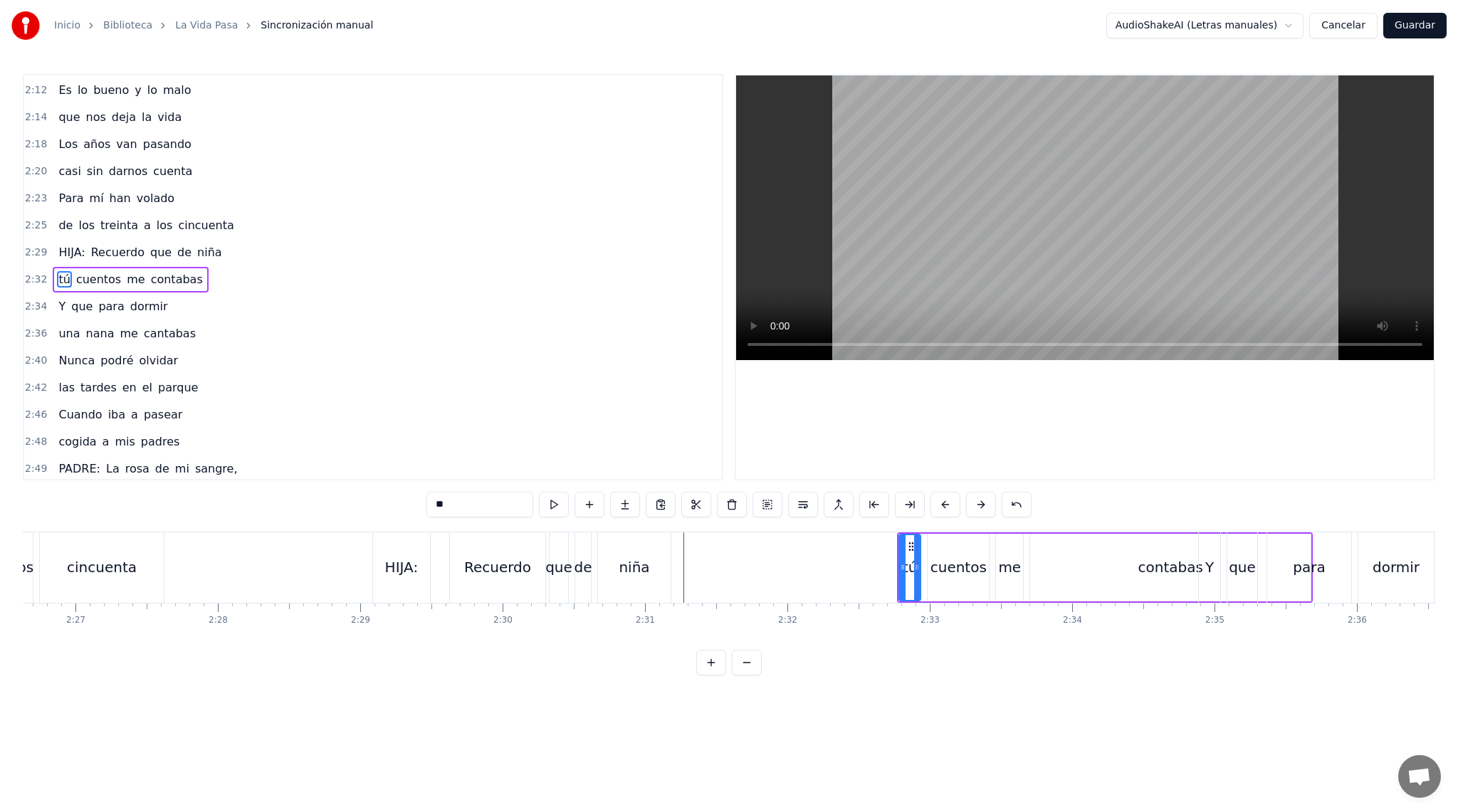
scroll to position [1110, 0]
click at [968, 576] on div "cuentos" at bounding box center [958, 566] width 57 height 21
click at [1014, 576] on div "me" at bounding box center [1009, 566] width 23 height 21
click at [1071, 573] on div "contabas" at bounding box center [1170, 567] width 280 height 68
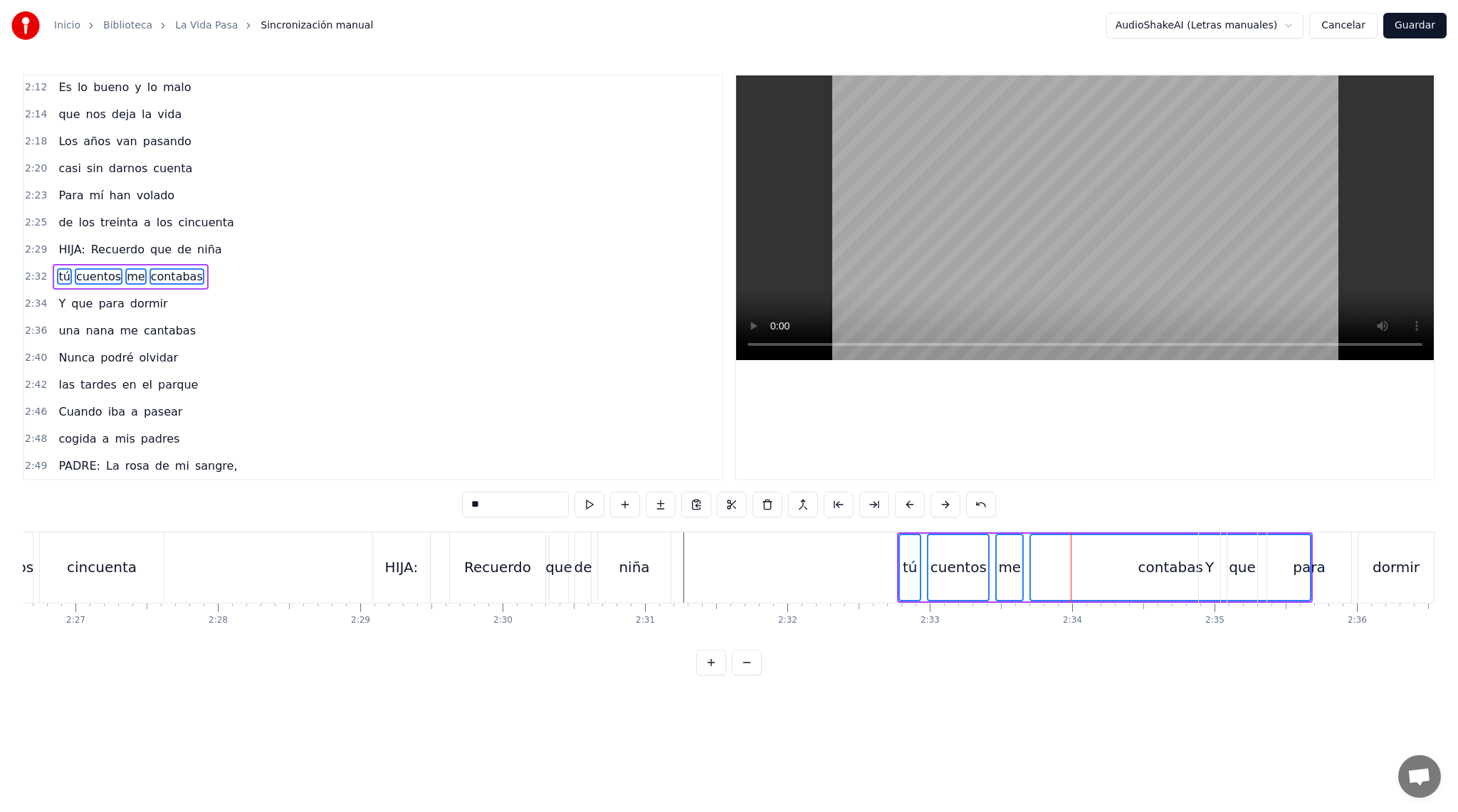
drag, startPoint x: 1082, startPoint y: 567, endPoint x: 1022, endPoint y: 570, distance: 60.1
click at [1022, 570] on div "tú cuentos me contabas" at bounding box center [1104, 567] width 415 height 70
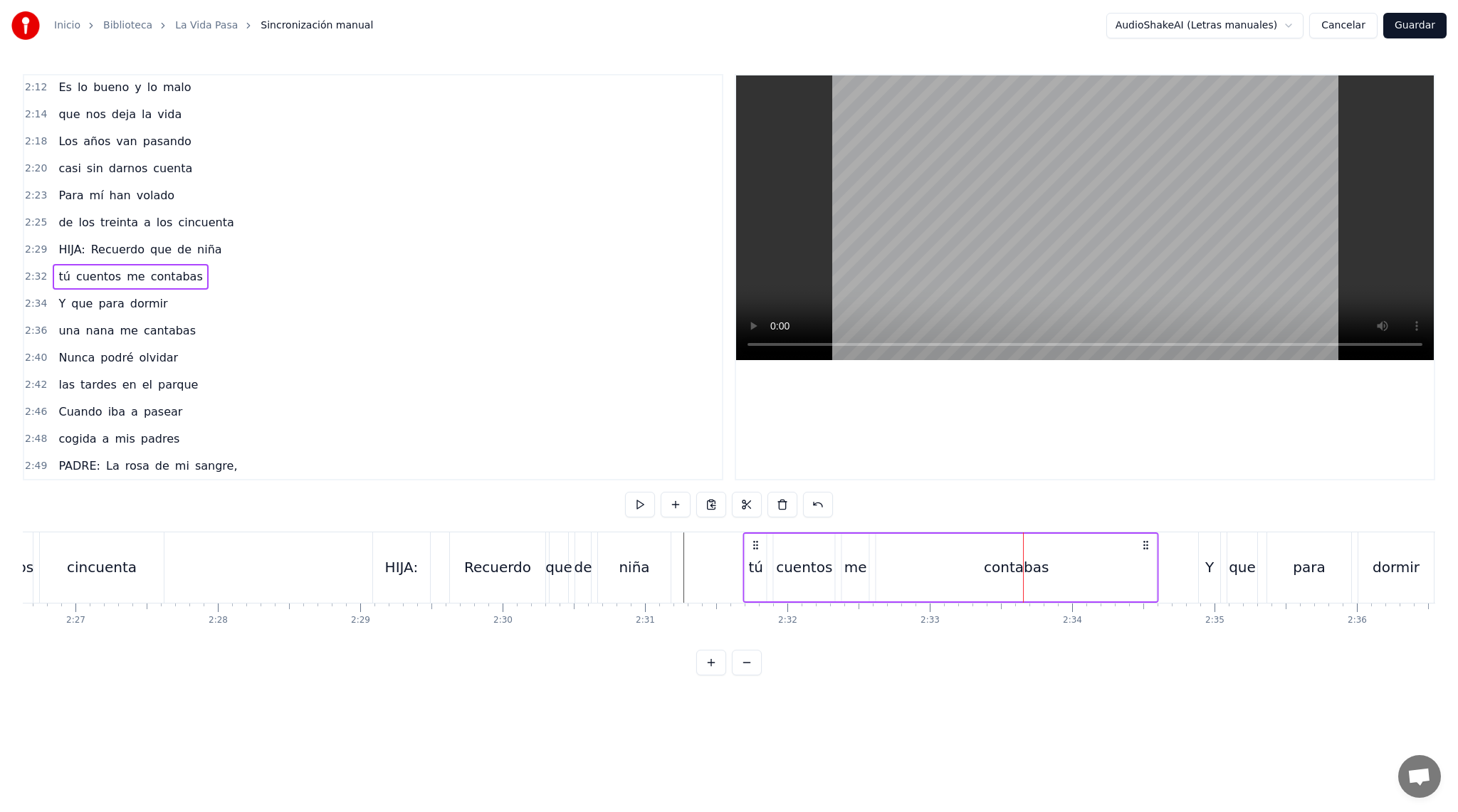
drag, startPoint x: 910, startPoint y: 542, endPoint x: 756, endPoint y: 559, distance: 154.9
click at [756, 559] on div "tú cuentos me contabas" at bounding box center [951, 567] width 415 height 70
click at [645, 507] on button at bounding box center [639, 505] width 30 height 25
click at [618, 523] on div "0:16 PADRE: Estaba amaneciendo 0:18 y yo estaba despierto 0:22 Te fuiste anoche…" at bounding box center [729, 375] width 1412 height 601
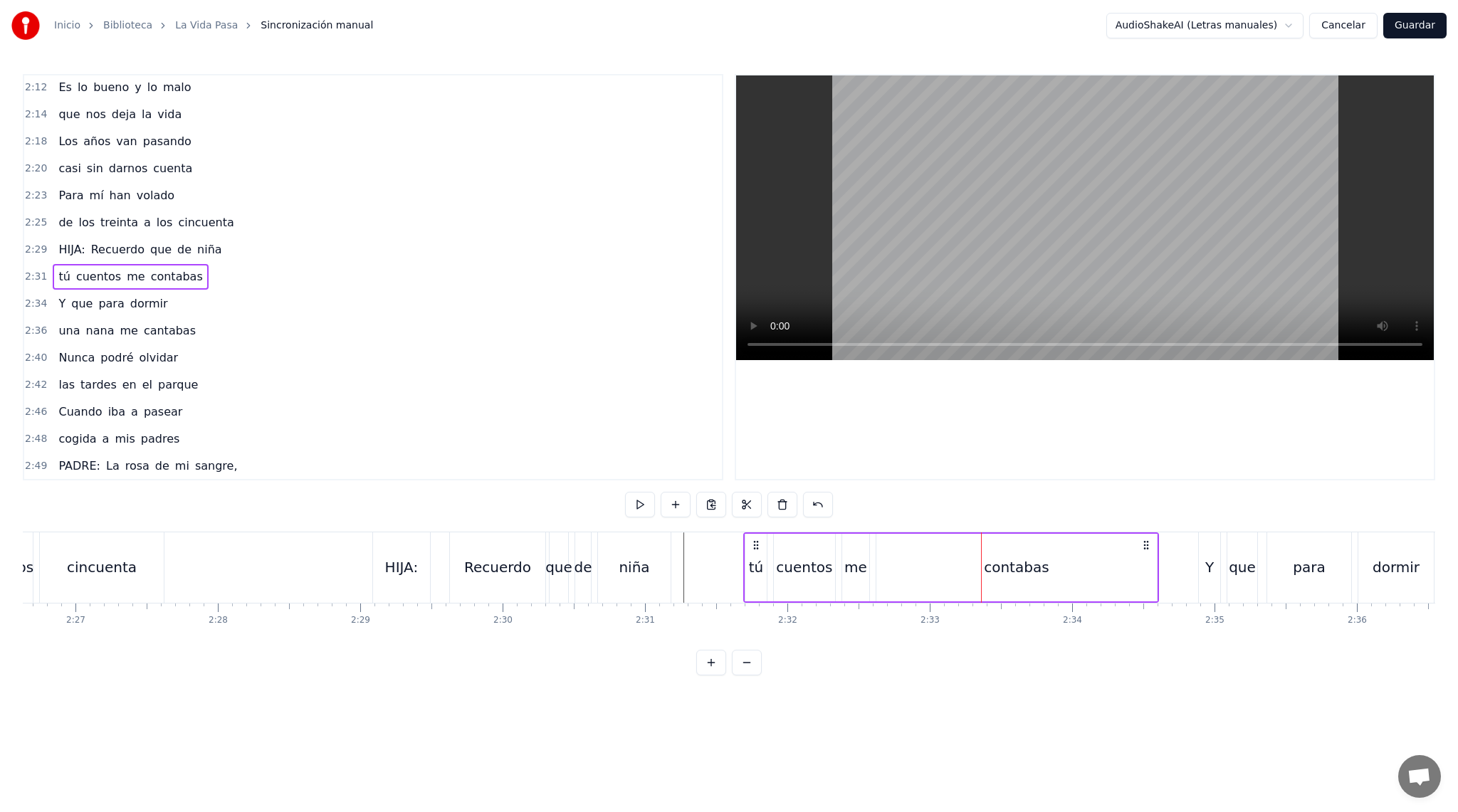
click at [594, 542] on div "HIJA: Recuerdo que de niña" at bounding box center [523, 567] width 301 height 70
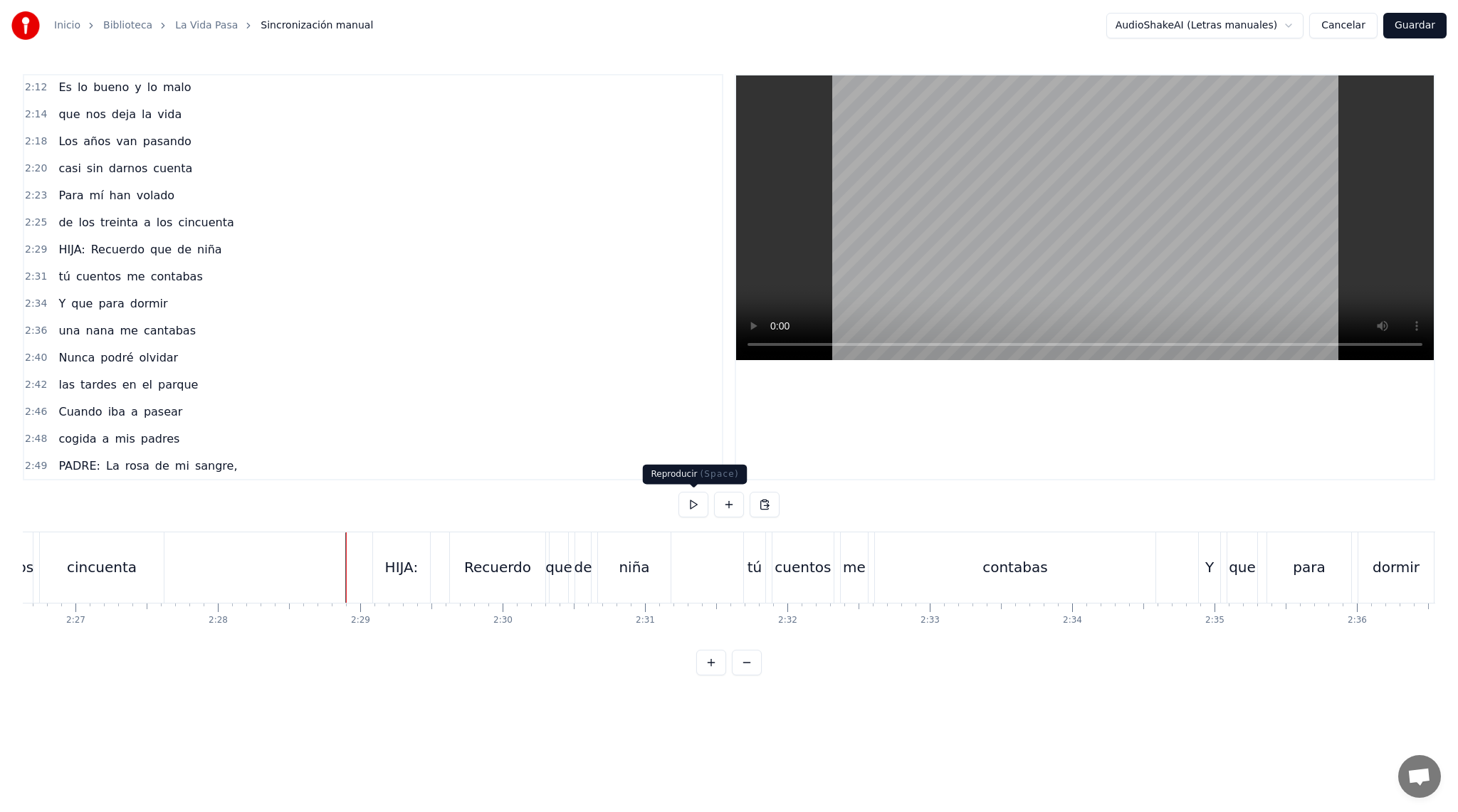
click at [687, 500] on button at bounding box center [693, 505] width 30 height 25
click at [756, 567] on div "tú" at bounding box center [755, 566] width 15 height 21
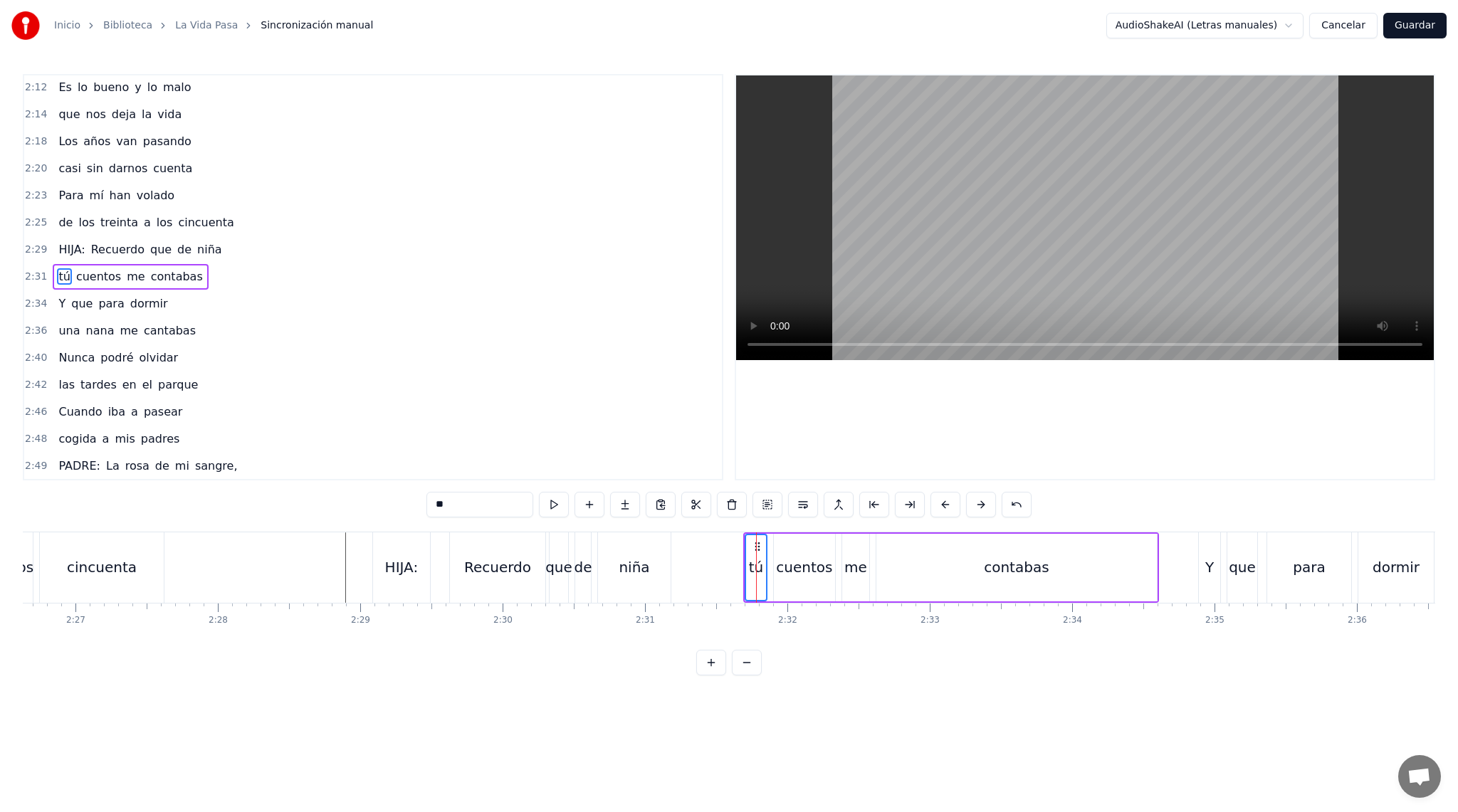
click at [803, 561] on div "cuentos" at bounding box center [804, 566] width 57 height 21
click at [860, 574] on div "me" at bounding box center [855, 566] width 23 height 21
click at [926, 574] on div "contabas" at bounding box center [1016, 567] width 280 height 68
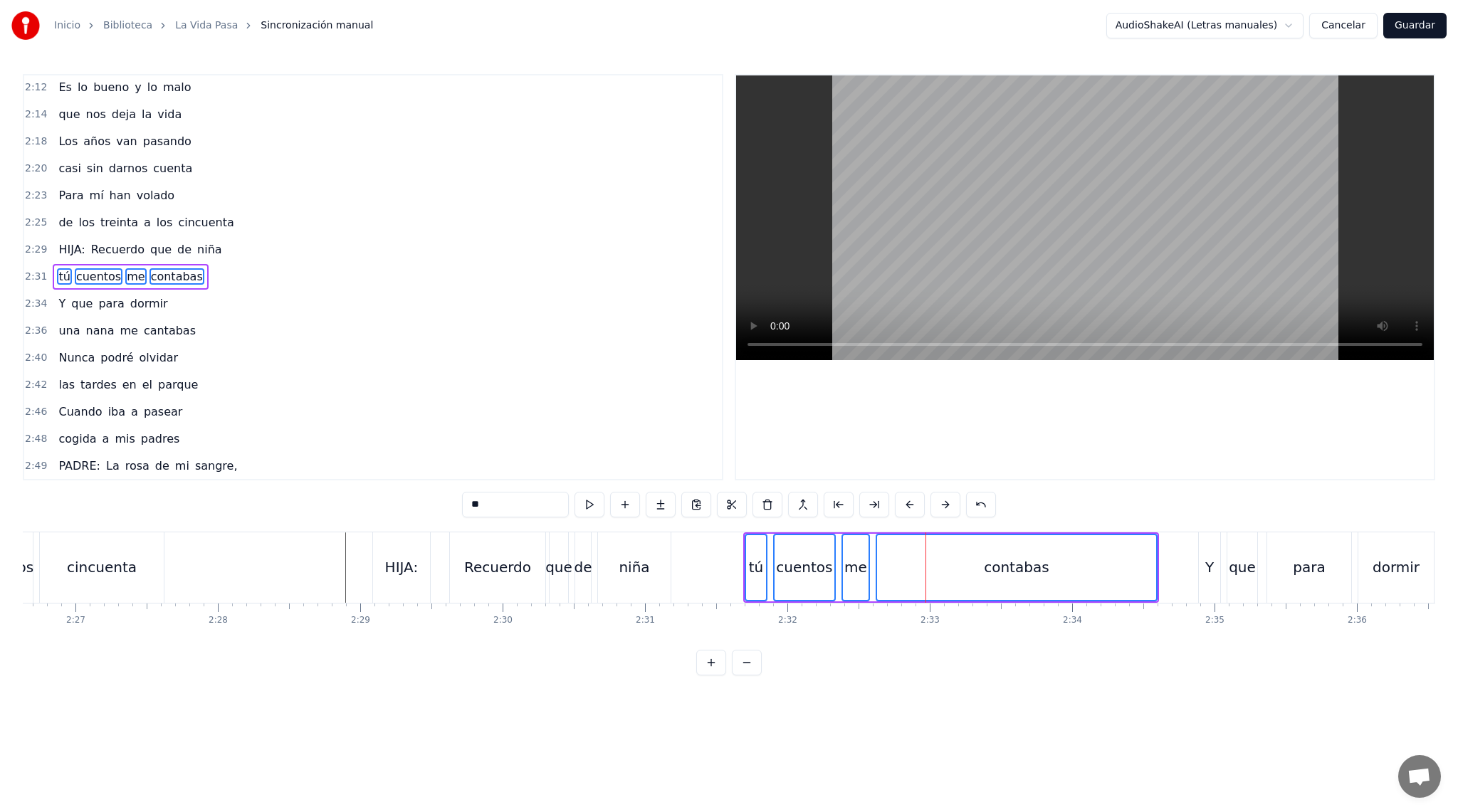
click at [746, 540] on div "tú" at bounding box center [756, 567] width 20 height 65
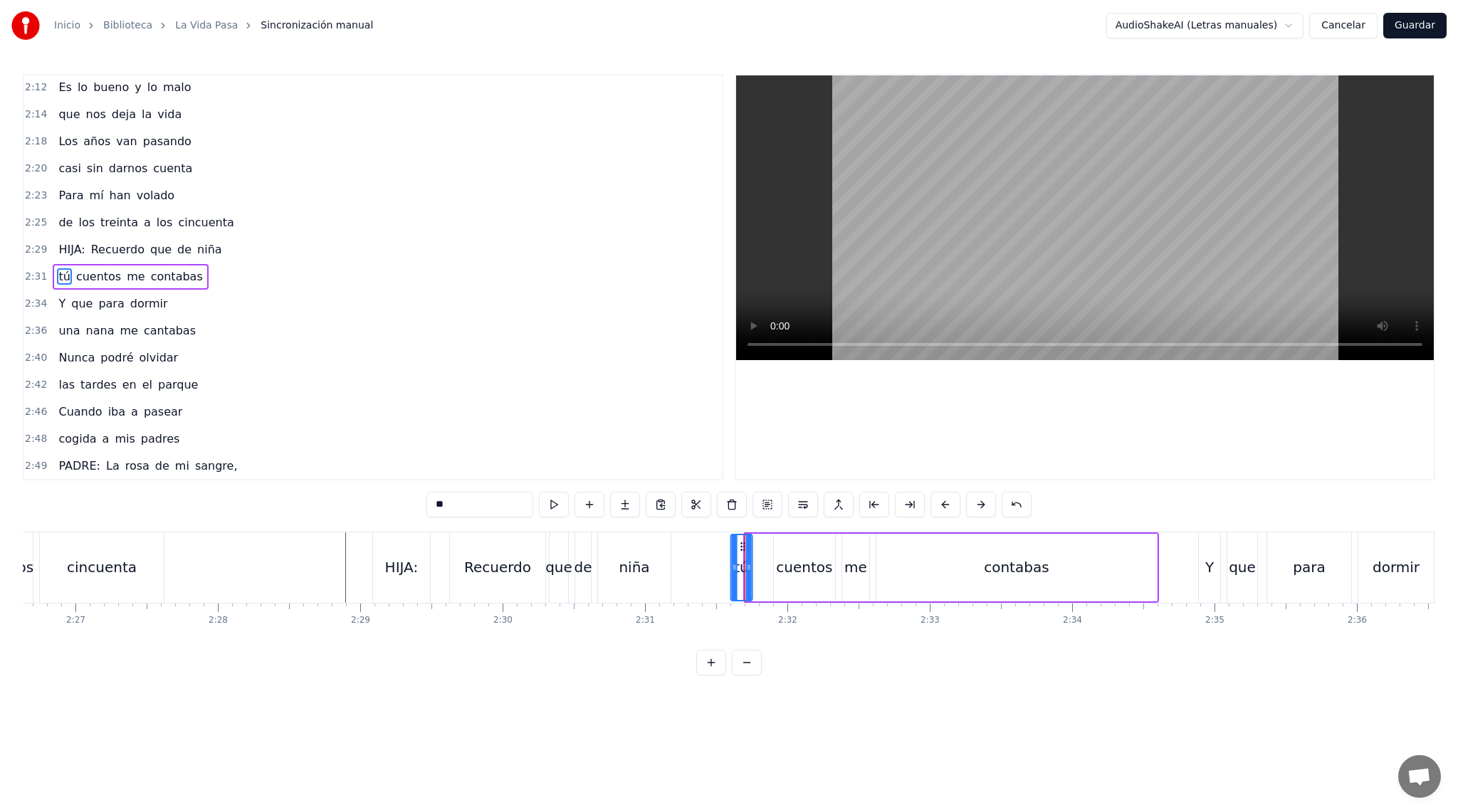
drag, startPoint x: 757, startPoint y: 548, endPoint x: 743, endPoint y: 548, distance: 14.0
click at [743, 548] on icon at bounding box center [742, 546] width 11 height 11
click at [783, 561] on div "cuentos" at bounding box center [804, 566] width 57 height 21
click at [868, 577] on div "me" at bounding box center [855, 567] width 27 height 68
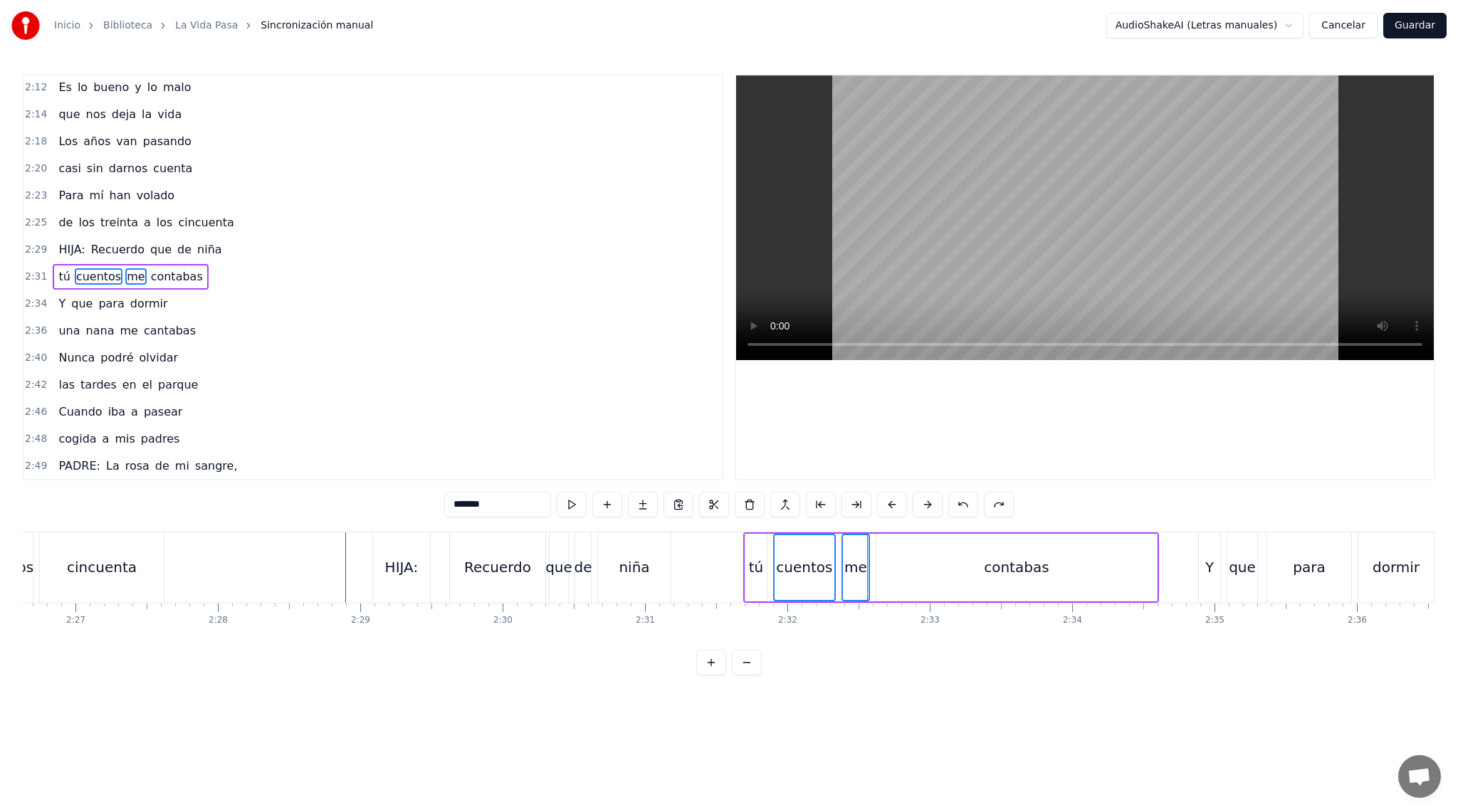
click at [1078, 565] on div "contabas" at bounding box center [1016, 567] width 280 height 68
type input "********"
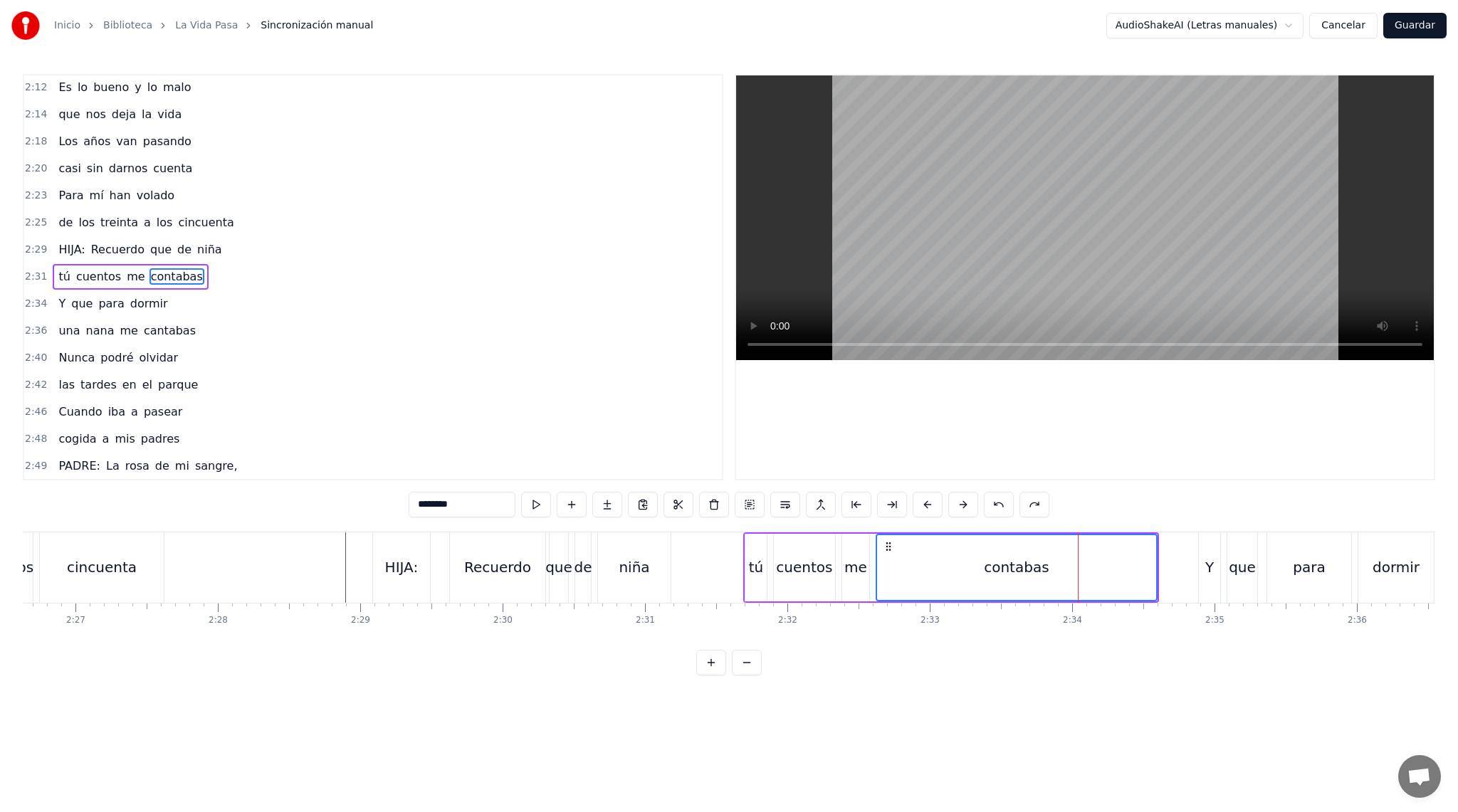
click at [857, 575] on div "me" at bounding box center [855, 566] width 23 height 21
click at [812, 582] on div "cuentos" at bounding box center [805, 567] width 62 height 68
click at [760, 570] on div "tú" at bounding box center [756, 566] width 15 height 21
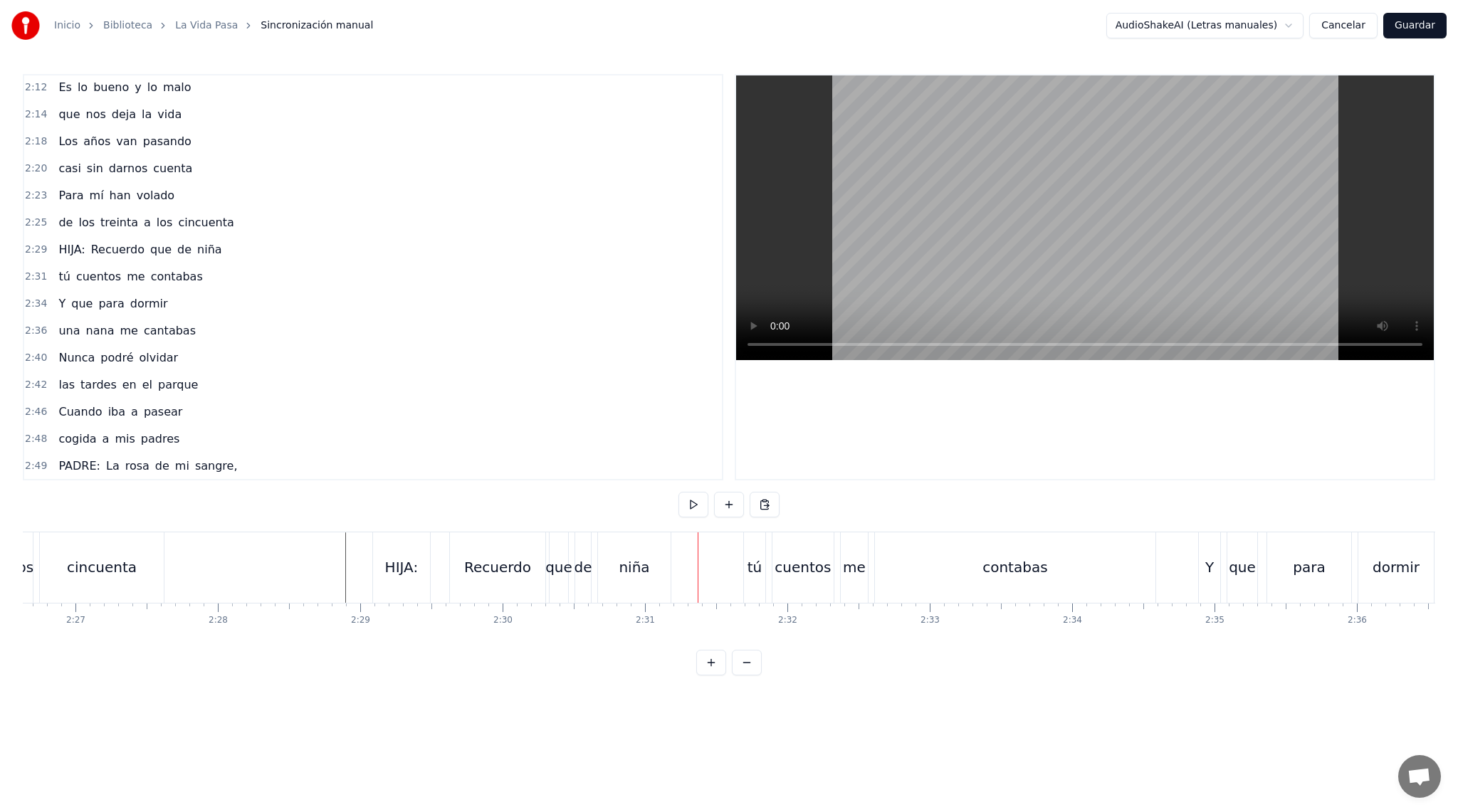
click at [750, 544] on div "tú" at bounding box center [754, 567] width 21 height 70
click at [767, 535] on div "tú cuentos me contabas" at bounding box center [951, 567] width 415 height 70
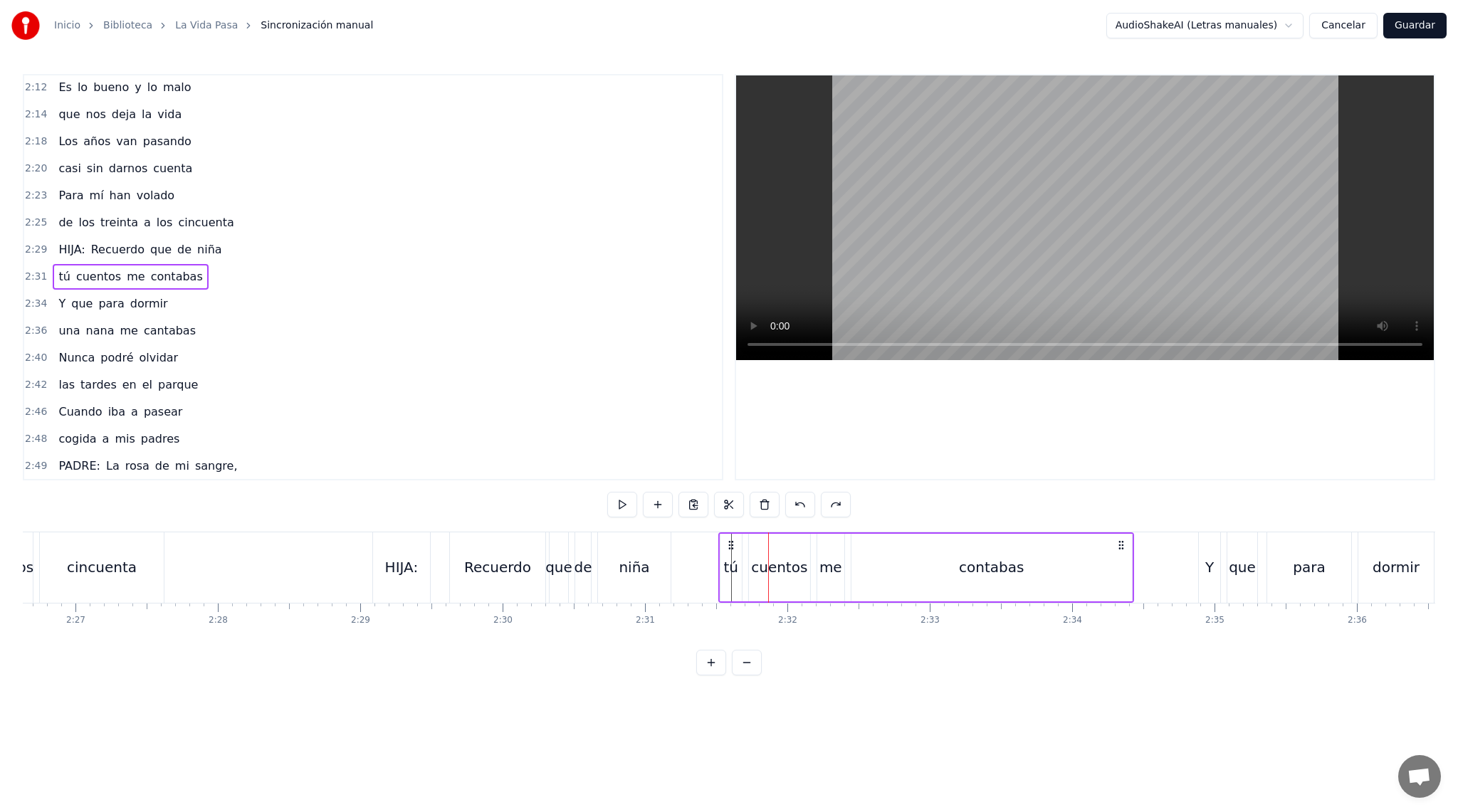
drag, startPoint x: 756, startPoint y: 544, endPoint x: 732, endPoint y: 544, distance: 24.0
click at [732, 544] on icon at bounding box center [730, 544] width 11 height 11
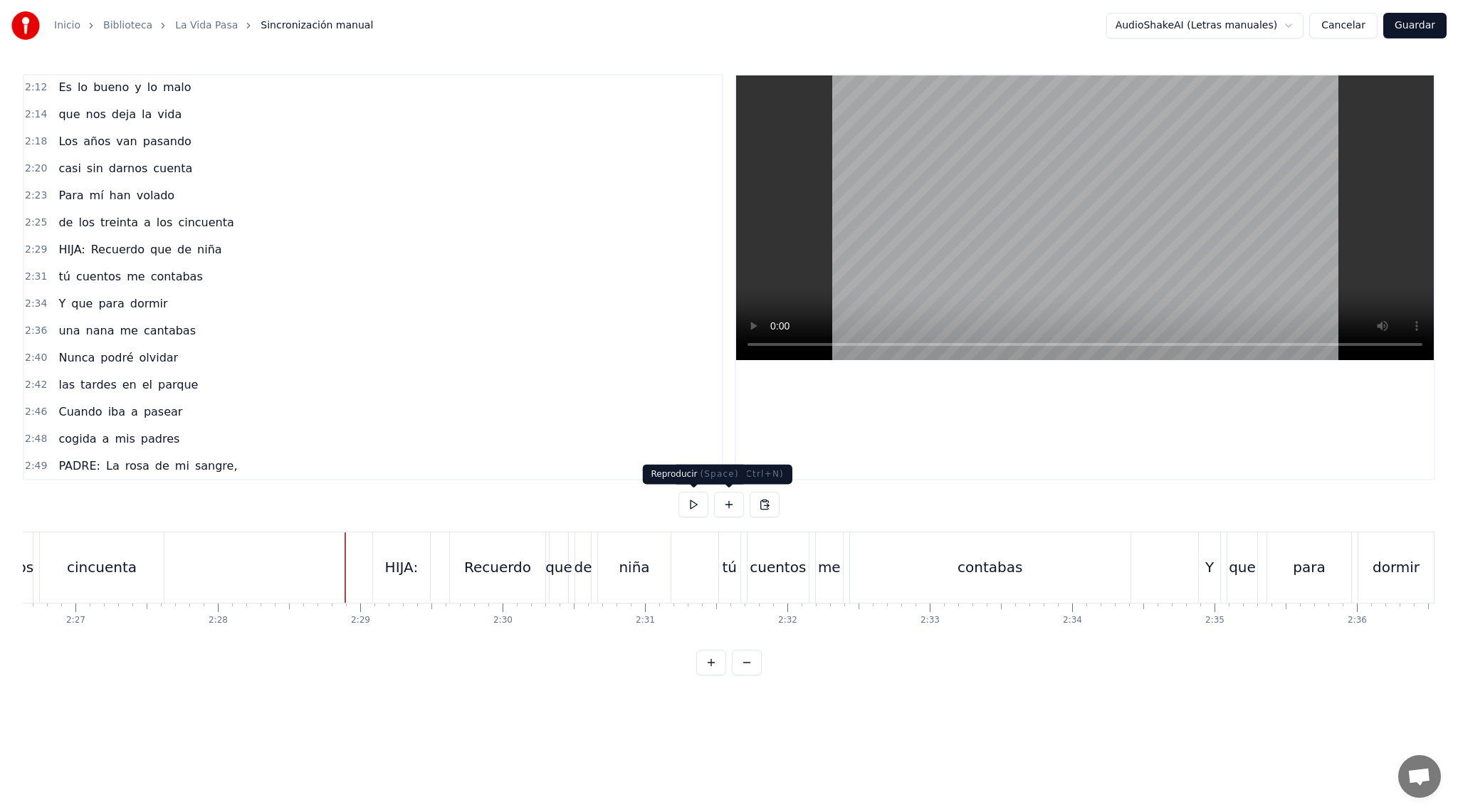
click at [683, 503] on button at bounding box center [693, 505] width 30 height 25
click at [741, 575] on div "tú cuentos me contabas" at bounding box center [926, 567] width 415 height 70
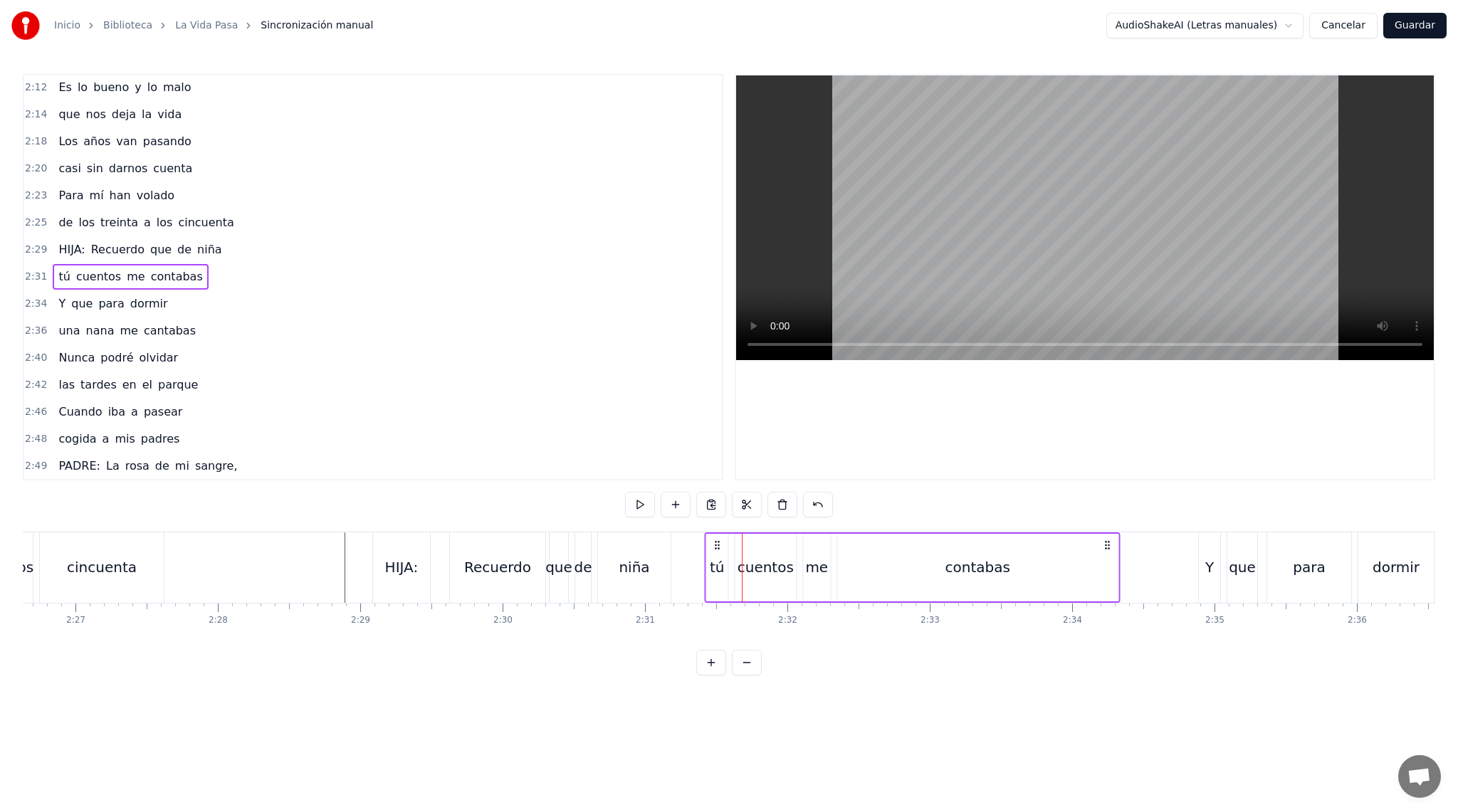
drag, startPoint x: 733, startPoint y: 544, endPoint x: 718, endPoint y: 544, distance: 15.0
click at [718, 544] on circle at bounding box center [718, 544] width 1 height 1
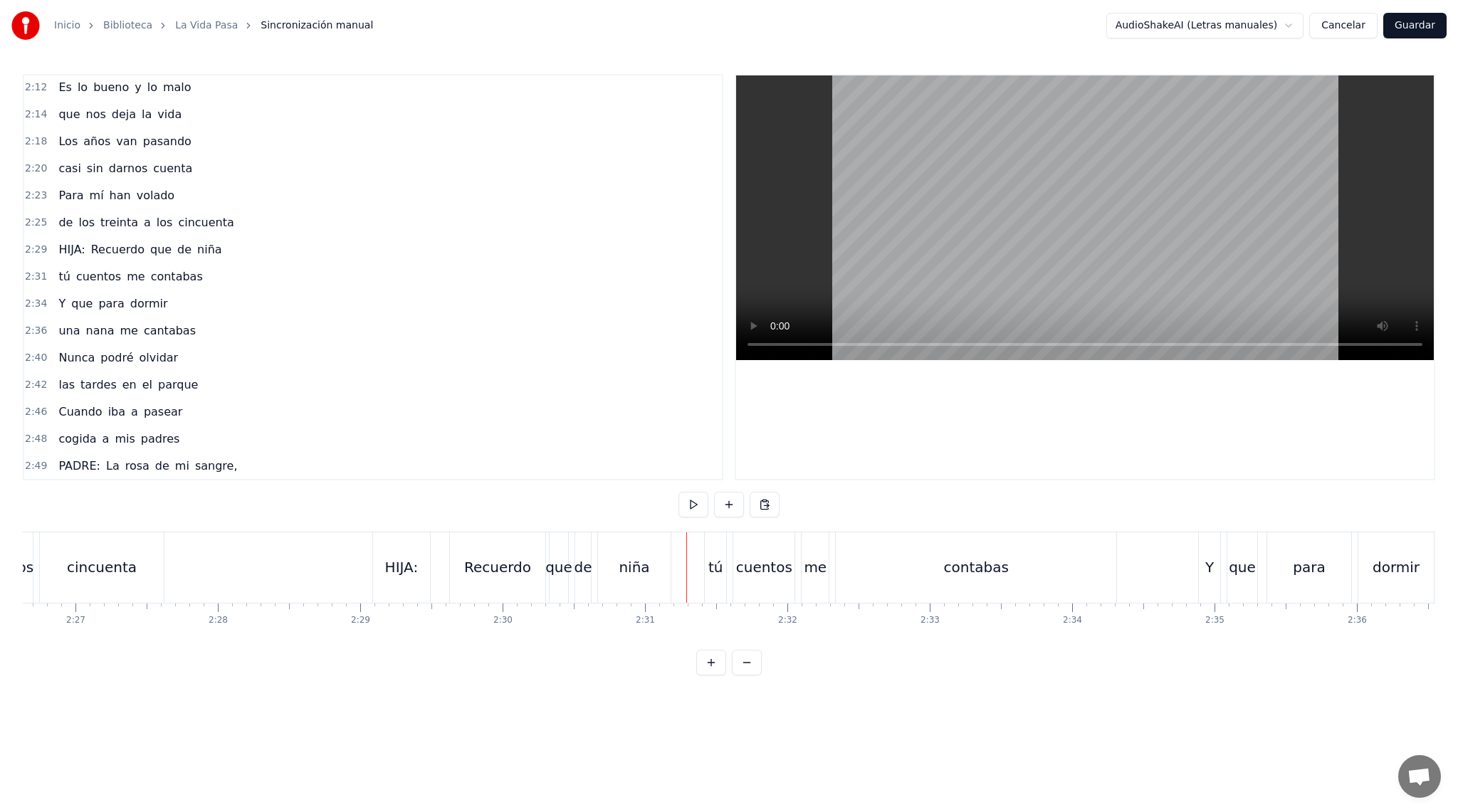
click at [694, 501] on button at bounding box center [693, 505] width 30 height 25
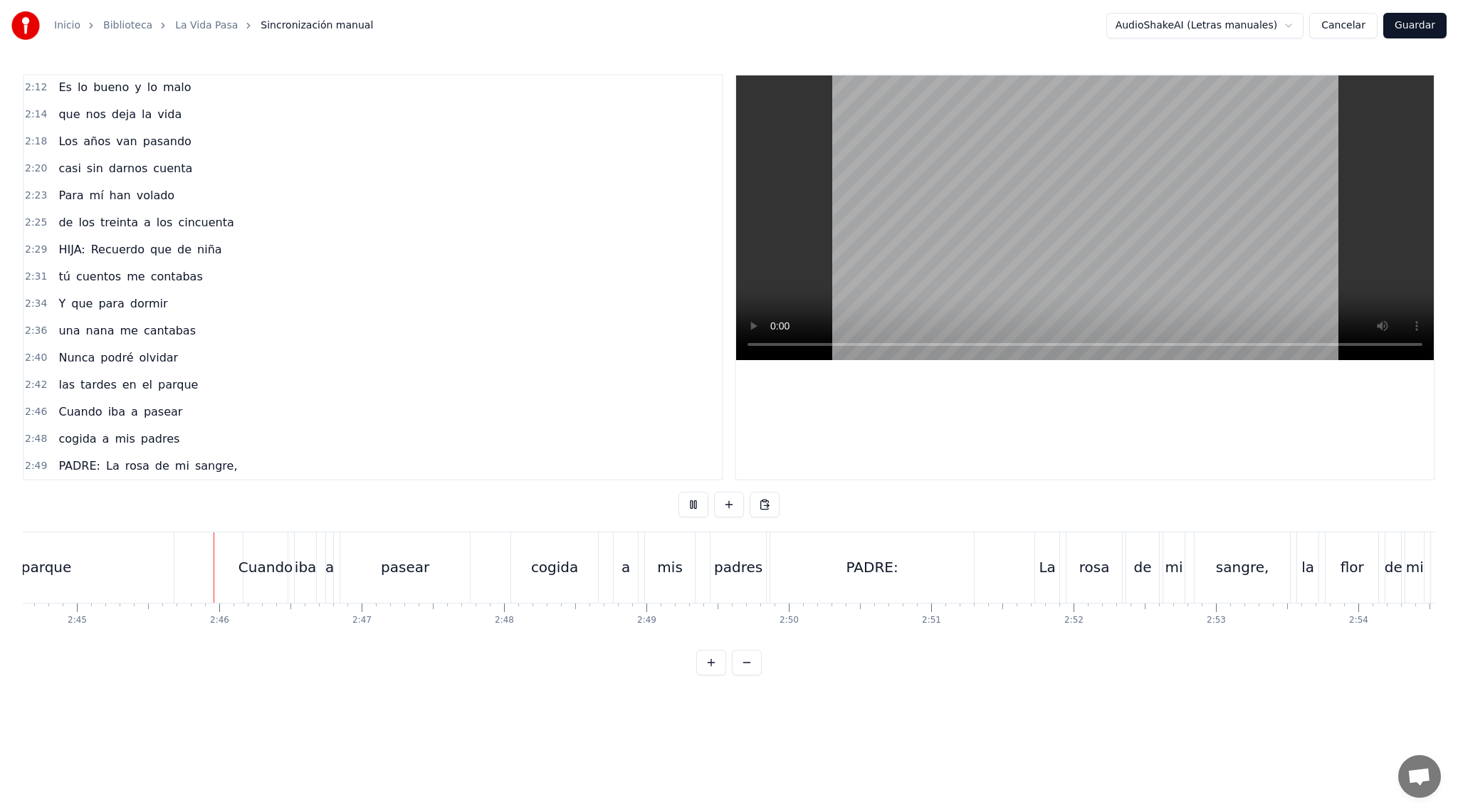
scroll to position [0, 23442]
click at [859, 590] on div "PADRE:" at bounding box center [866, 567] width 203 height 70
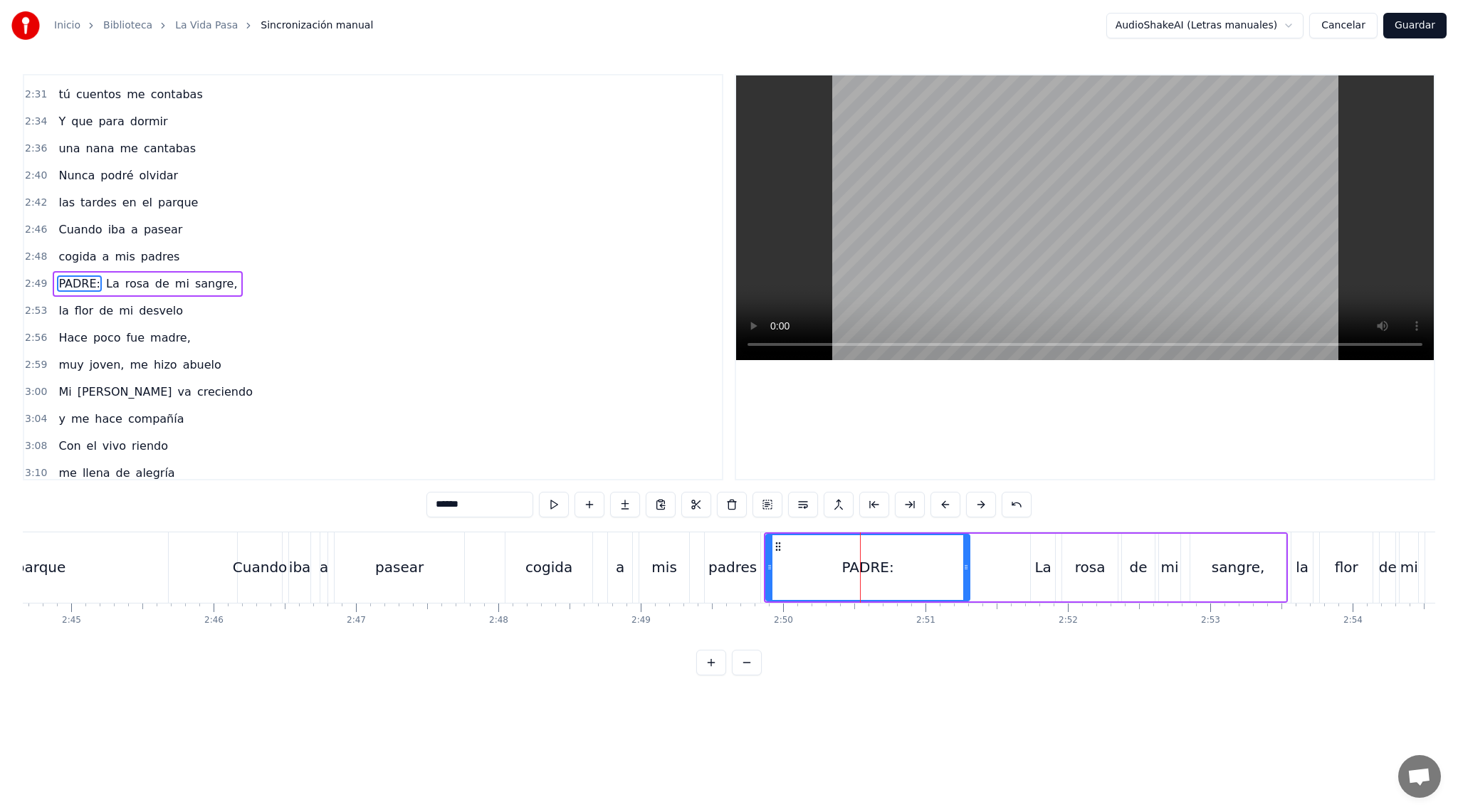
scroll to position [1300, 0]
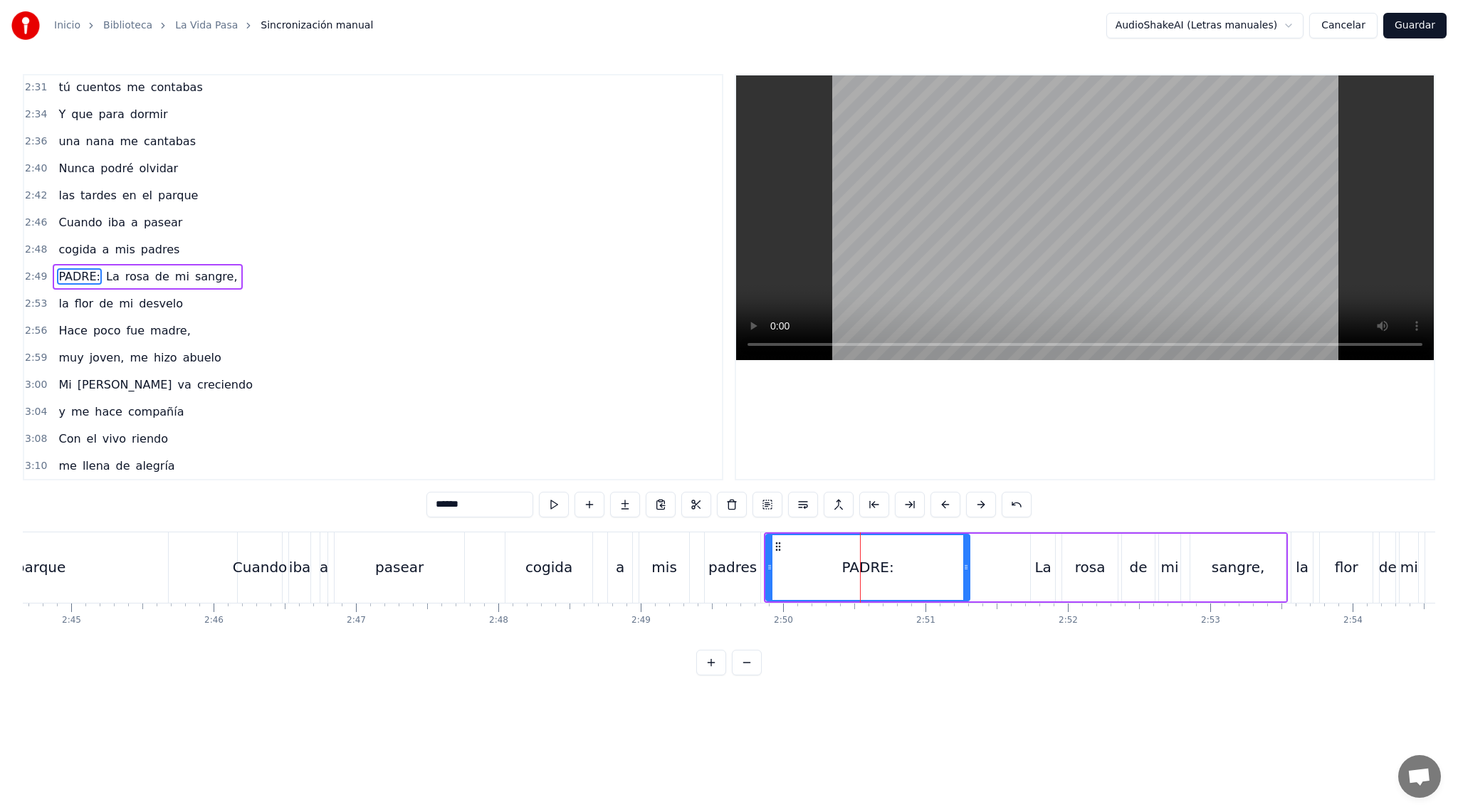
drag, startPoint x: 969, startPoint y: 570, endPoint x: 875, endPoint y: 584, distance: 95.0
click at [875, 584] on div "PADRE:" at bounding box center [867, 567] width 205 height 68
drag, startPoint x: 967, startPoint y: 569, endPoint x: 828, endPoint y: 571, distance: 139.0
click at [828, 571] on icon at bounding box center [829, 566] width 6 height 11
click at [778, 544] on icon at bounding box center [778, 546] width 11 height 11
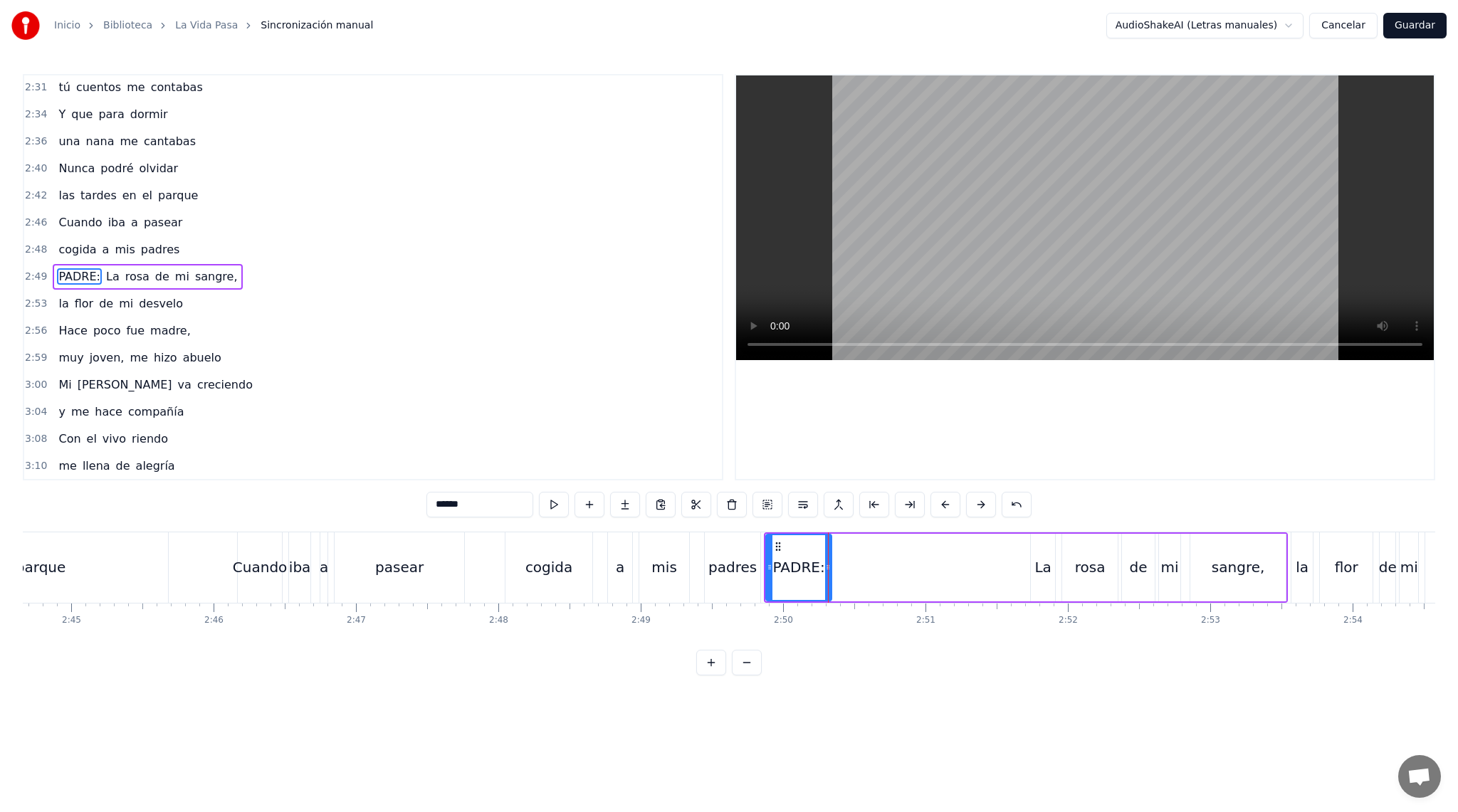
click at [830, 574] on div at bounding box center [827, 567] width 6 height 65
click at [897, 573] on div "PADRE: La [PERSON_NAME] de mi sangre," at bounding box center [1026, 567] width 524 height 70
click at [773, 542] on icon at bounding box center [776, 544] width 11 height 11
click at [778, 544] on icon at bounding box center [776, 544] width 11 height 11
click at [775, 545] on circle at bounding box center [774, 544] width 1 height 1
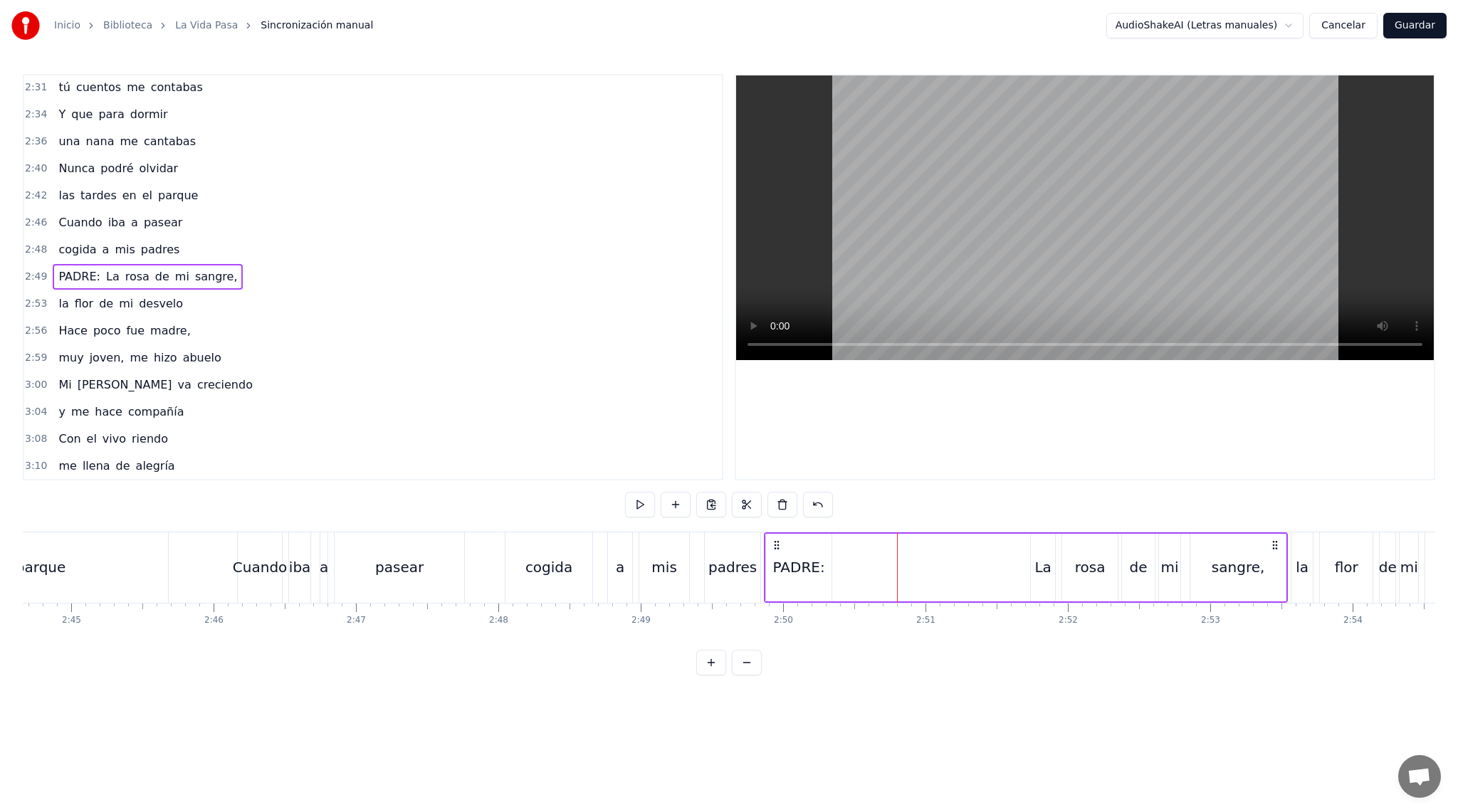
click at [822, 679] on html "Inicio Biblioteca La Vida Pasa Sincronización manual AudioShakeAI (Letras manua…" at bounding box center [729, 349] width 1458 height 698
click at [804, 587] on div "PADRE:" at bounding box center [799, 567] width 66 height 68
drag, startPoint x: 775, startPoint y: 546, endPoint x: 969, endPoint y: 549, distance: 194.0
click at [969, 549] on icon at bounding box center [971, 546] width 11 height 11
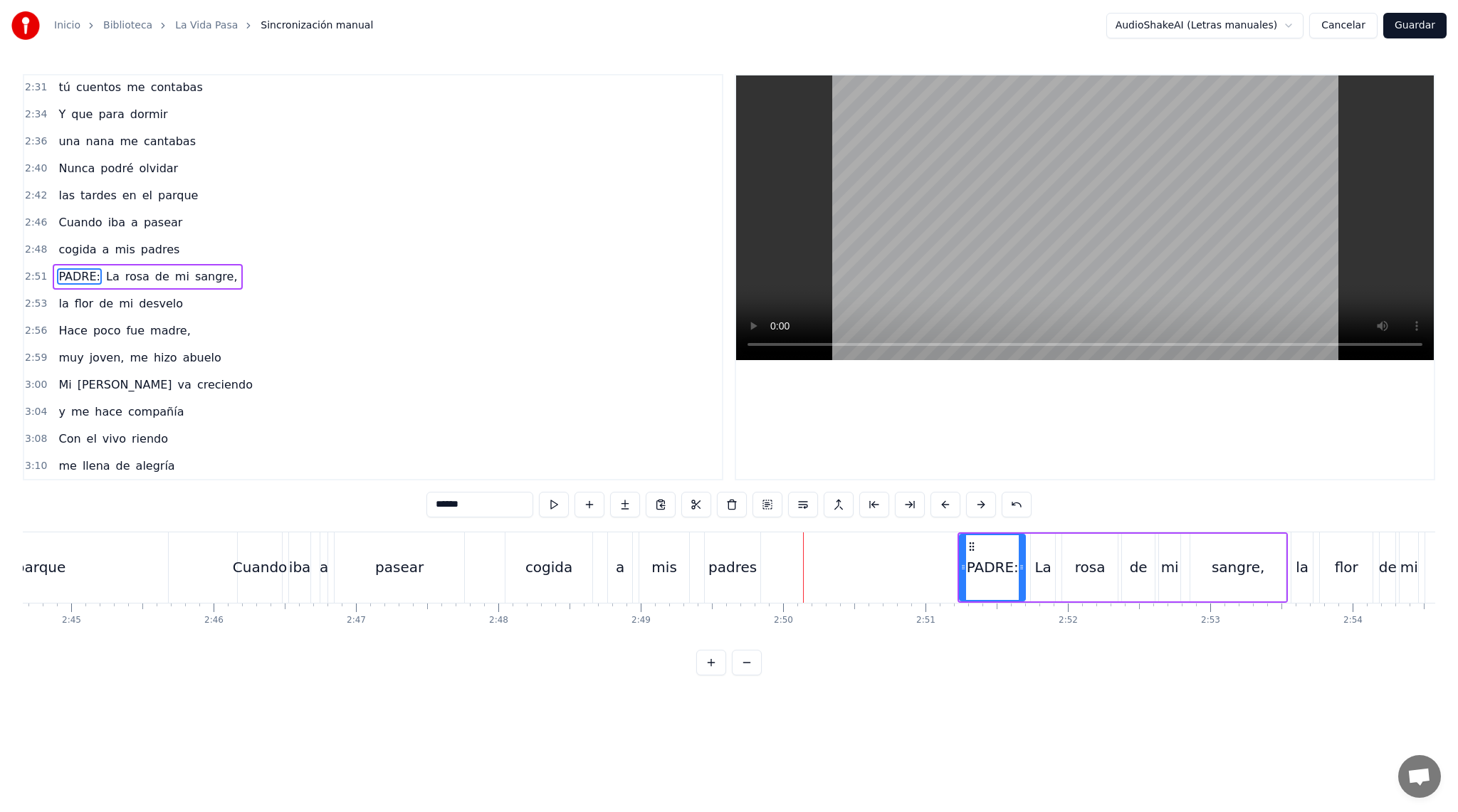
click at [1061, 572] on div "rosa" at bounding box center [1089, 567] width 57 height 68
click at [1044, 572] on div "La" at bounding box center [1042, 566] width 16 height 21
type input "**"
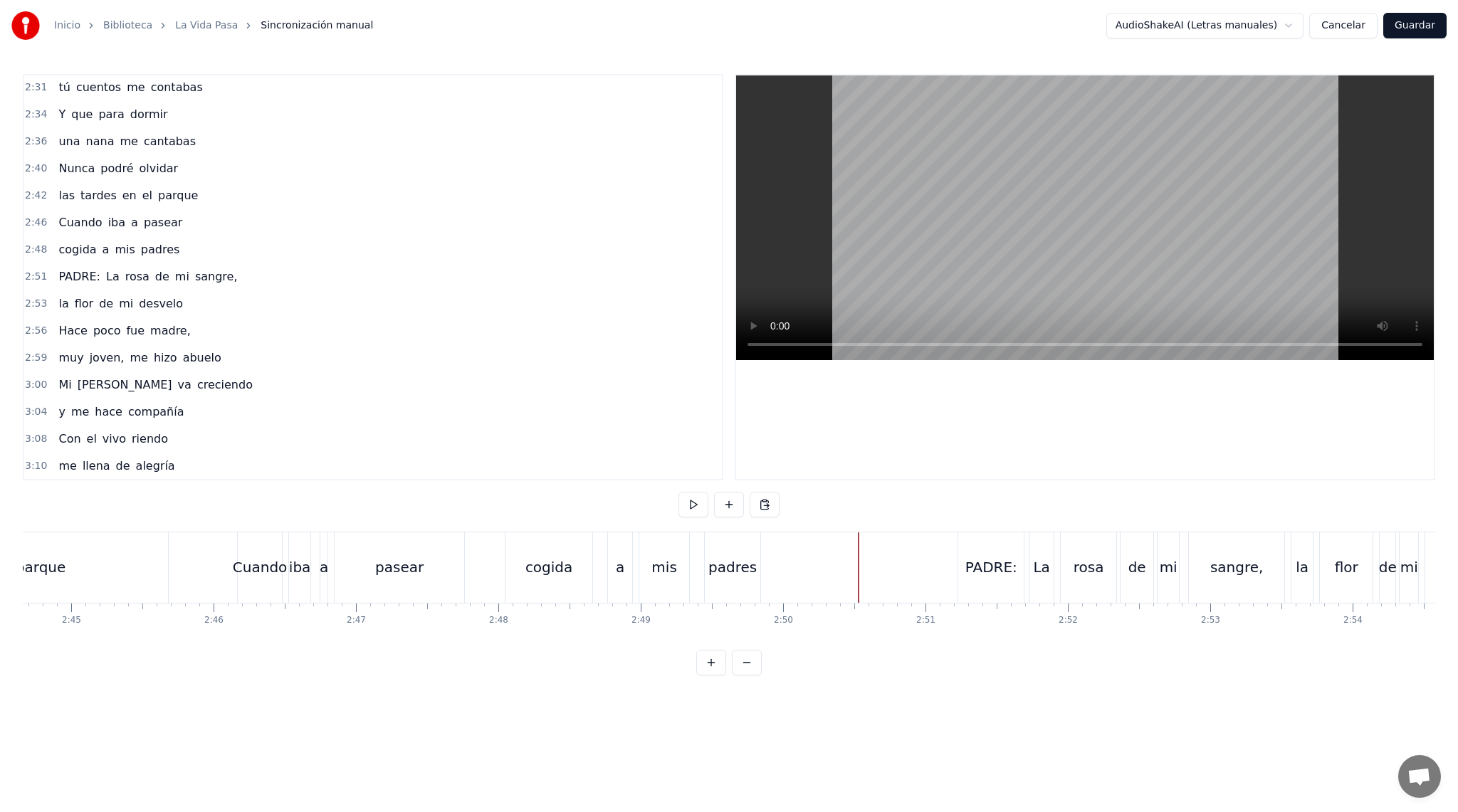
click at [714, 529] on div "0:16 PADRE: Estaba amaneciendo 0:18 y yo estaba despierto 0:22 Te fuiste anoche…" at bounding box center [729, 375] width 1412 height 601
click at [696, 498] on button at bounding box center [693, 505] width 30 height 25
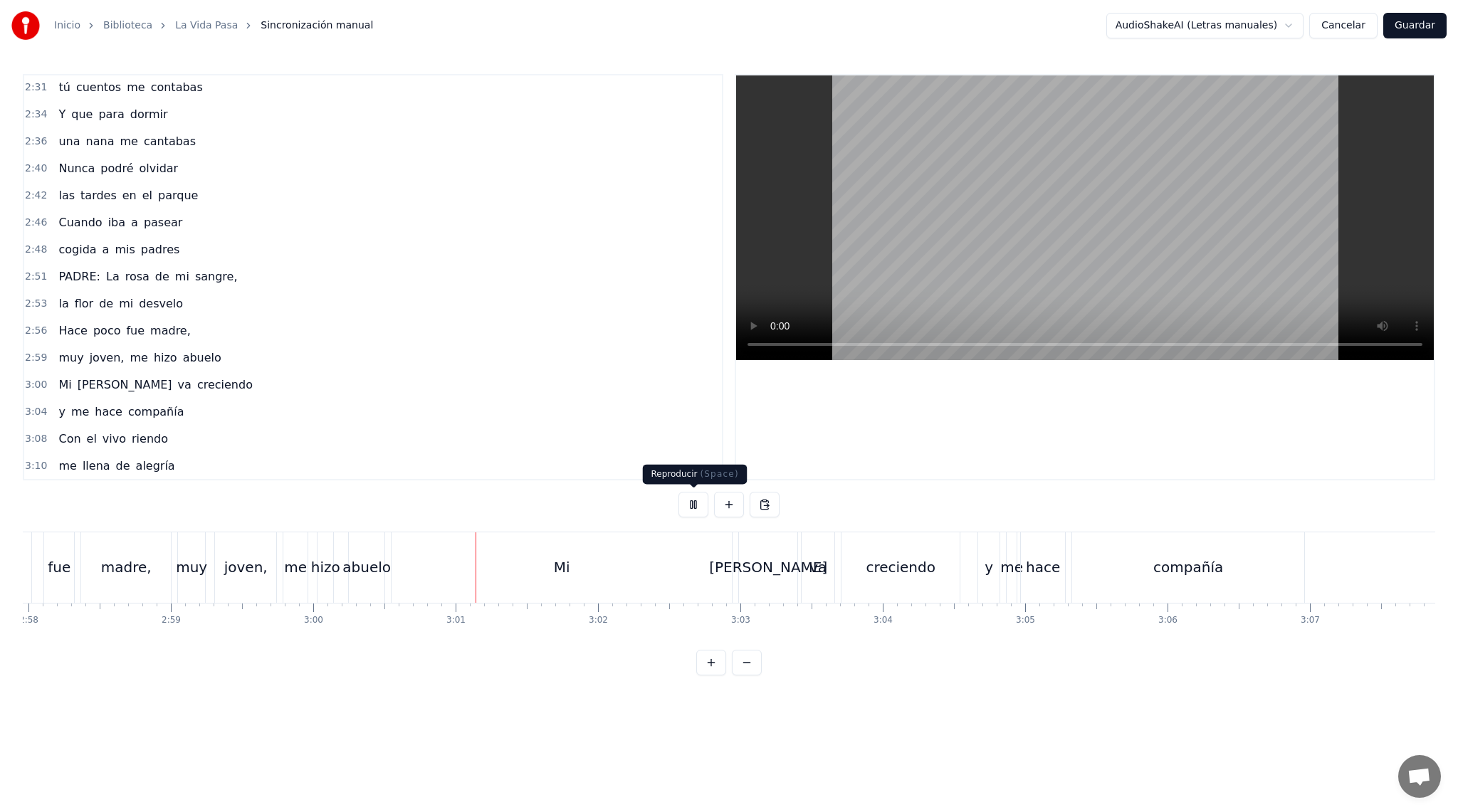
scroll to position [0, 25630]
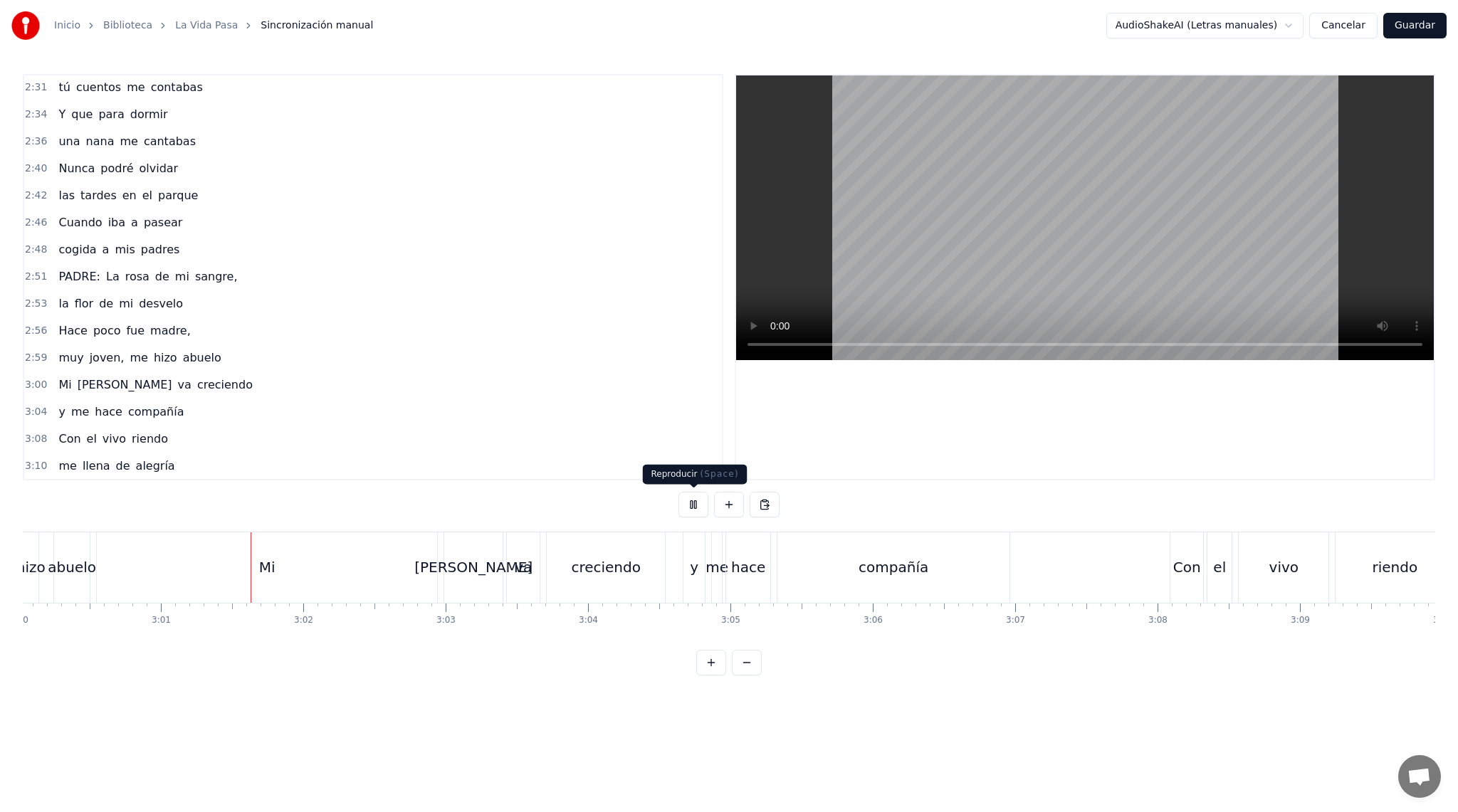
click at [691, 507] on button at bounding box center [693, 505] width 30 height 25
click at [252, 559] on div "Mi" at bounding box center [267, 567] width 340 height 70
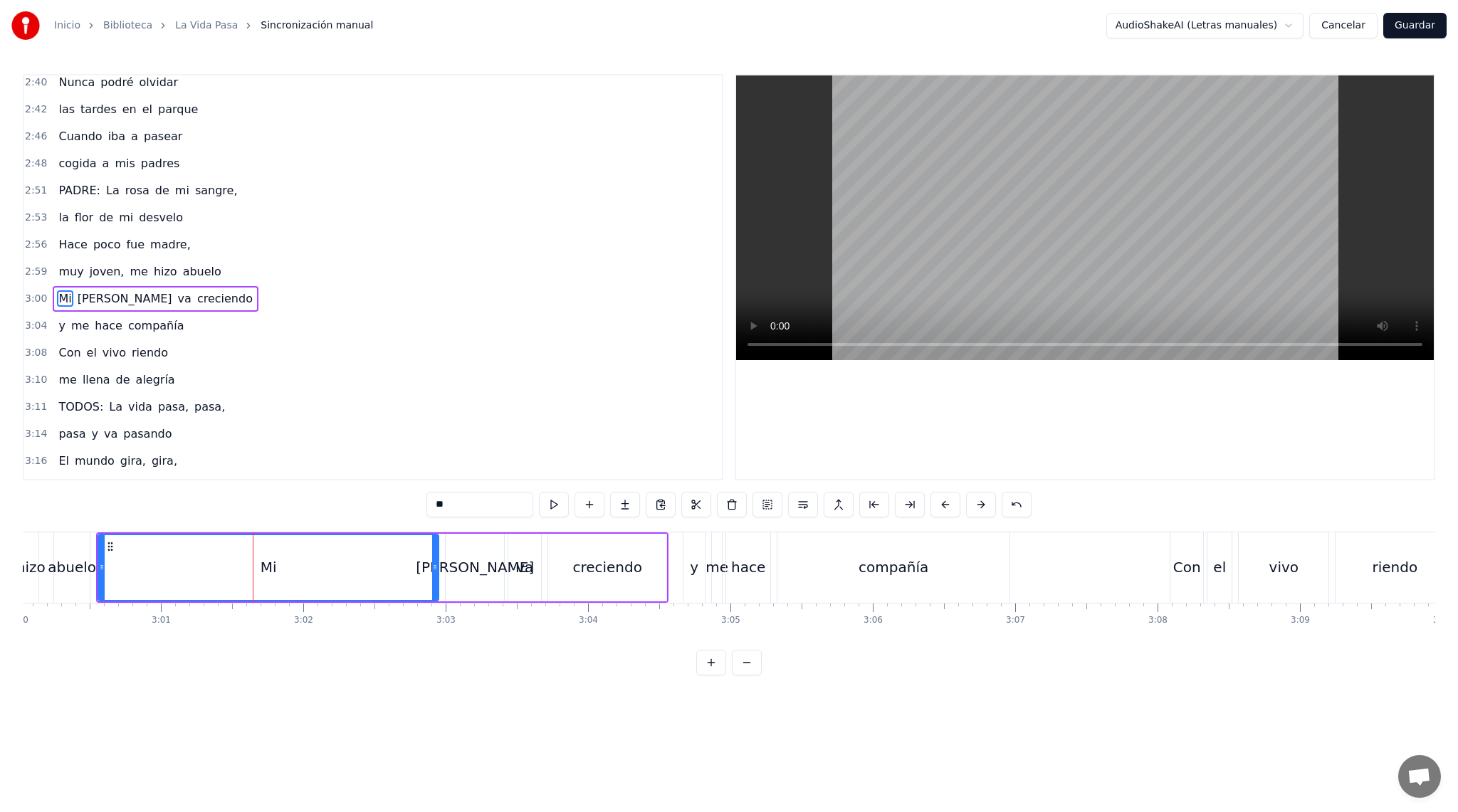
scroll to position [1408, 0]
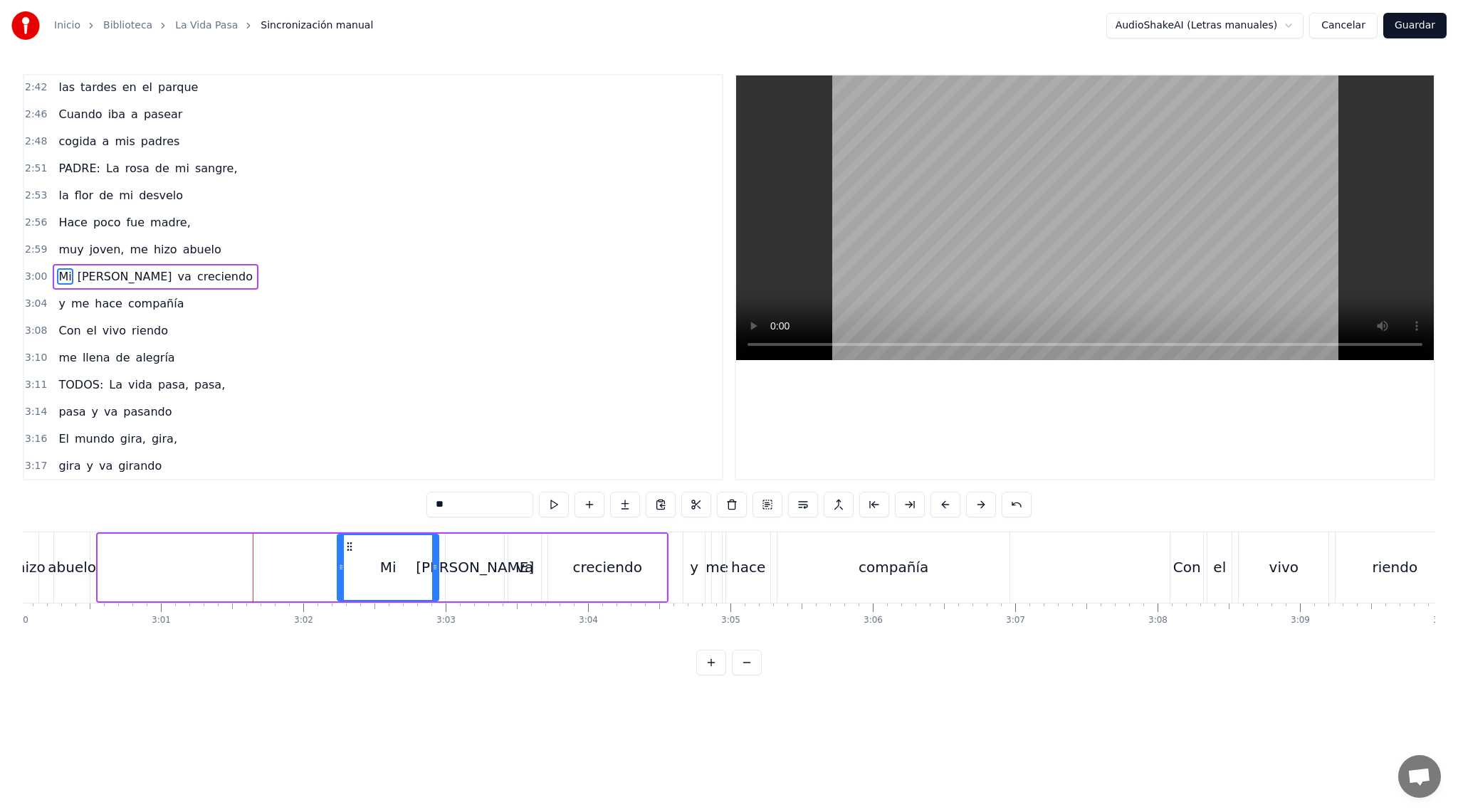
drag, startPoint x: 99, startPoint y: 569, endPoint x: 338, endPoint y: 572, distance: 239.0
click at [338, 572] on icon at bounding box center [340, 566] width 6 height 11
drag, startPoint x: 340, startPoint y: 565, endPoint x: 420, endPoint y: 563, distance: 80.0
click at [420, 563] on icon at bounding box center [421, 566] width 6 height 11
click at [370, 528] on div "0:16 PADRE: Estaba amaneciendo 0:18 y yo estaba despierto 0:22 Te fuiste anoche…" at bounding box center [729, 375] width 1412 height 601
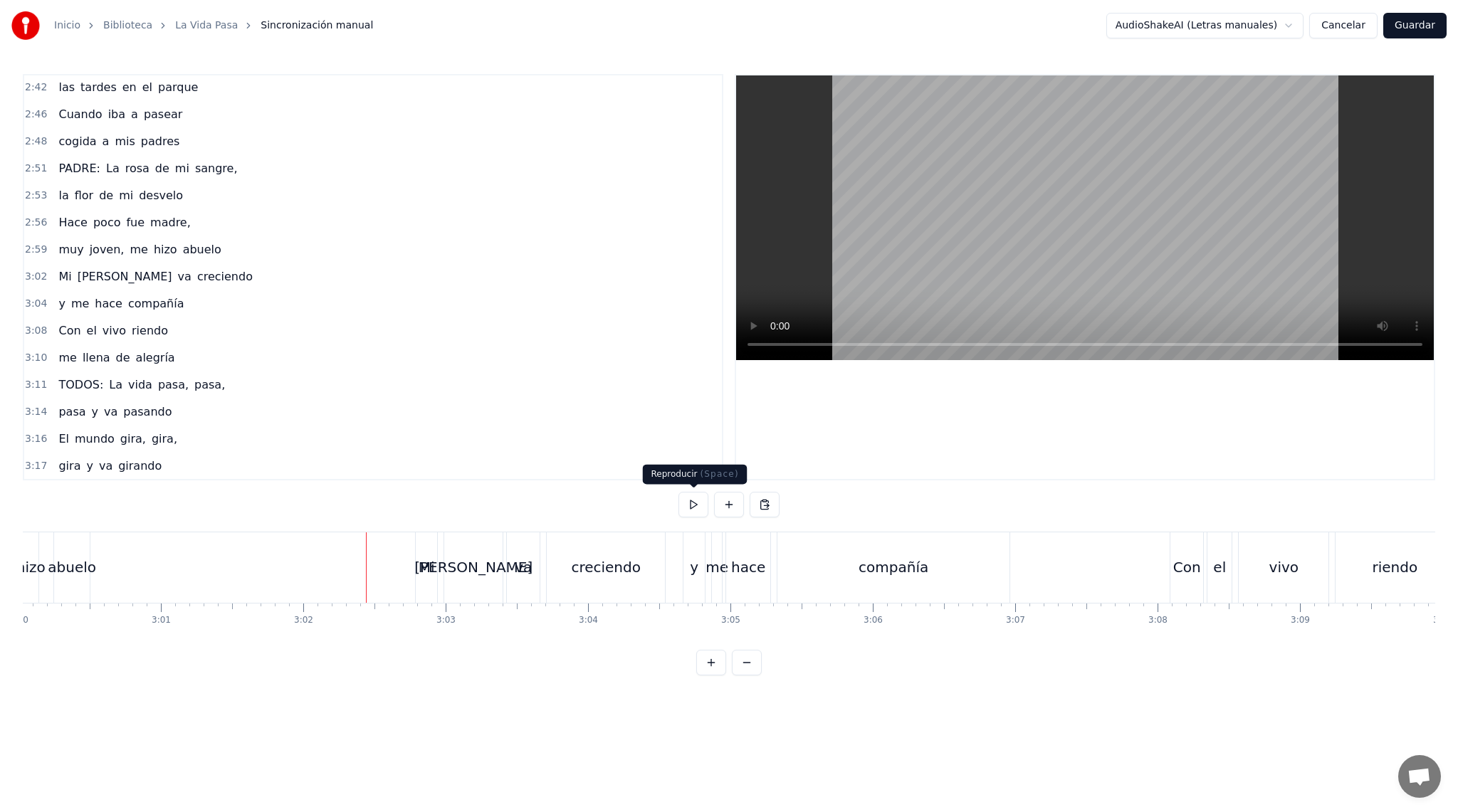
click at [692, 500] on button at bounding box center [693, 505] width 30 height 25
click at [691, 503] on button at bounding box center [693, 505] width 30 height 25
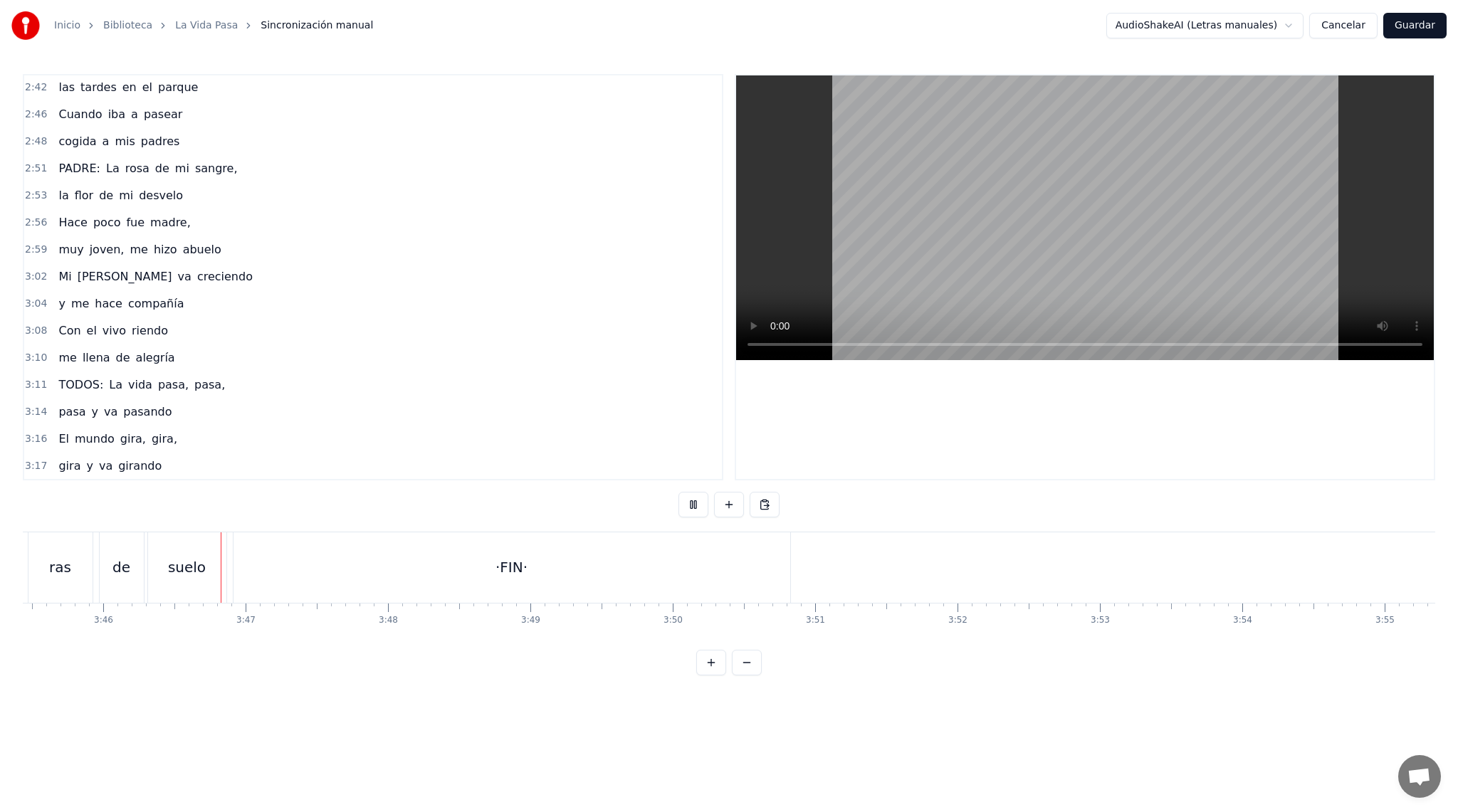
scroll to position [0, 32117]
click at [309, 550] on div "·FIN·" at bounding box center [489, 567] width 556 height 70
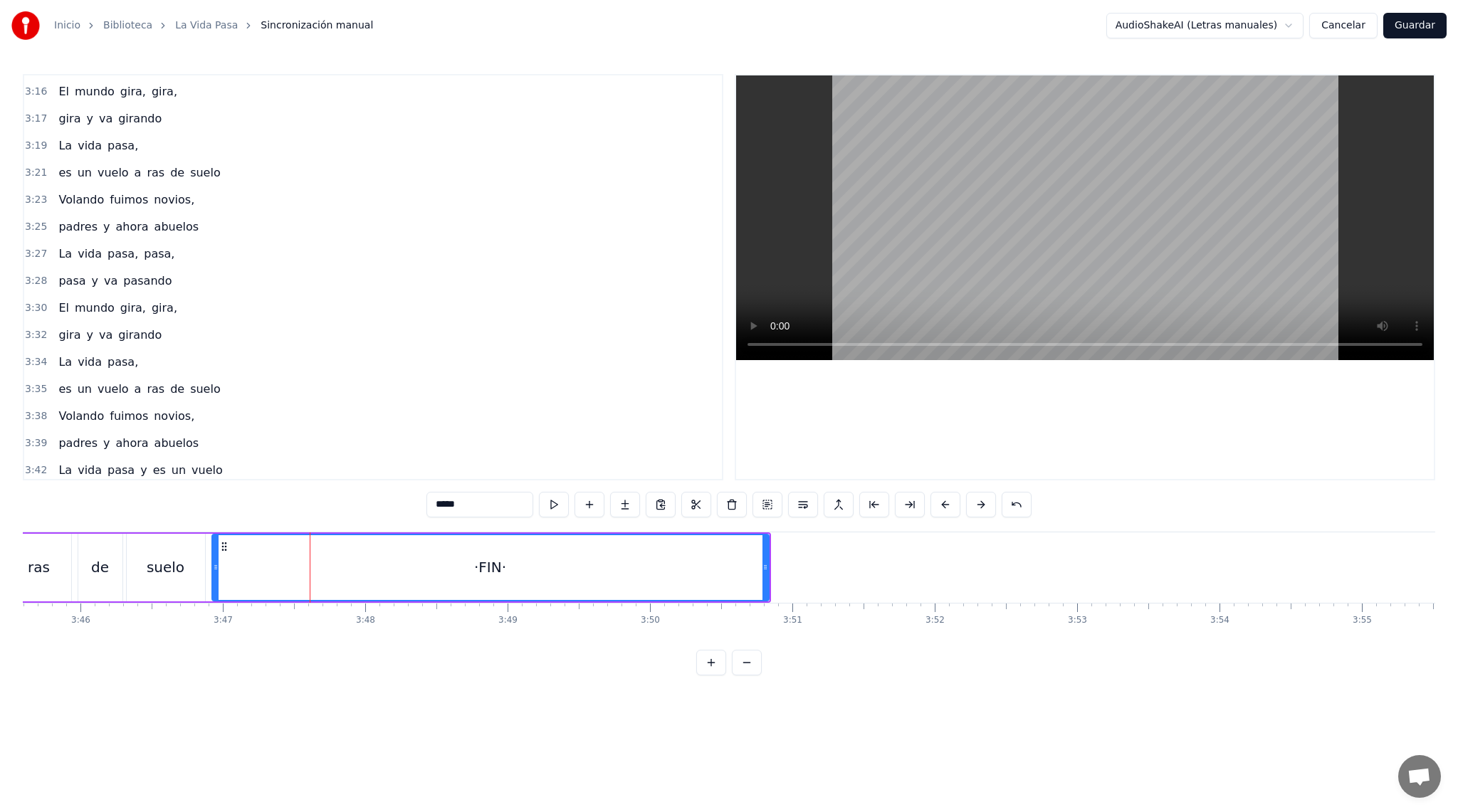
scroll to position [1787, 0]
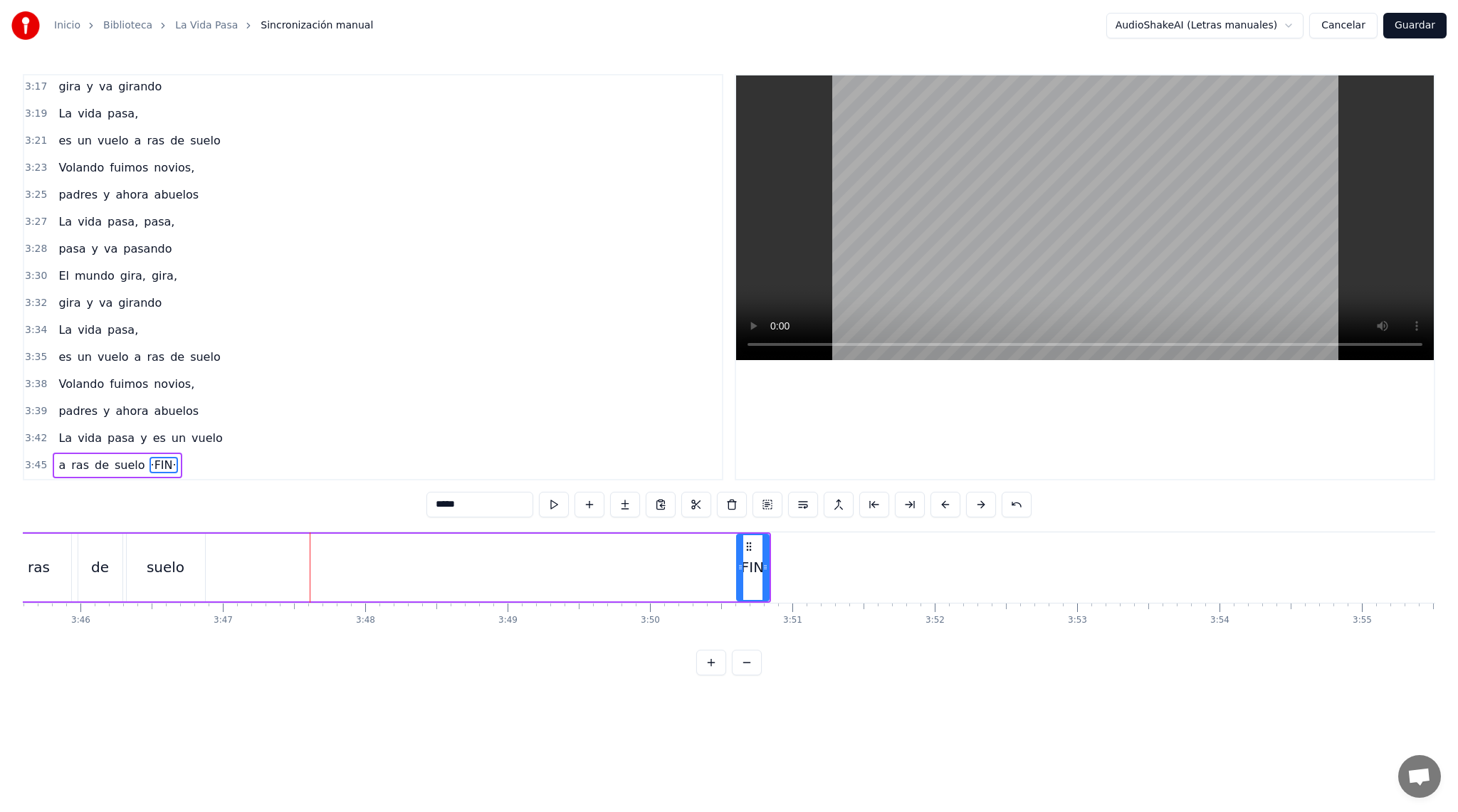
drag, startPoint x: 213, startPoint y: 567, endPoint x: 738, endPoint y: 582, distance: 525.2
click at [738, 582] on div at bounding box center [740, 567] width 6 height 65
click at [166, 567] on div "suelo" at bounding box center [165, 566] width 38 height 21
type input "*****"
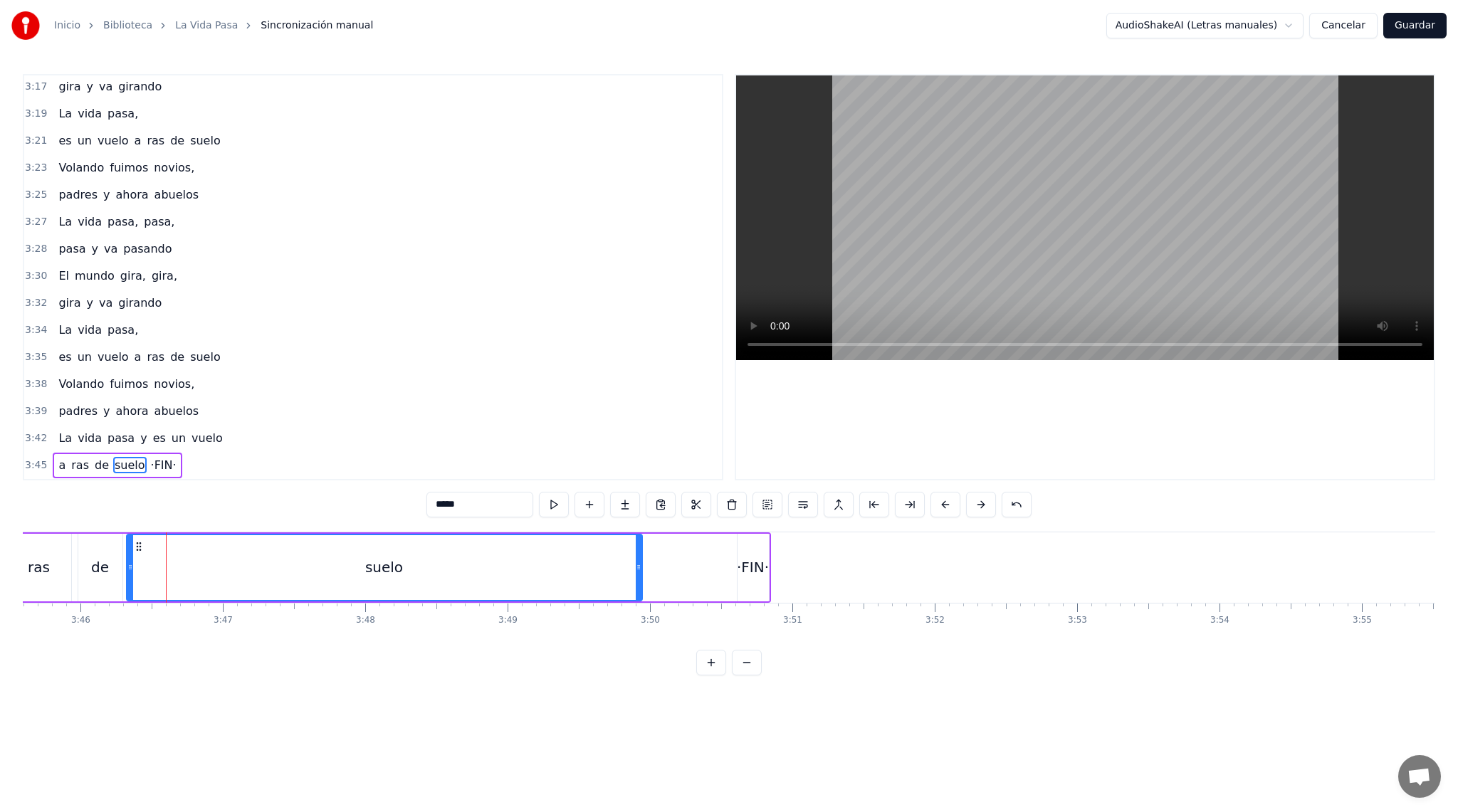
drag, startPoint x: 201, startPoint y: 567, endPoint x: 637, endPoint y: 577, distance: 436.1
click at [637, 577] on div at bounding box center [638, 567] width 6 height 65
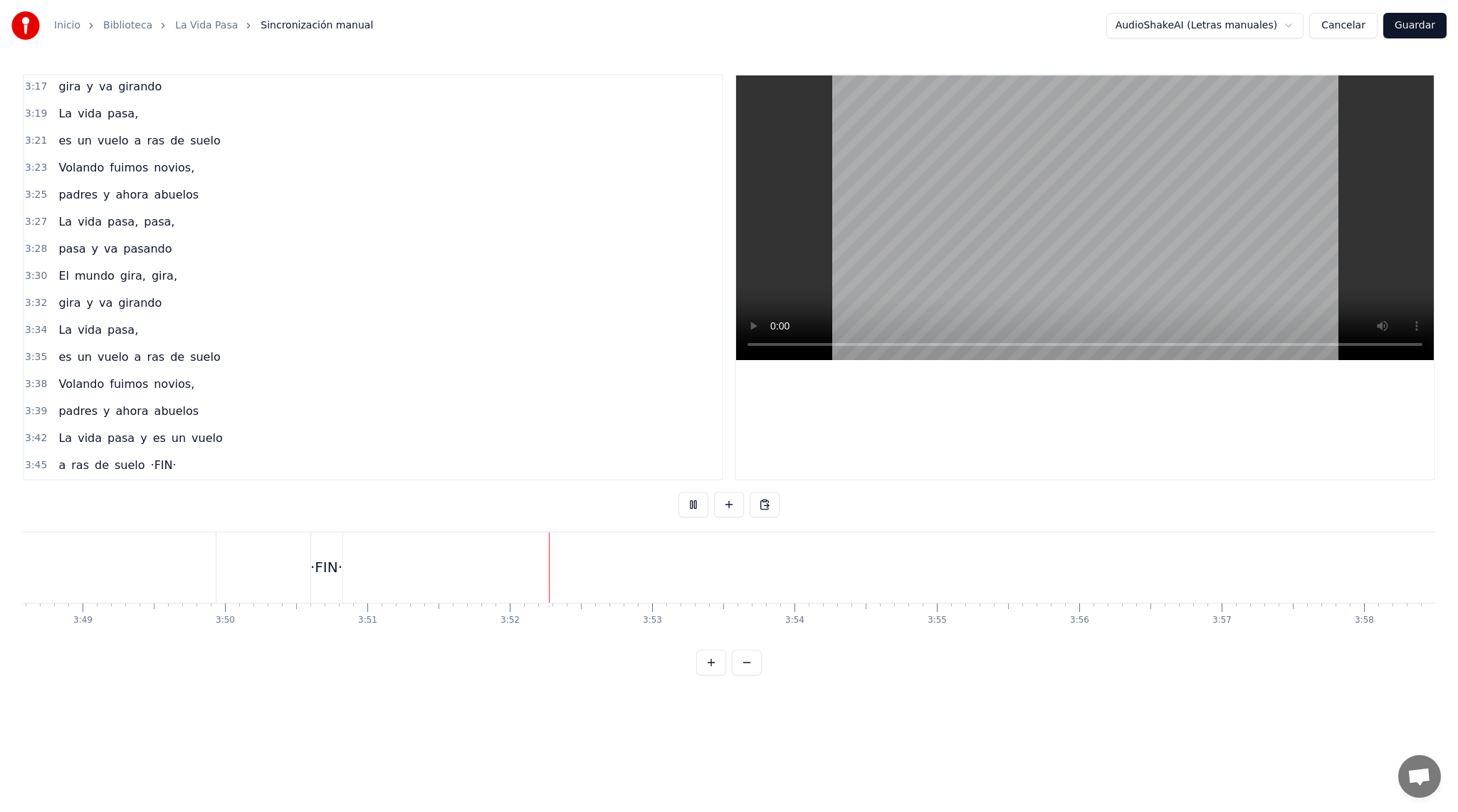
scroll to position [0, 32665]
click at [1438, 25] on button "Guardar" at bounding box center [1414, 25] width 63 height 25
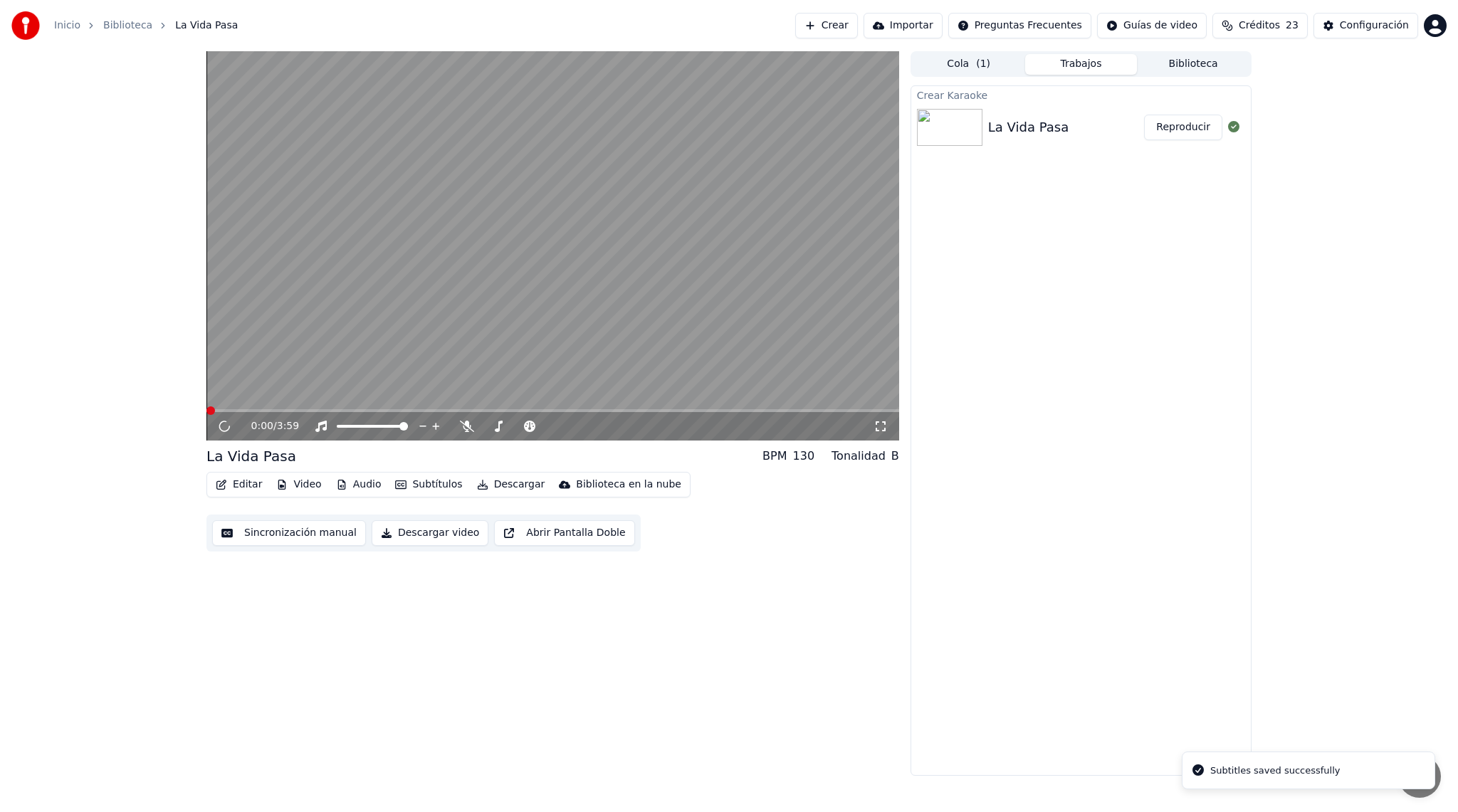
click at [438, 539] on button "Descargar video" at bounding box center [430, 533] width 117 height 25
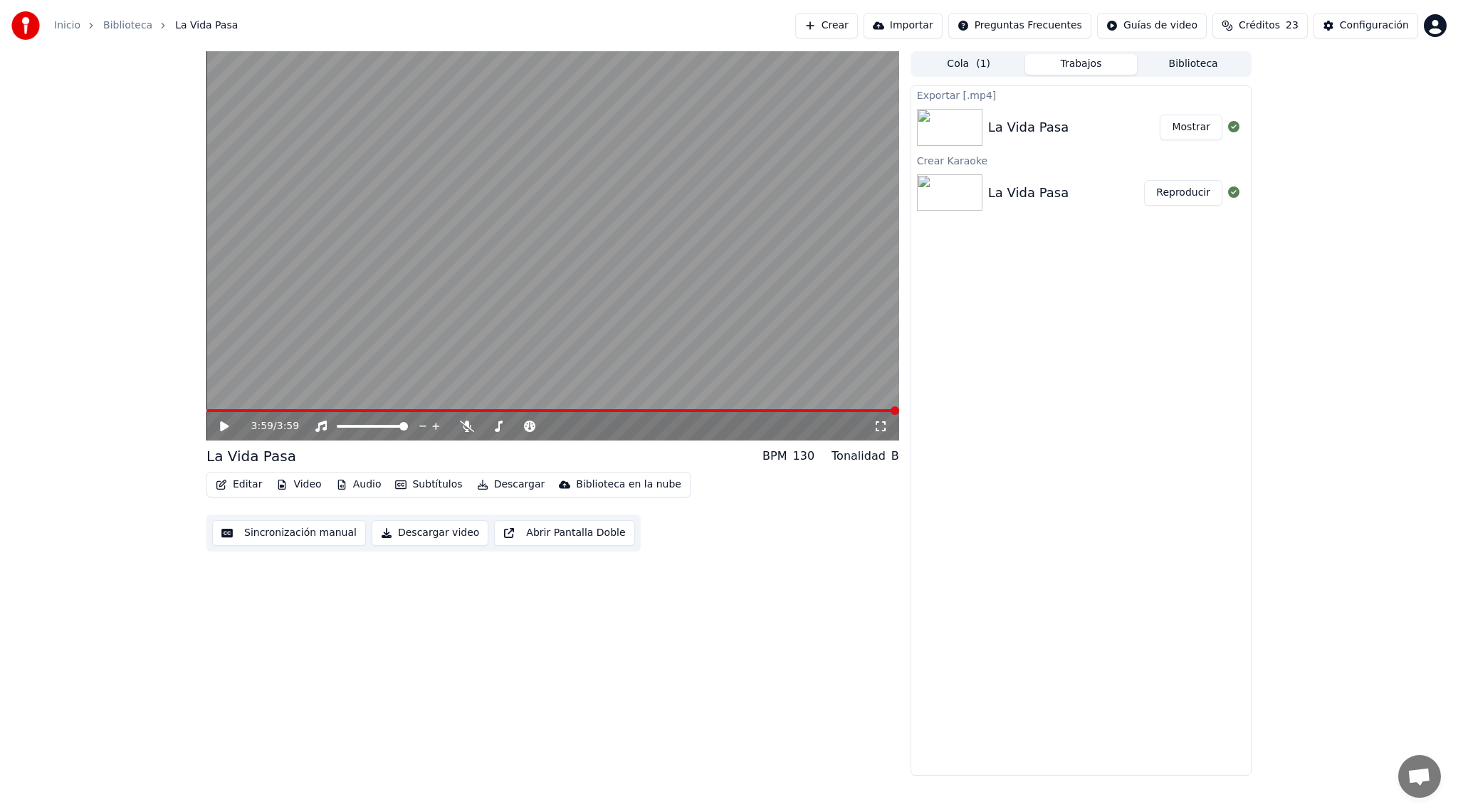
click at [1207, 128] on button "Mostrar" at bounding box center [1190, 127] width 62 height 25
